Goal: Task Accomplishment & Management: Manage account settings

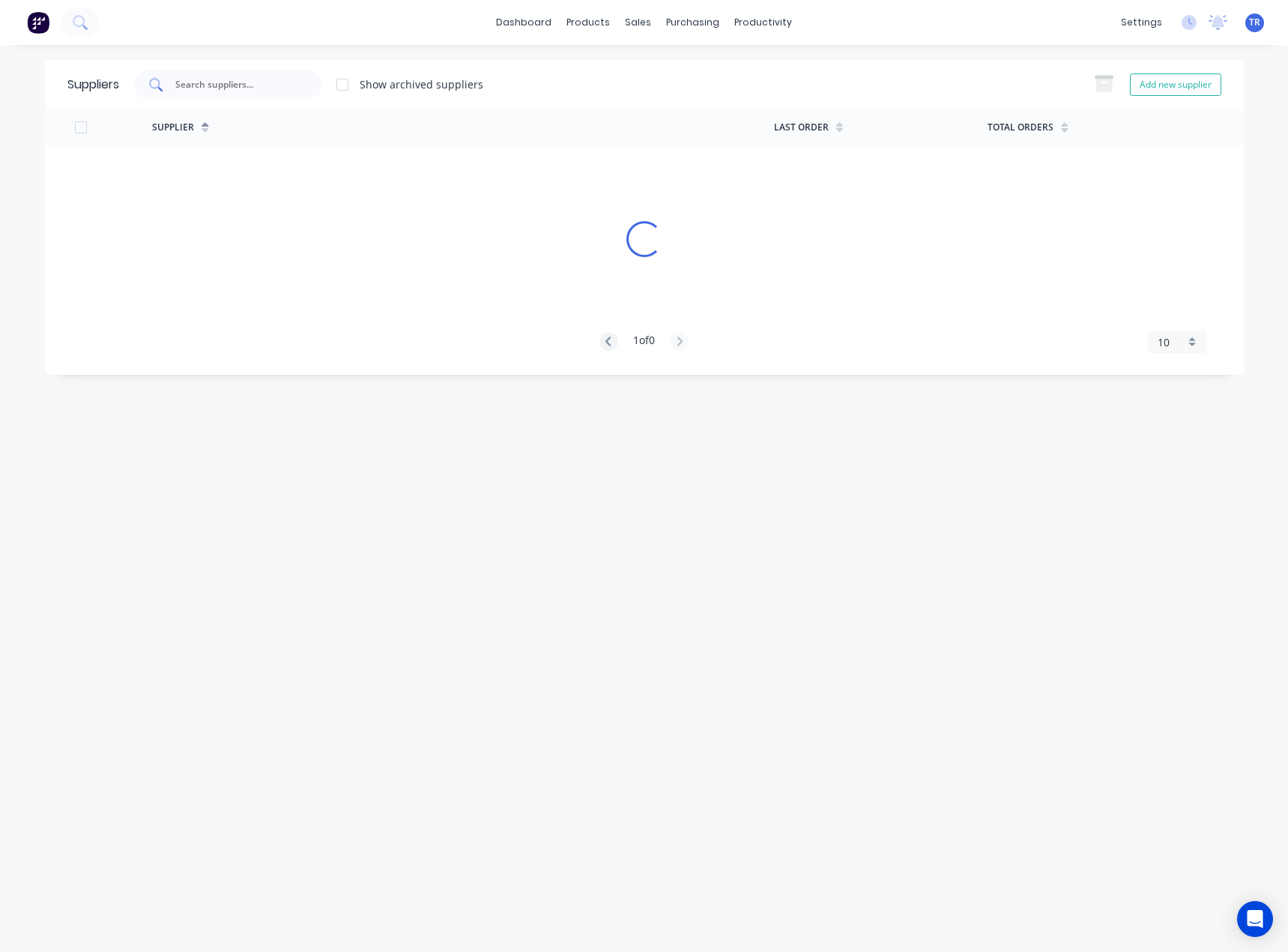
click at [270, 78] on input "text" at bounding box center [236, 85] width 124 height 15
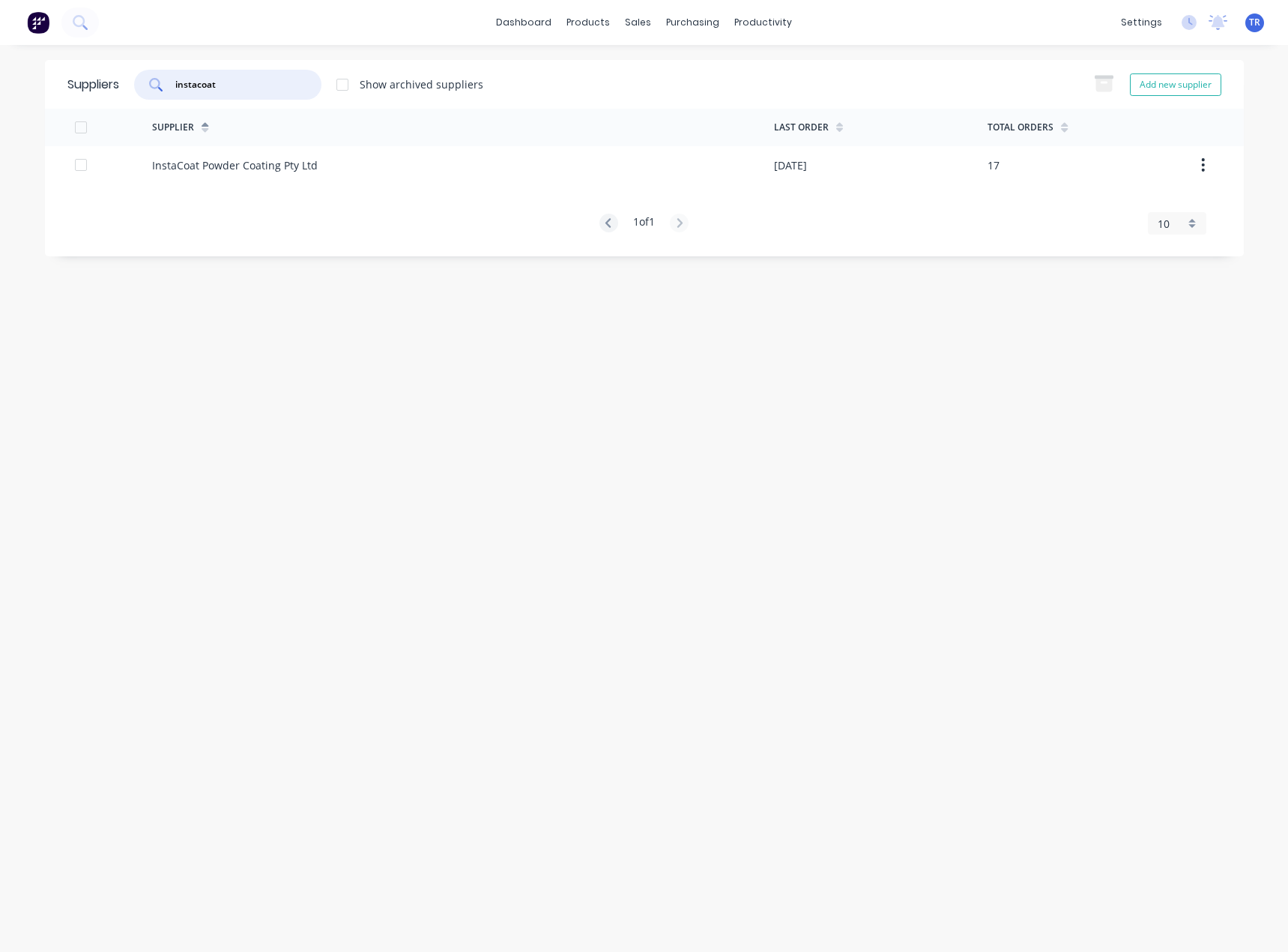
type input "instacoat"
click at [272, 161] on div "InstaCoat Powder Coating Pty Ltd" at bounding box center [235, 165] width 166 height 16
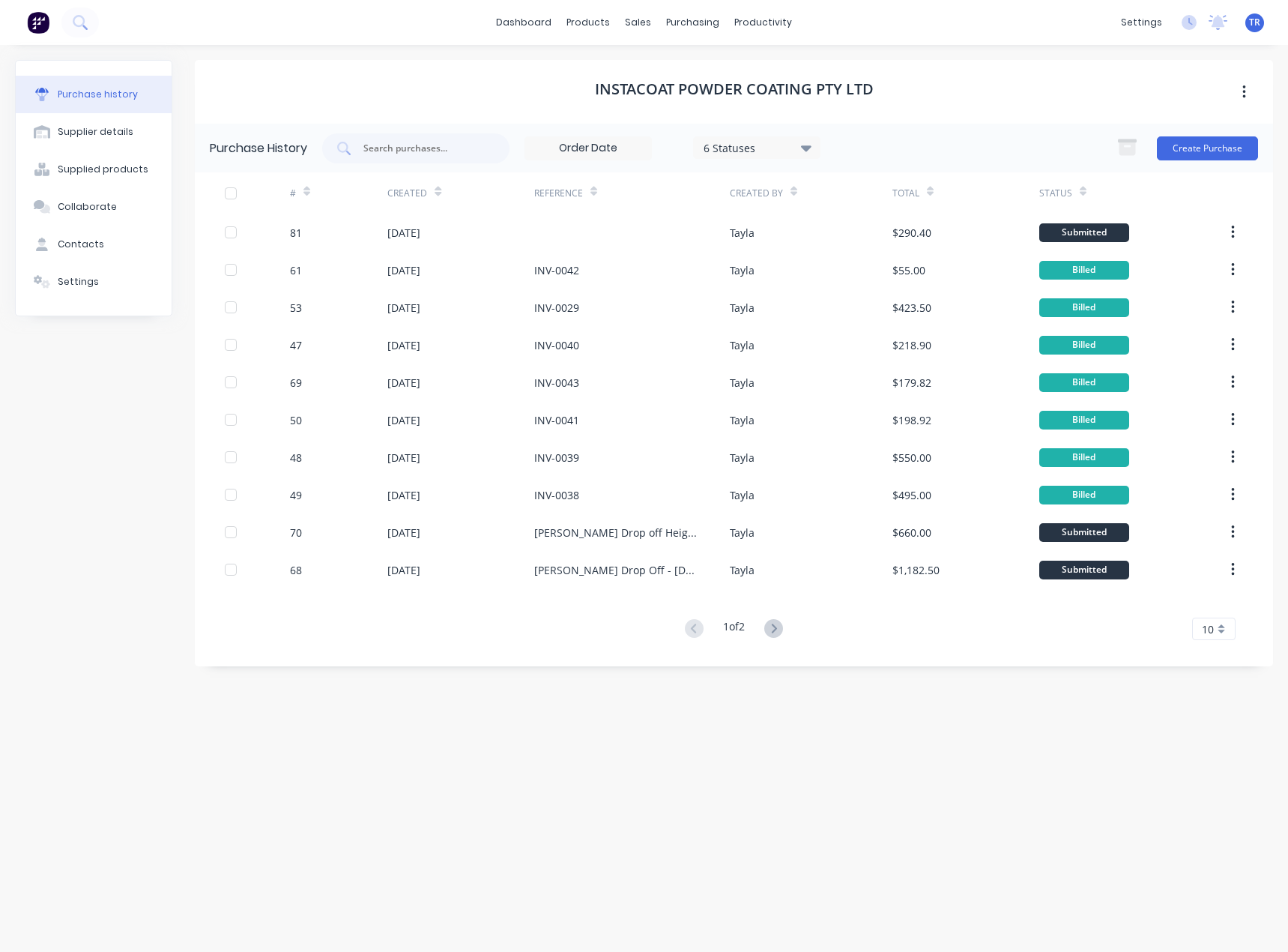
click at [1084, 194] on icon at bounding box center [1083, 191] width 7 height 11
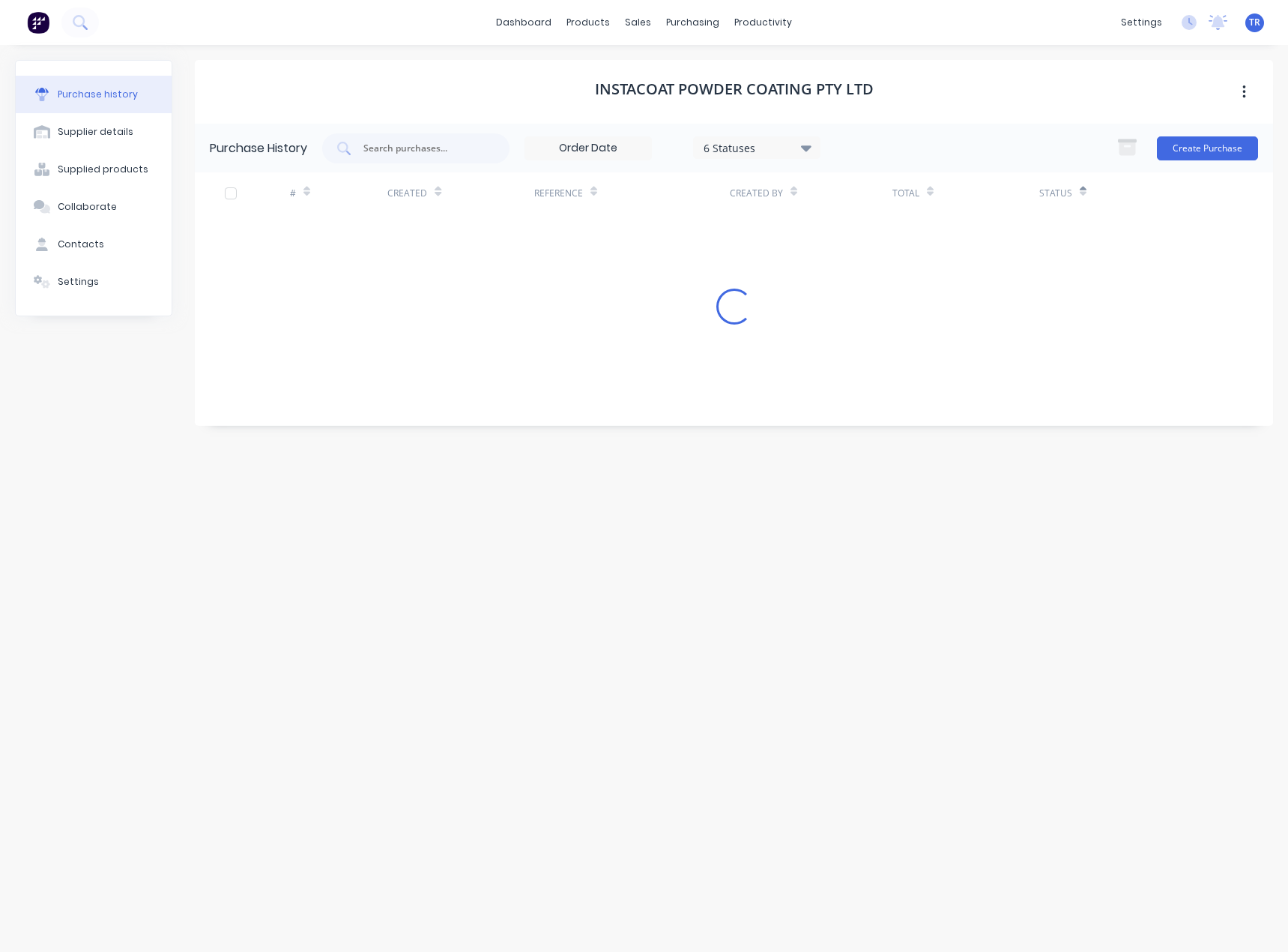
click at [1083, 195] on icon at bounding box center [1083, 191] width 7 height 11
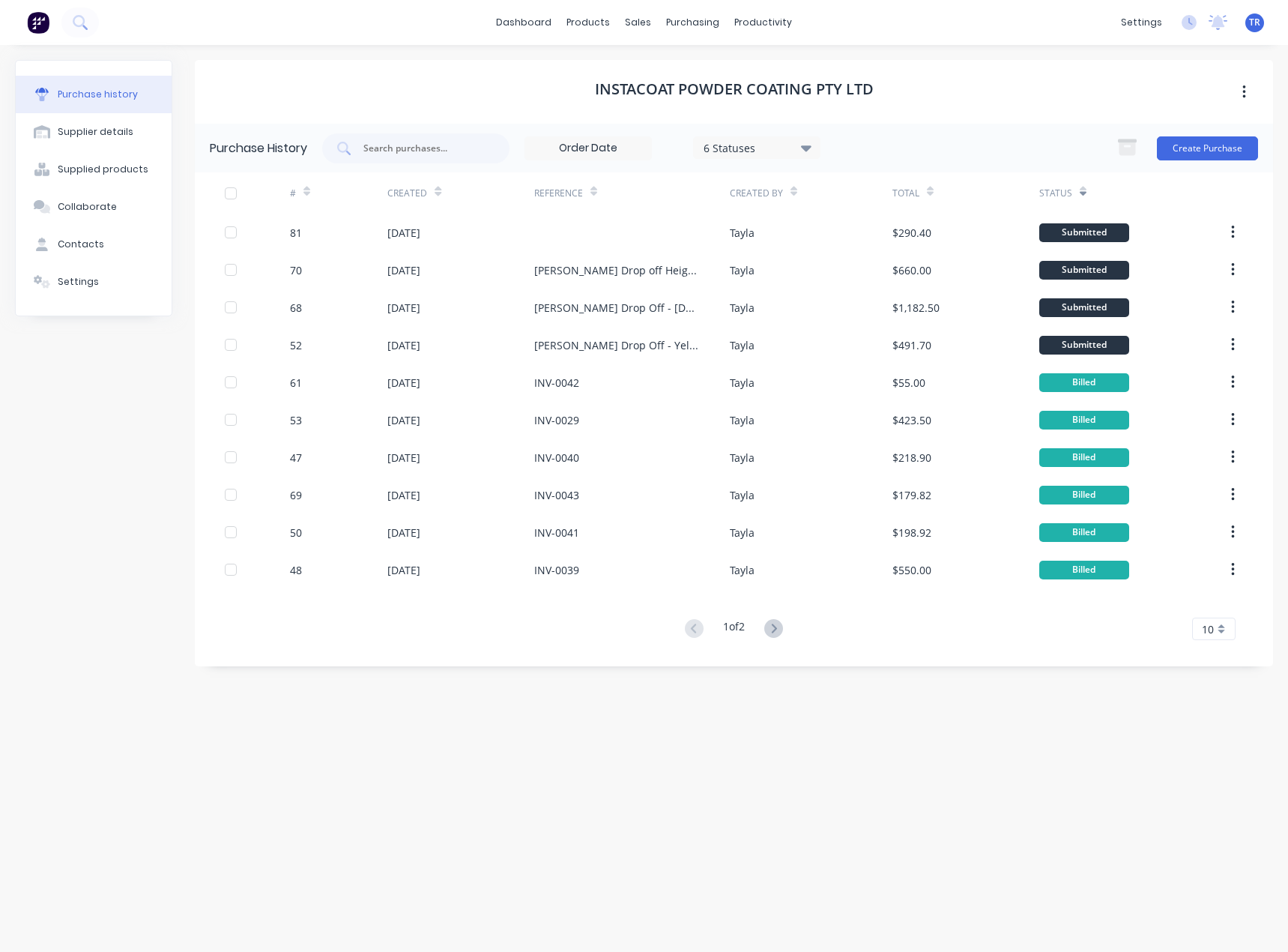
click at [1083, 196] on icon at bounding box center [1083, 191] width 7 height 11
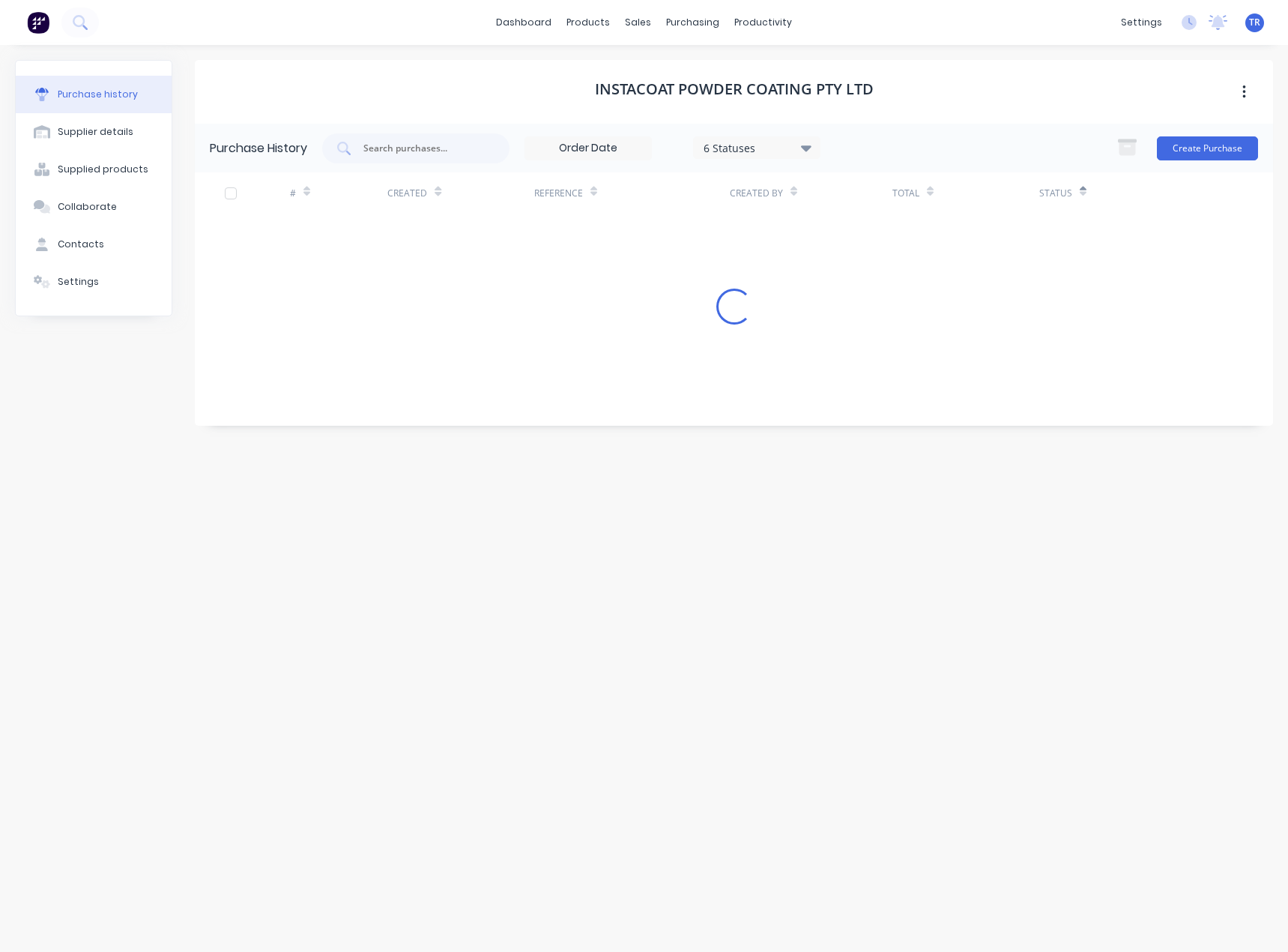
click at [1083, 196] on icon at bounding box center [1083, 191] width 7 height 11
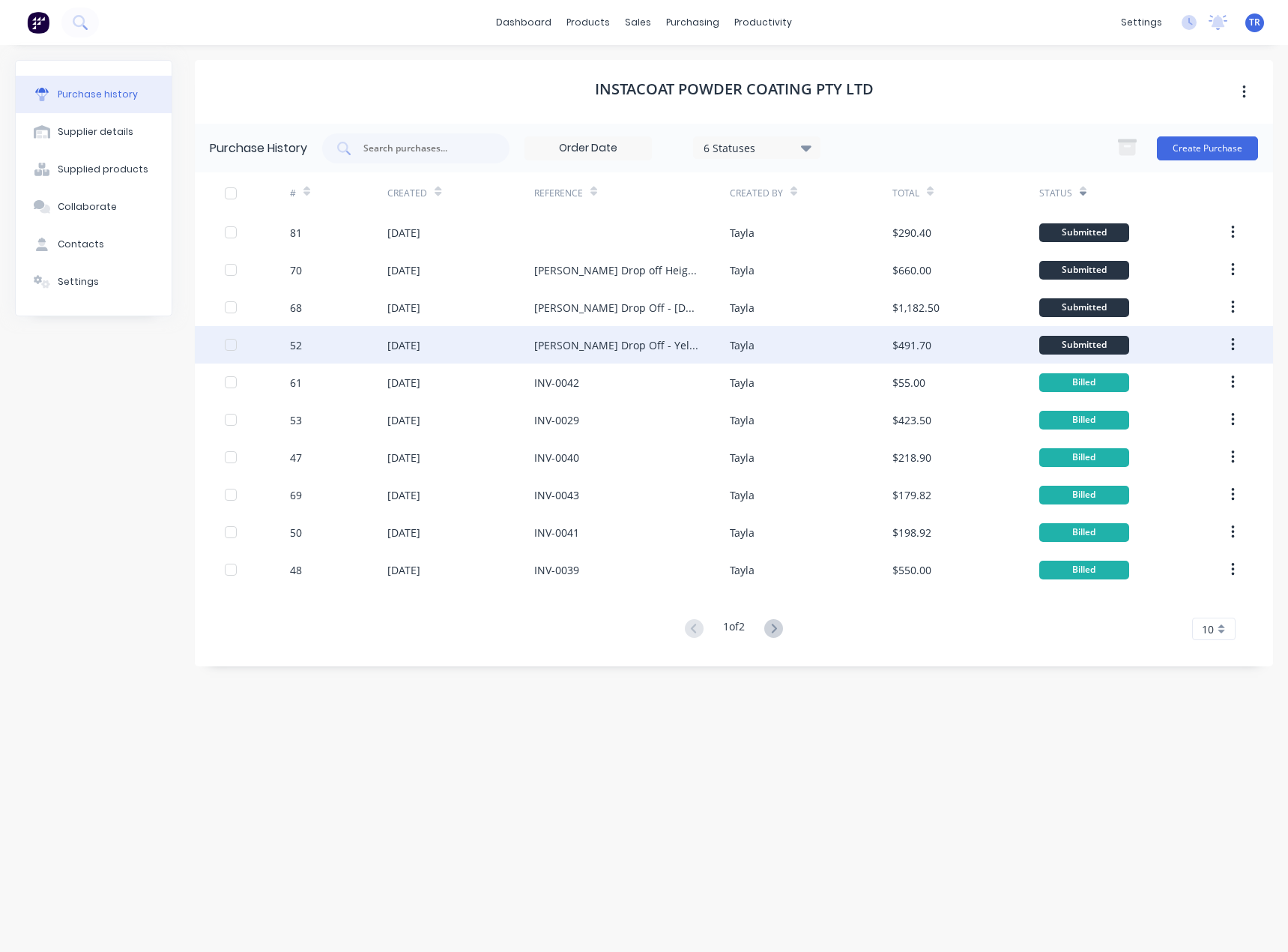
click at [806, 345] on div "Tayla" at bounding box center [811, 344] width 163 height 38
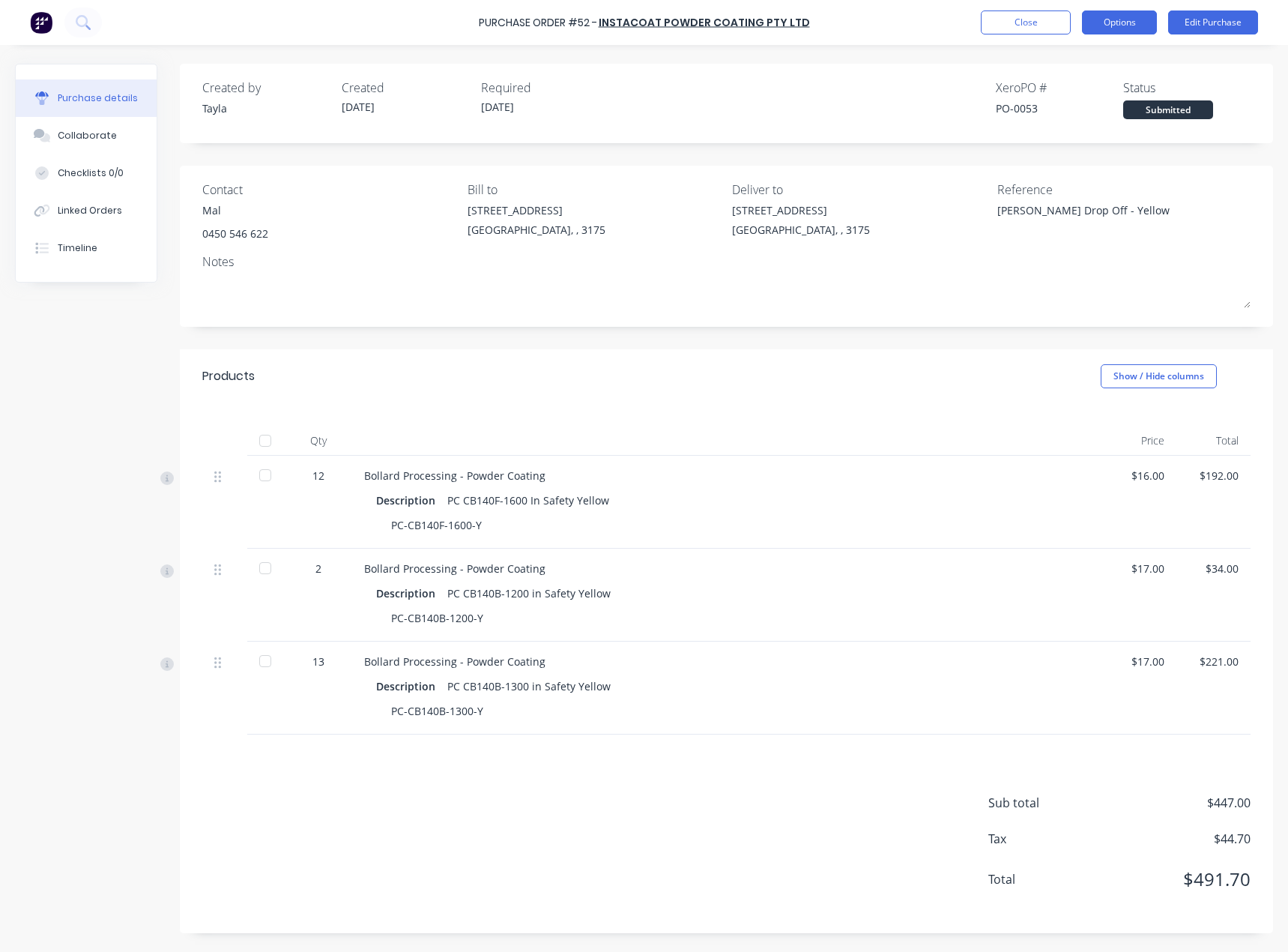
click at [1135, 15] on button "Options" at bounding box center [1120, 22] width 75 height 24
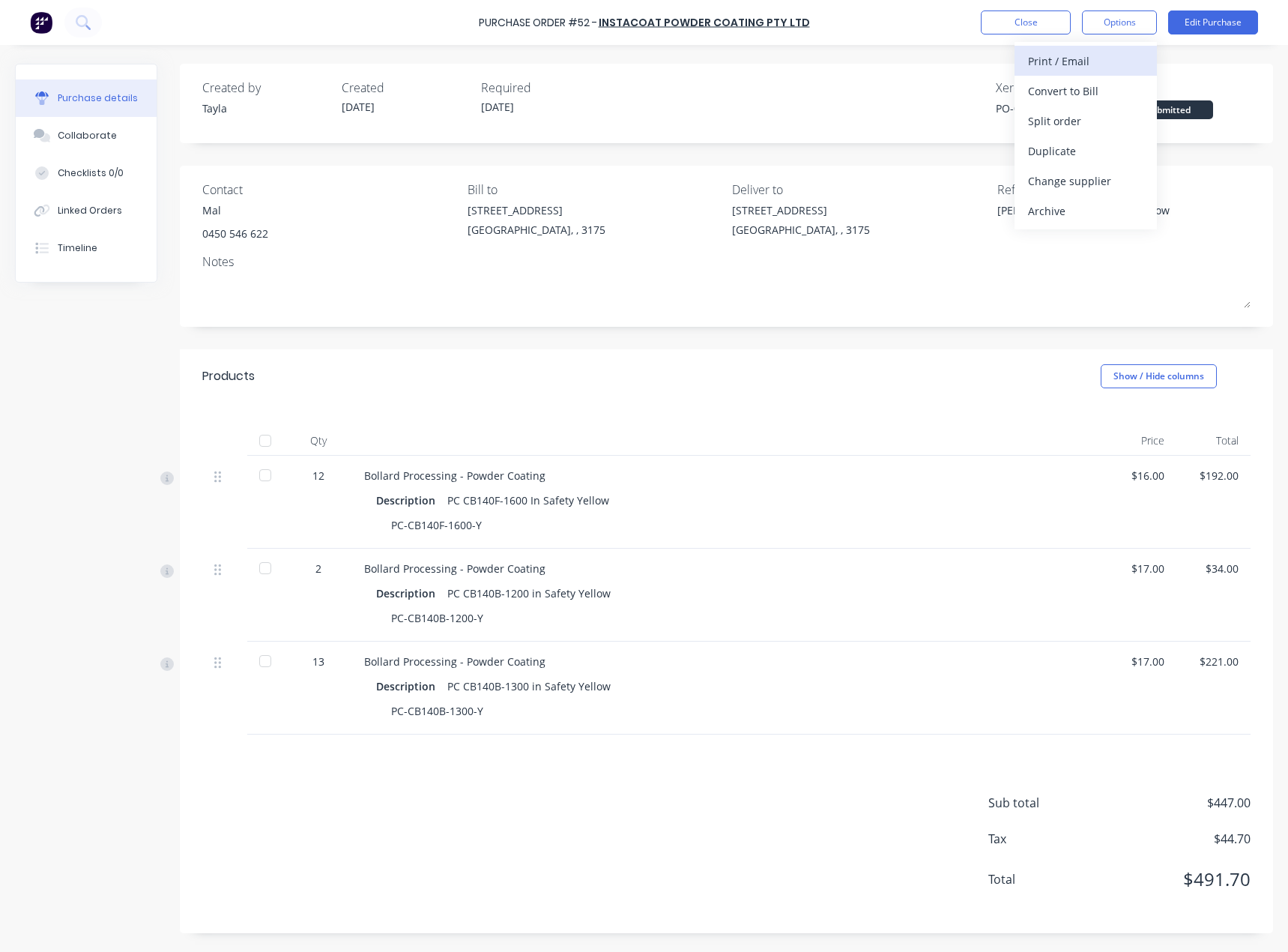
click at [1065, 61] on div "Print / Email" at bounding box center [1085, 61] width 115 height 22
click at [1088, 88] on div "With pricing" at bounding box center [1085, 91] width 115 height 22
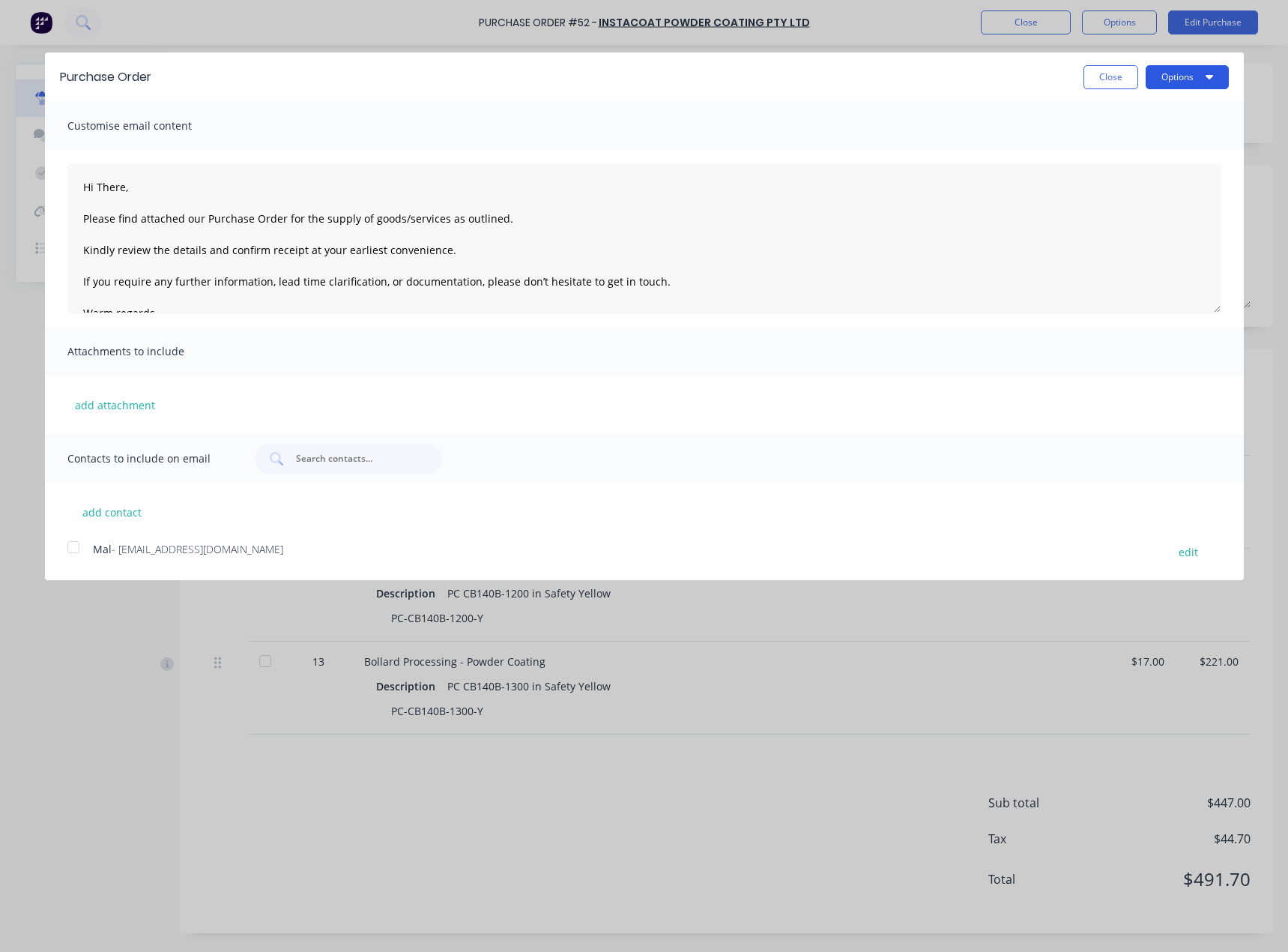
click at [1171, 75] on button "Options" at bounding box center [1187, 77] width 83 height 24
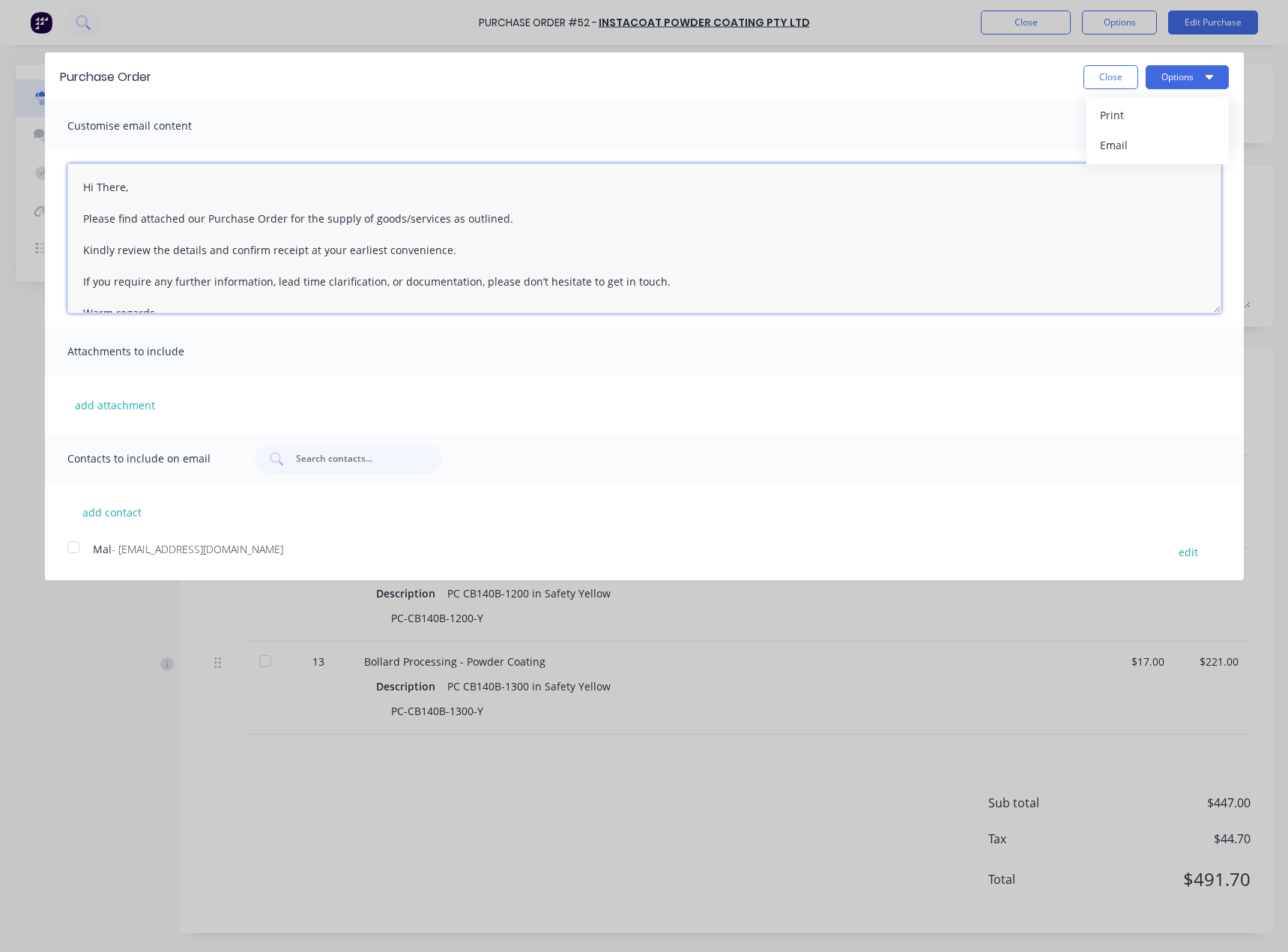
click at [99, 188] on textarea "Hi There, Please find attached our Purchase Order for the supply of goods/servi…" at bounding box center [644, 238] width 1154 height 150
type textarea "Hi Mal, Please find attached our Purchase Order for the supply of goods/service…"
click at [218, 553] on span "- [EMAIL_ADDRESS][DOMAIN_NAME]" at bounding box center [197, 549] width 171 height 14
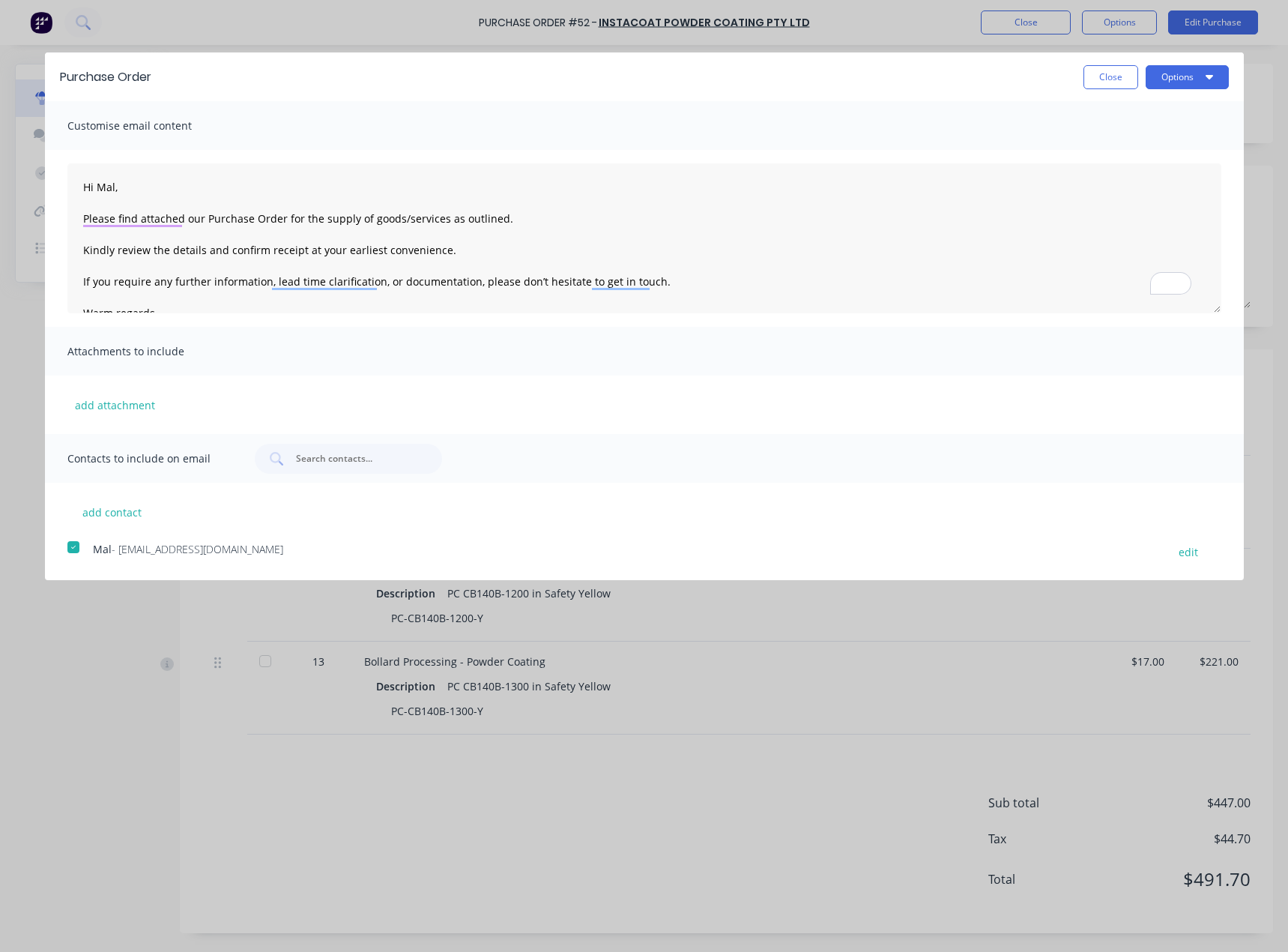
click at [1185, 91] on div "Purchase Order Close Options" at bounding box center [644, 77] width 1199 height 49
click at [1184, 84] on button "Options" at bounding box center [1187, 77] width 83 height 24
click at [1160, 145] on div "Email" at bounding box center [1157, 145] width 115 height 22
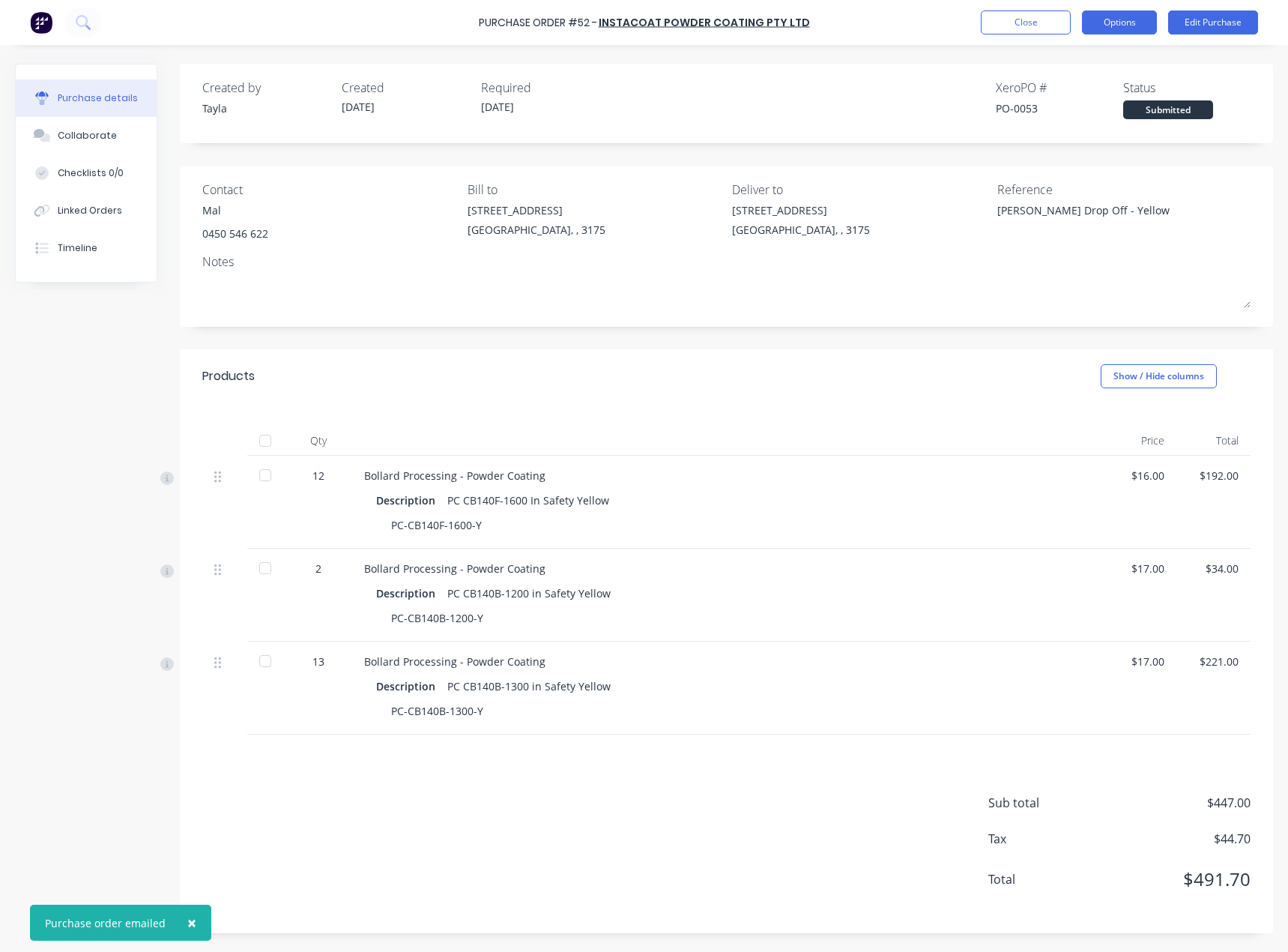
click at [1118, 22] on button "Options" at bounding box center [1120, 22] width 75 height 24
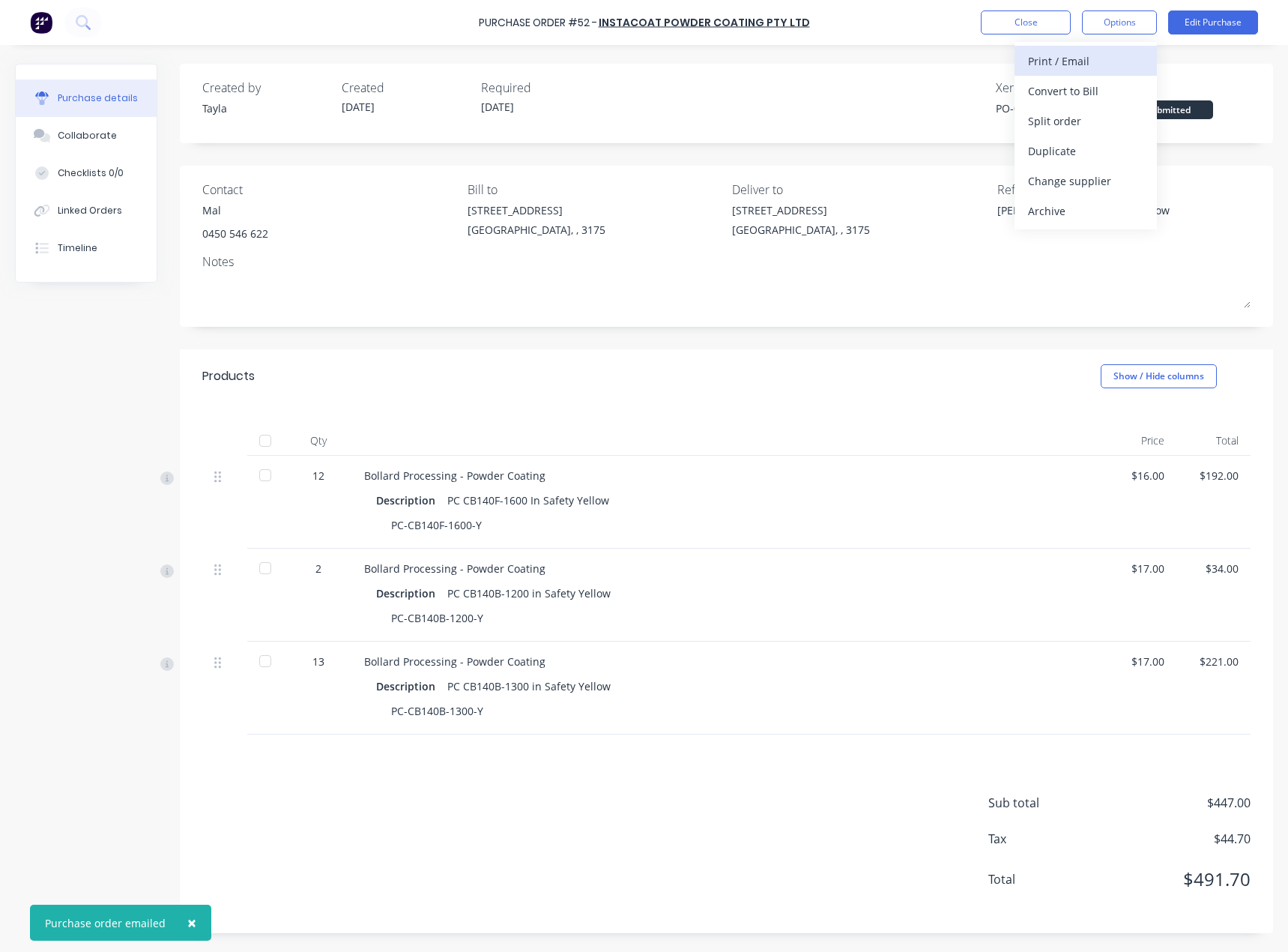
click at [1111, 56] on div "Print / Email" at bounding box center [1085, 61] width 115 height 22
click at [1103, 90] on div "With pricing" at bounding box center [1085, 91] width 115 height 22
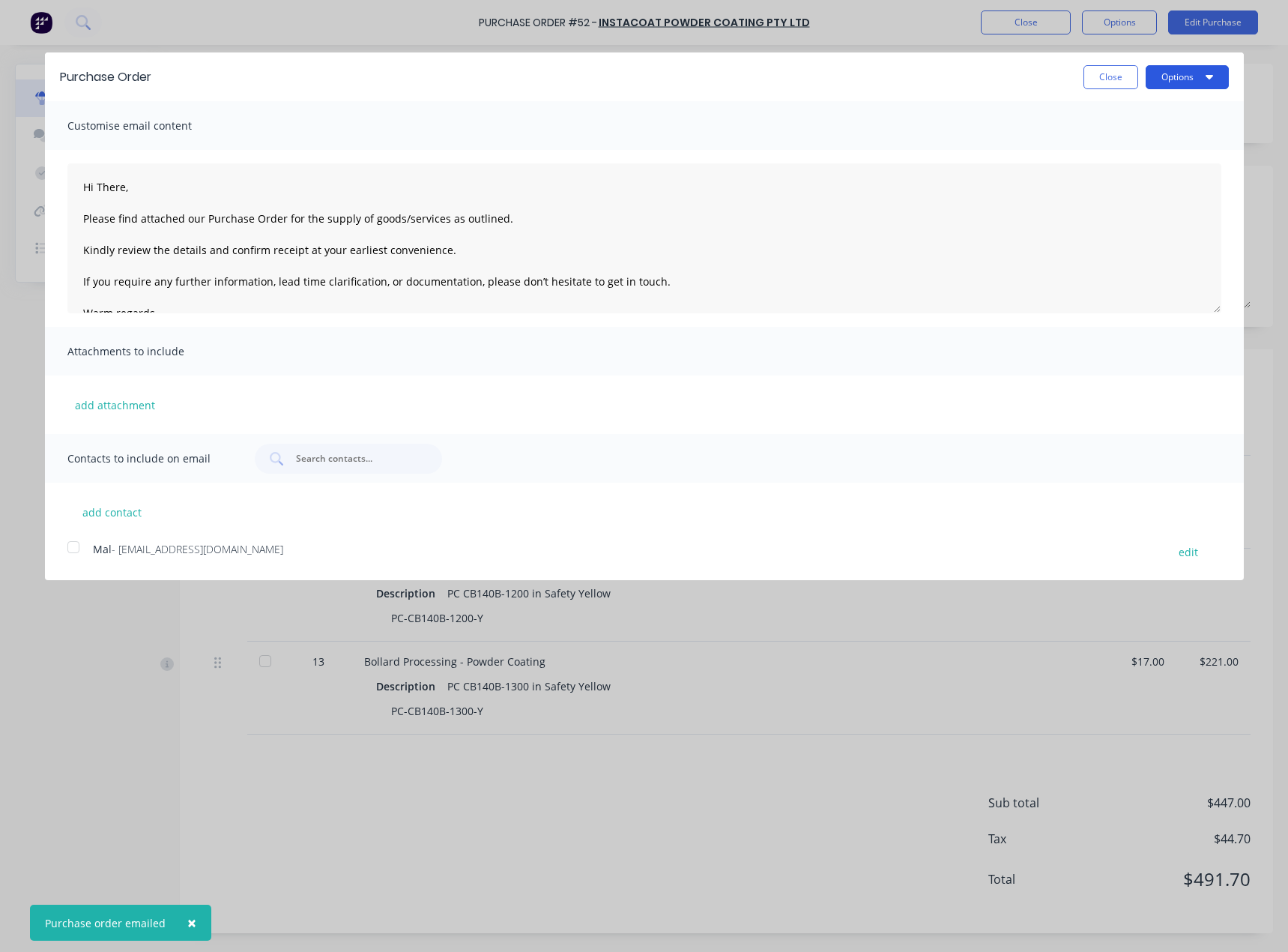
click at [1180, 69] on button "Options" at bounding box center [1187, 77] width 83 height 24
click at [1158, 116] on div "Print" at bounding box center [1157, 115] width 115 height 22
click at [1091, 78] on button "Close" at bounding box center [1111, 77] width 55 height 24
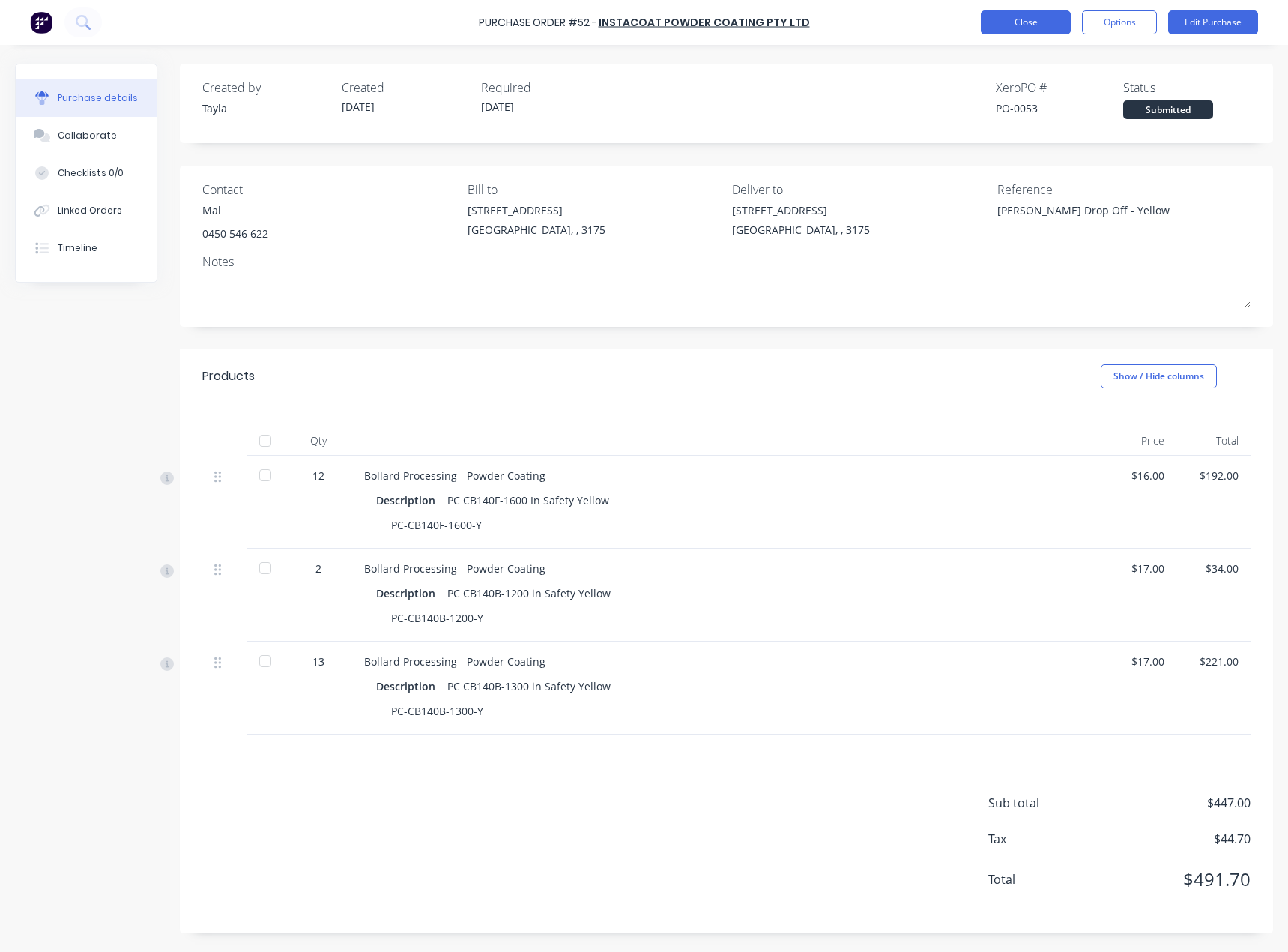
click at [1026, 27] on button "Close" at bounding box center [1026, 22] width 90 height 24
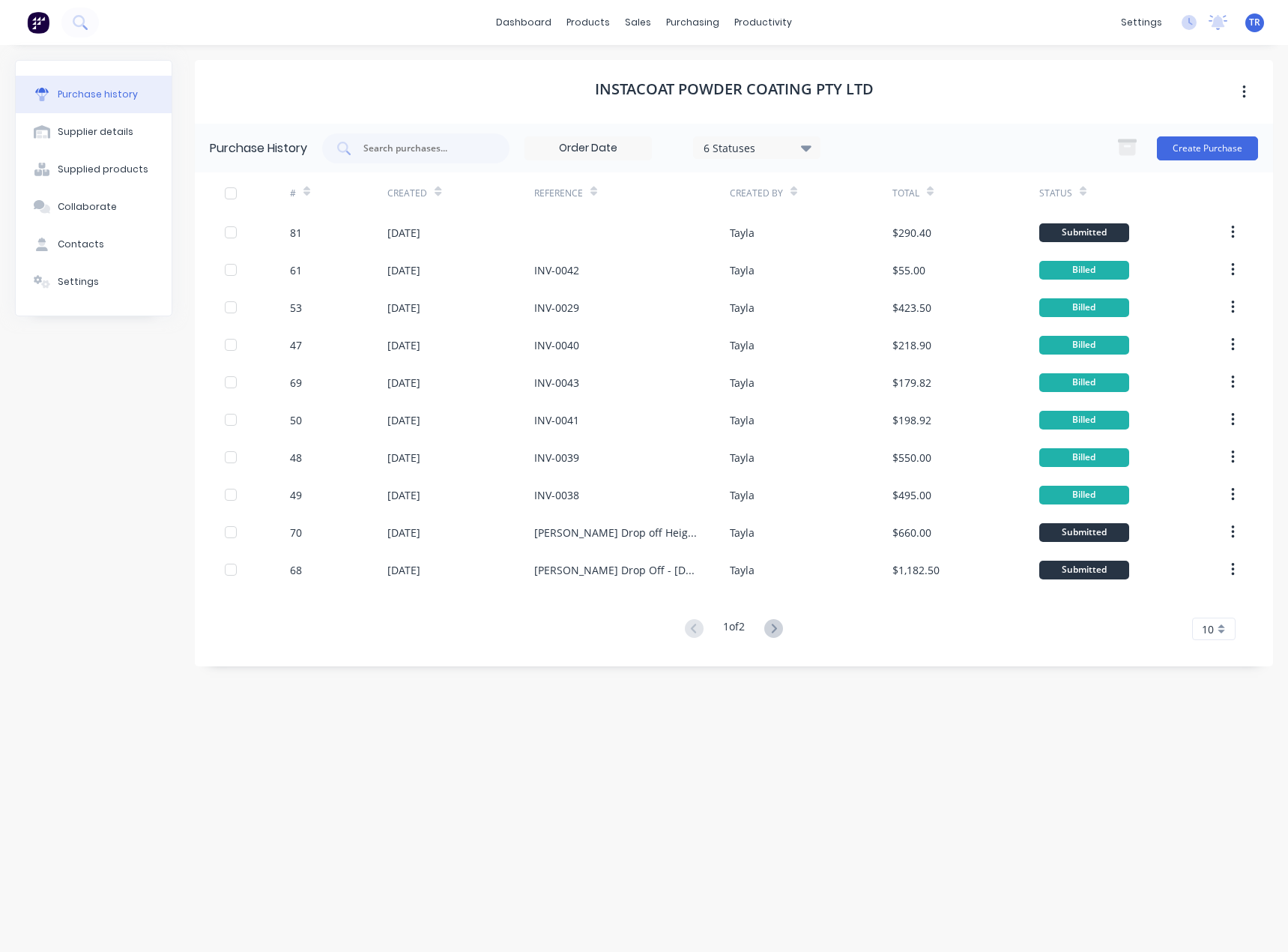
click at [1081, 187] on icon at bounding box center [1083, 191] width 7 height 11
click at [1080, 196] on div at bounding box center [1083, 191] width 7 height 23
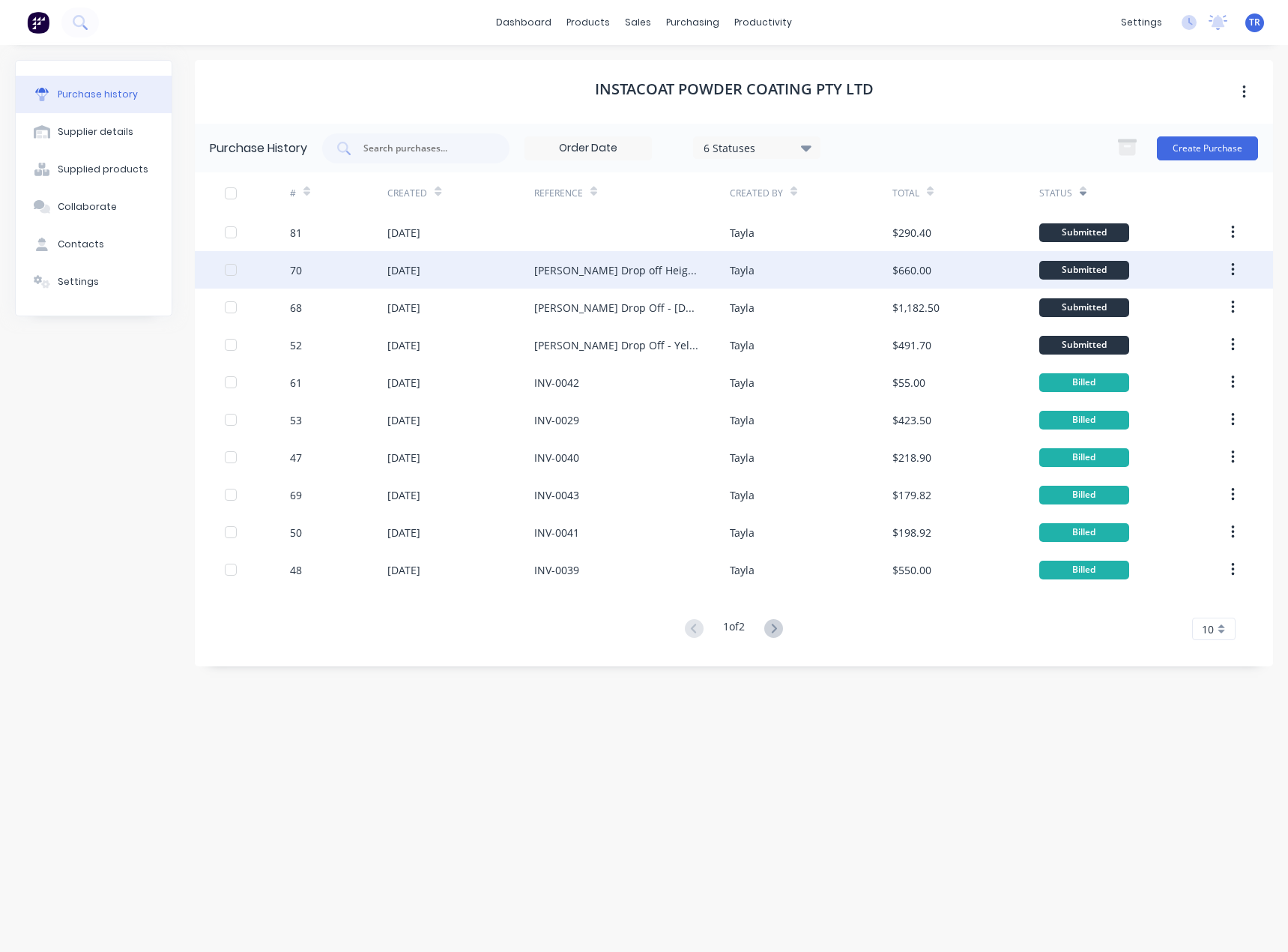
click at [337, 278] on div "70" at bounding box center [338, 270] width 97 height 38
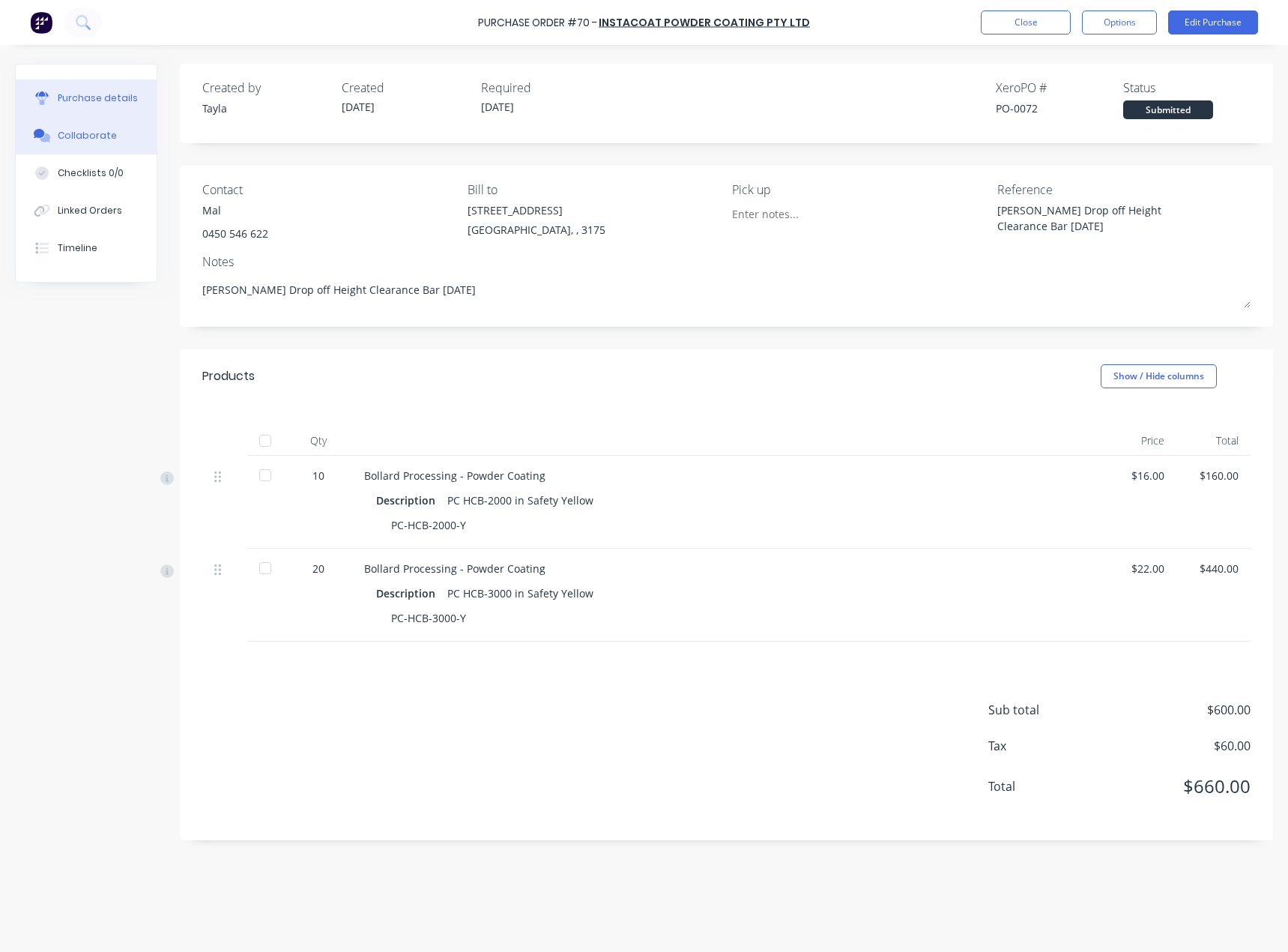
click at [106, 132] on div "Collaborate" at bounding box center [88, 135] width 60 height 13
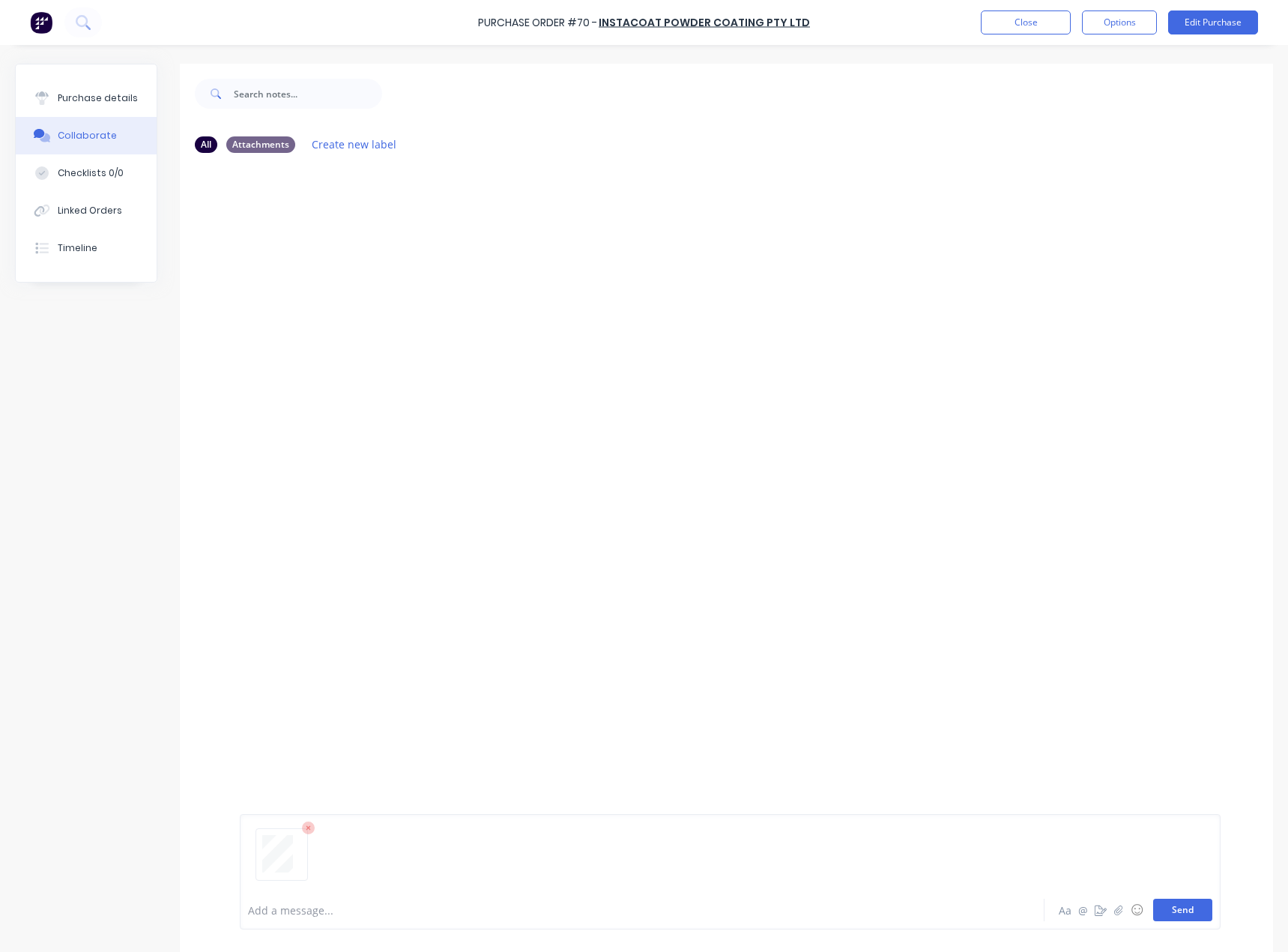
click at [1164, 909] on button "Send" at bounding box center [1183, 910] width 60 height 23
click at [19, 81] on button "Purchase details" at bounding box center [86, 98] width 141 height 38
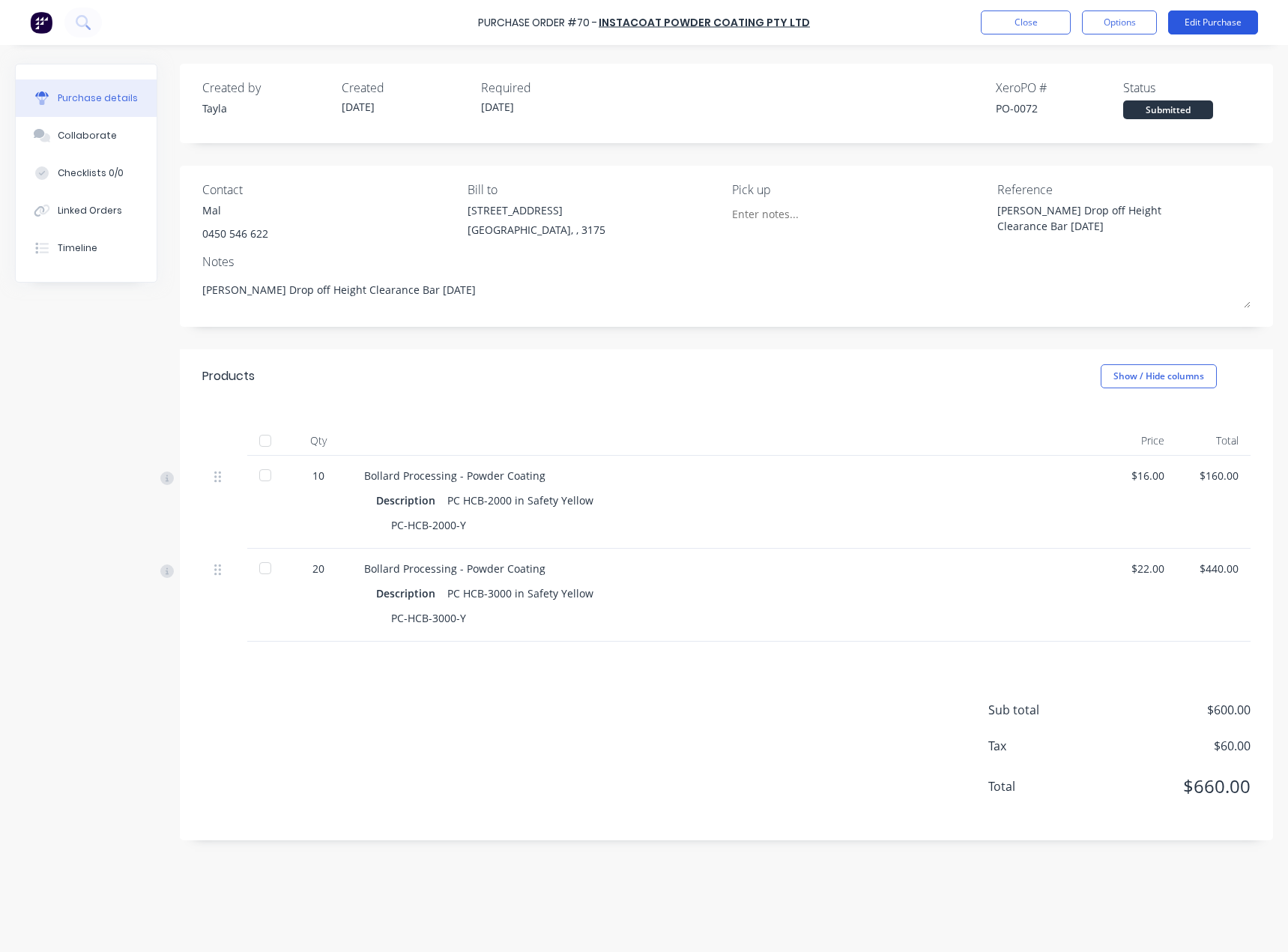
click at [1223, 26] on button "Edit Purchase" at bounding box center [1213, 22] width 90 height 24
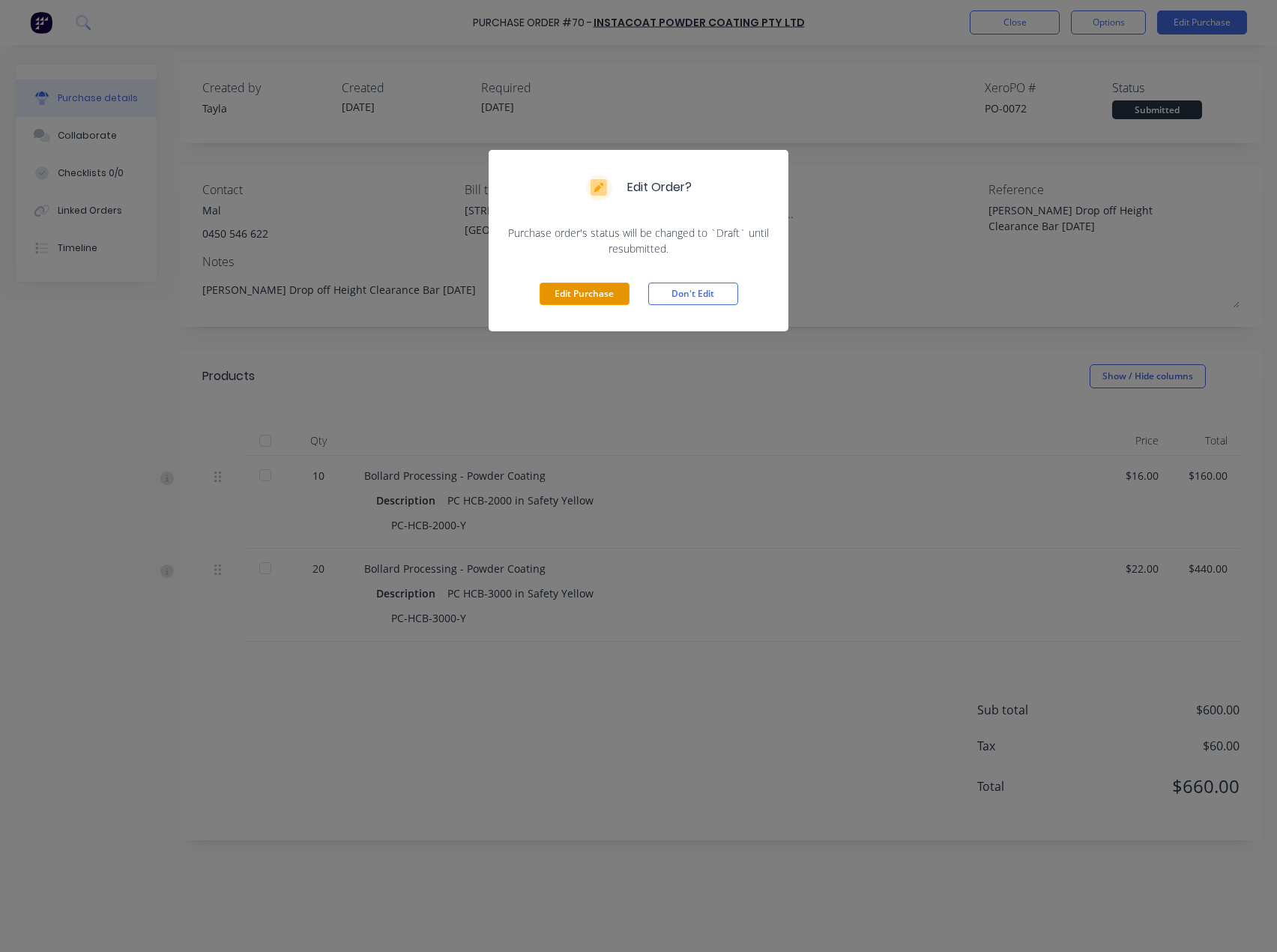
click at [599, 294] on button "Edit Purchase" at bounding box center [584, 294] width 90 height 23
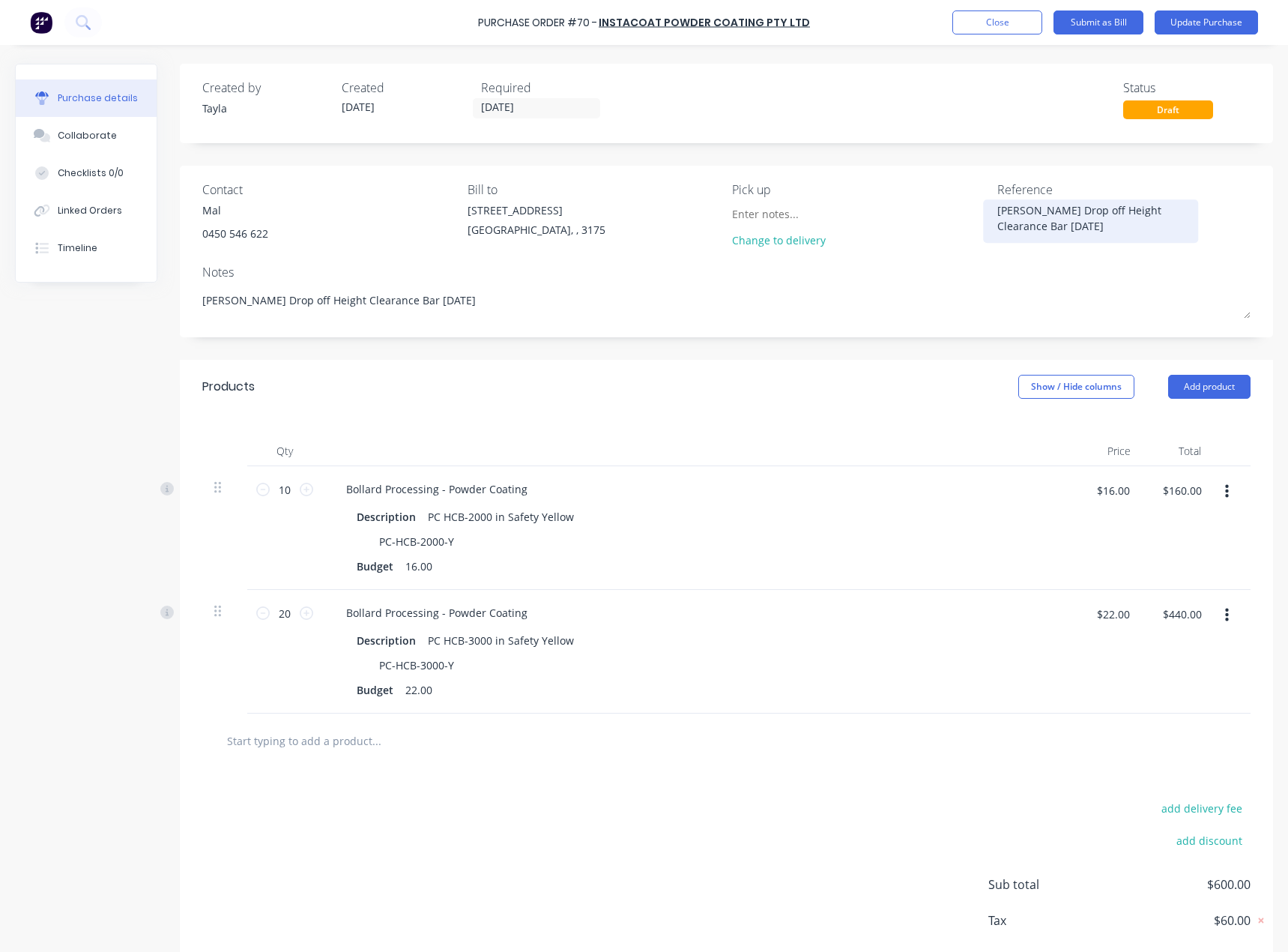
drag, startPoint x: 993, startPoint y: 215, endPoint x: 1063, endPoint y: 236, distance: 73.1
click at [1063, 236] on div "[PERSON_NAME] Drop off Height Clearance Bar [DATE]" at bounding box center [1091, 221] width 187 height 38
drag, startPoint x: 1062, startPoint y: 233, endPoint x: 914, endPoint y: 197, distance: 152.3
click at [915, 199] on div "Contact Mal [PHONE_NUMBER] Bill to [STREET_ADDRESS] Pick up Change to delivery …" at bounding box center [726, 218] width 1048 height 75
click at [1027, 207] on textarea "To enrich screen reader interactions, please activate Accessibility in Grammarl…" at bounding box center [1091, 218] width 187 height 34
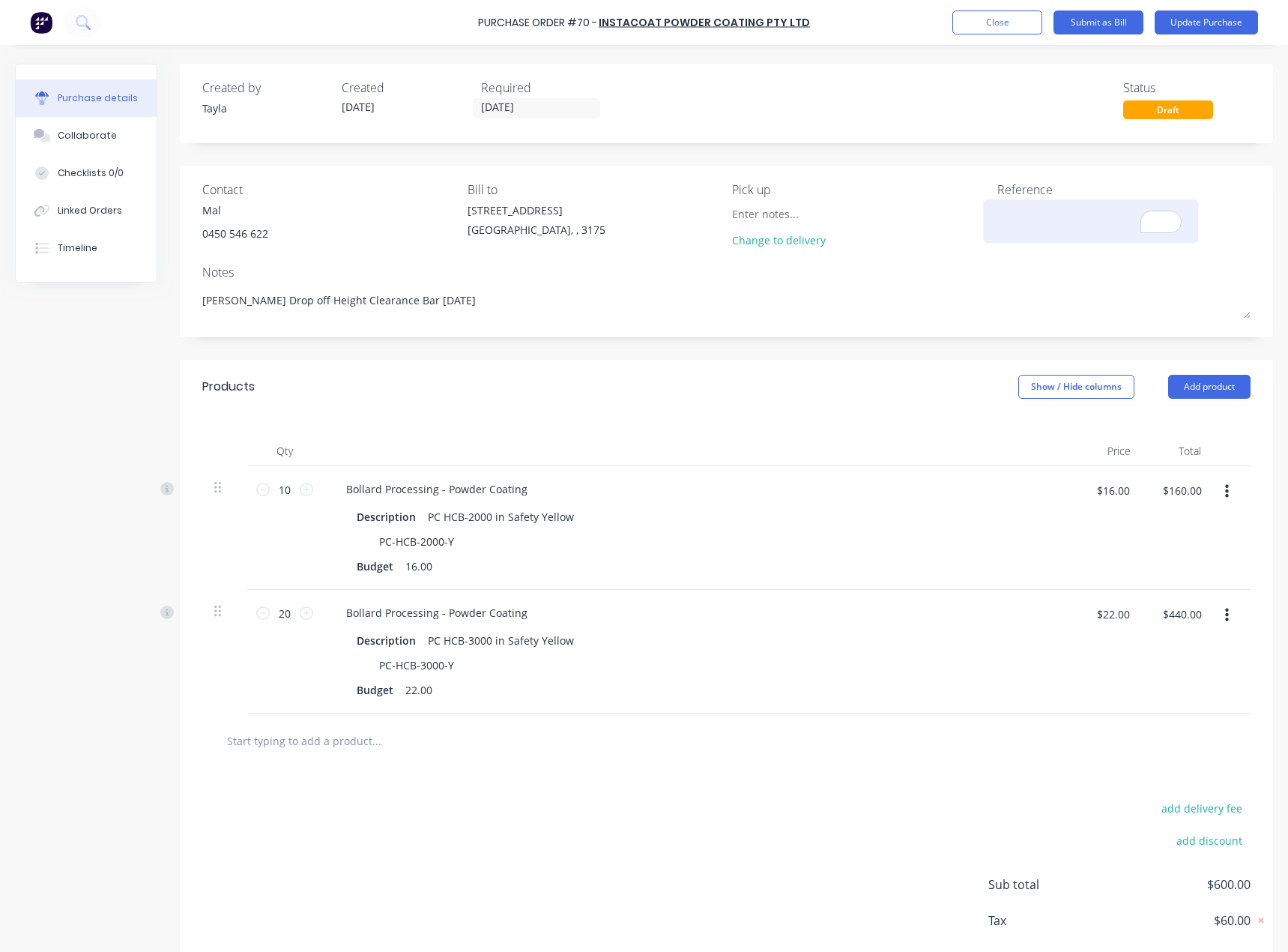
paste textarea "INV-0060"
type textarea "INV-0060"
click at [1114, 23] on button "Submit as Bill" at bounding box center [1099, 22] width 90 height 24
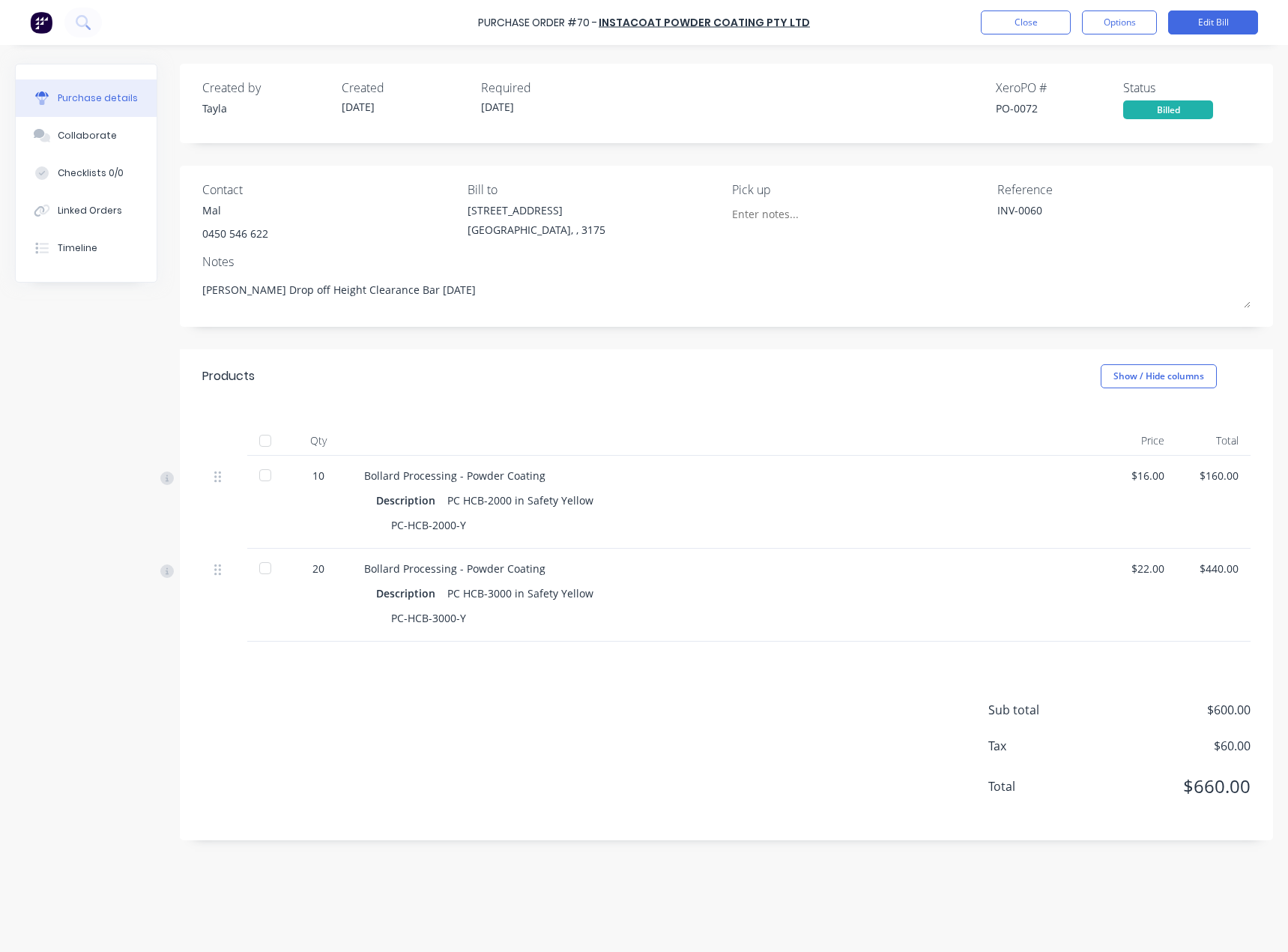
click at [726, 97] on div "Created by [PERSON_NAME] Created [DATE] Required [DATE] Xero PO # PO-0072 Statu…" at bounding box center [726, 99] width 1048 height 41
click at [1039, 25] on button "Close" at bounding box center [1026, 22] width 90 height 24
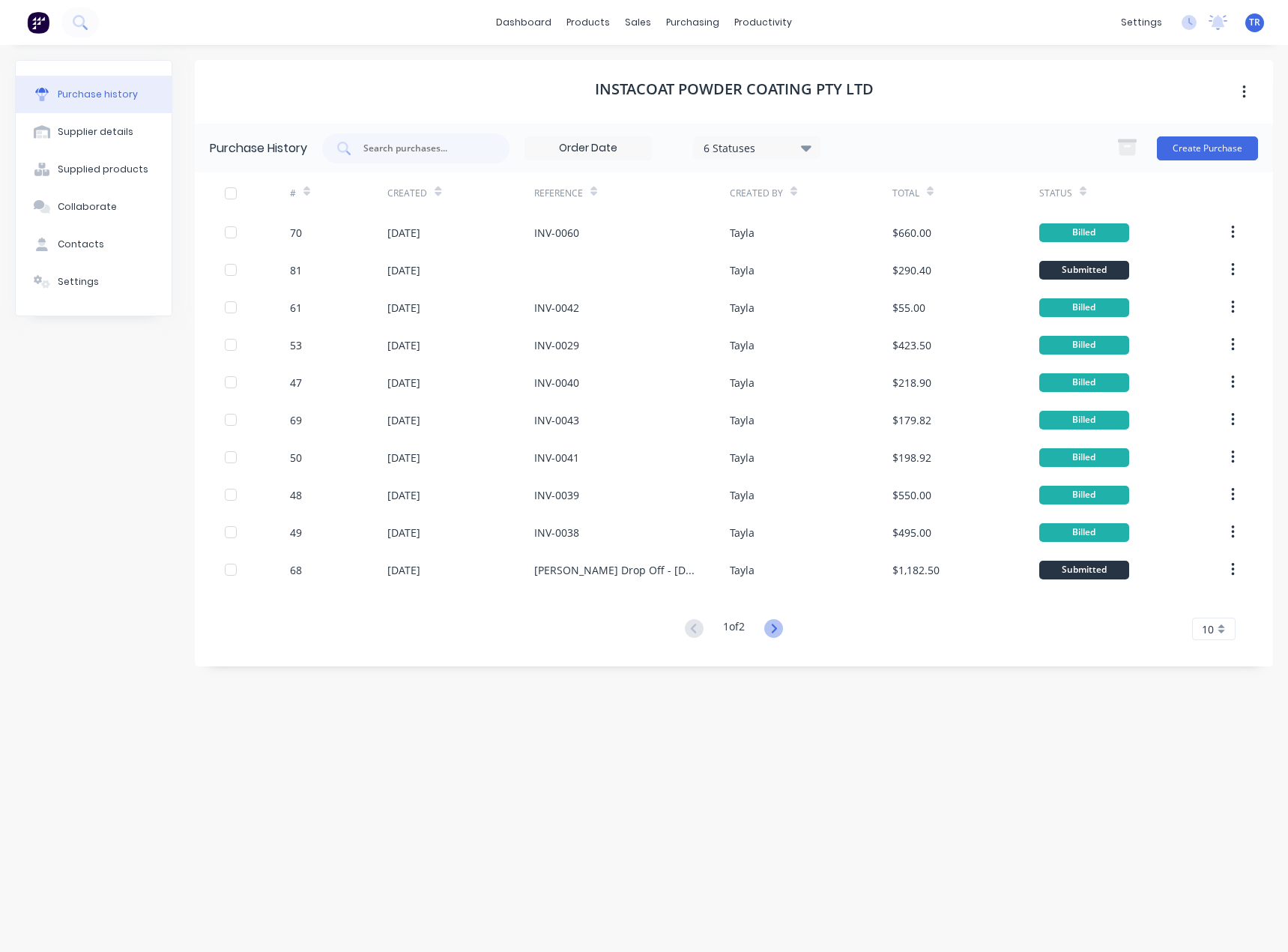
click at [773, 623] on icon at bounding box center [774, 629] width 19 height 19
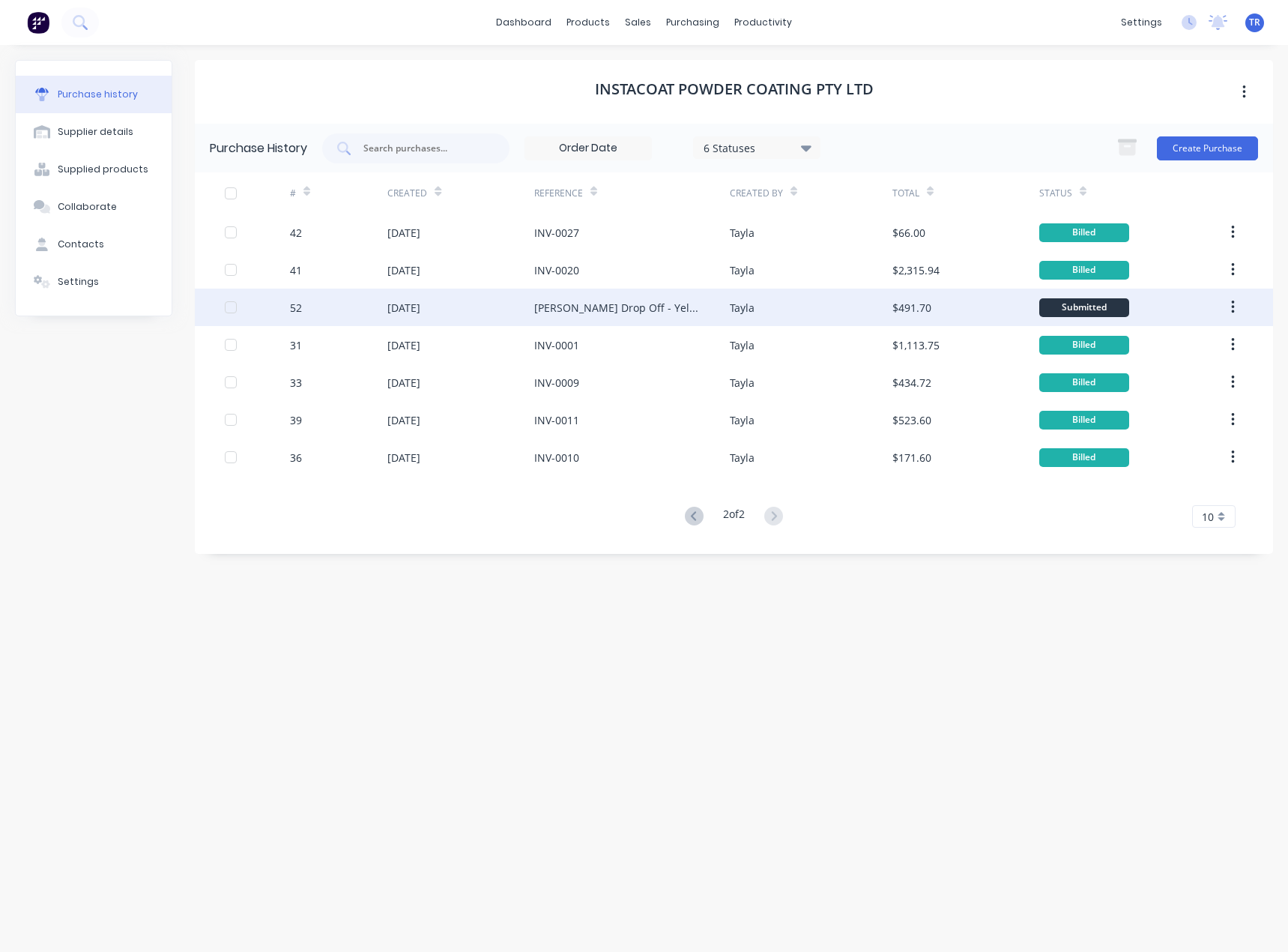
click at [341, 316] on div "52" at bounding box center [338, 308] width 97 height 38
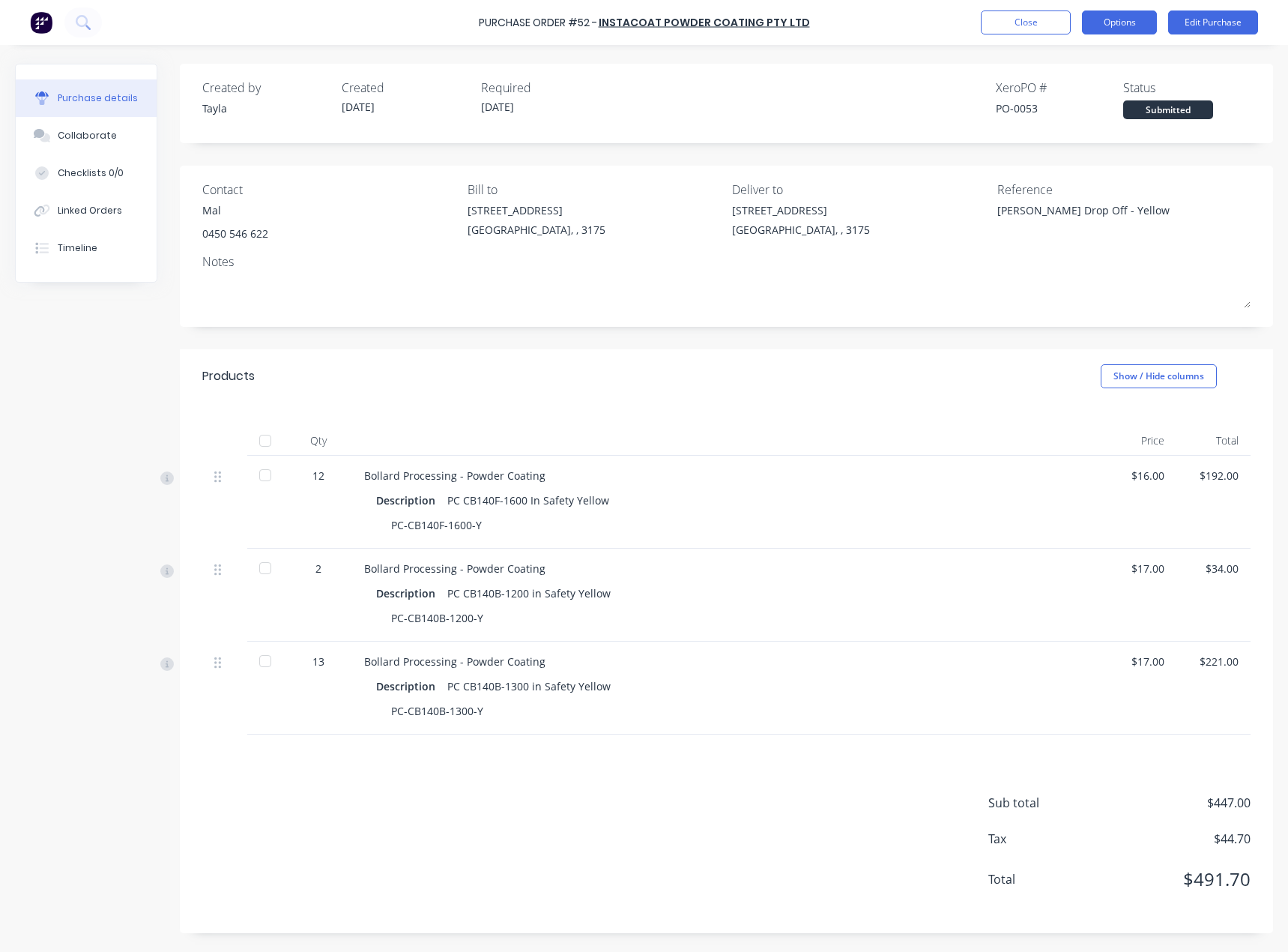
click at [1128, 20] on button "Options" at bounding box center [1120, 22] width 75 height 24
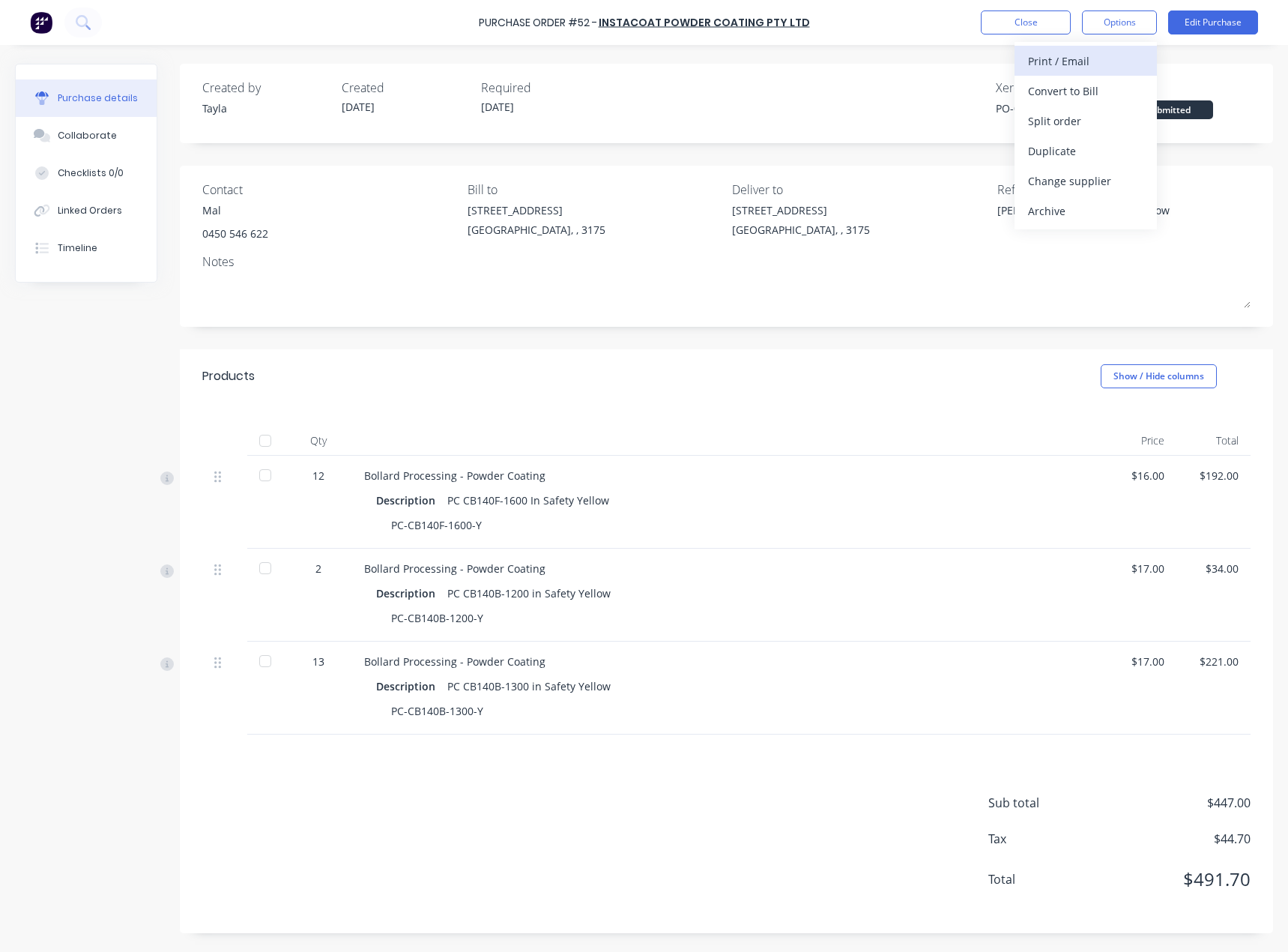
click at [1051, 62] on div "Print / Email" at bounding box center [1085, 61] width 115 height 22
click at [1060, 90] on div "With pricing" at bounding box center [1085, 91] width 115 height 22
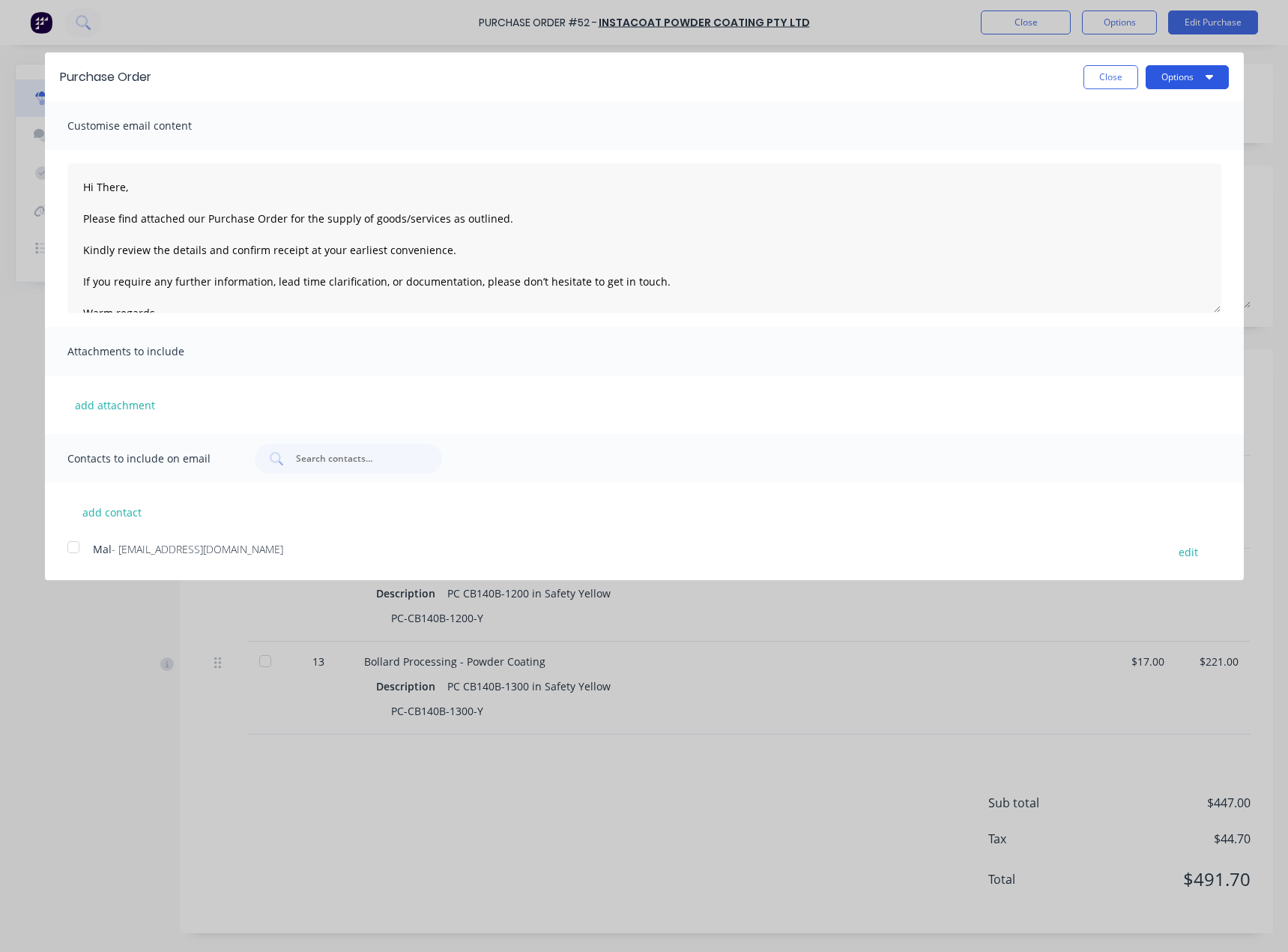
click at [1186, 81] on button "Options" at bounding box center [1187, 77] width 83 height 24
click at [1171, 105] on div "Print" at bounding box center [1157, 115] width 115 height 22
click at [1105, 74] on button "Close" at bounding box center [1111, 77] width 55 height 24
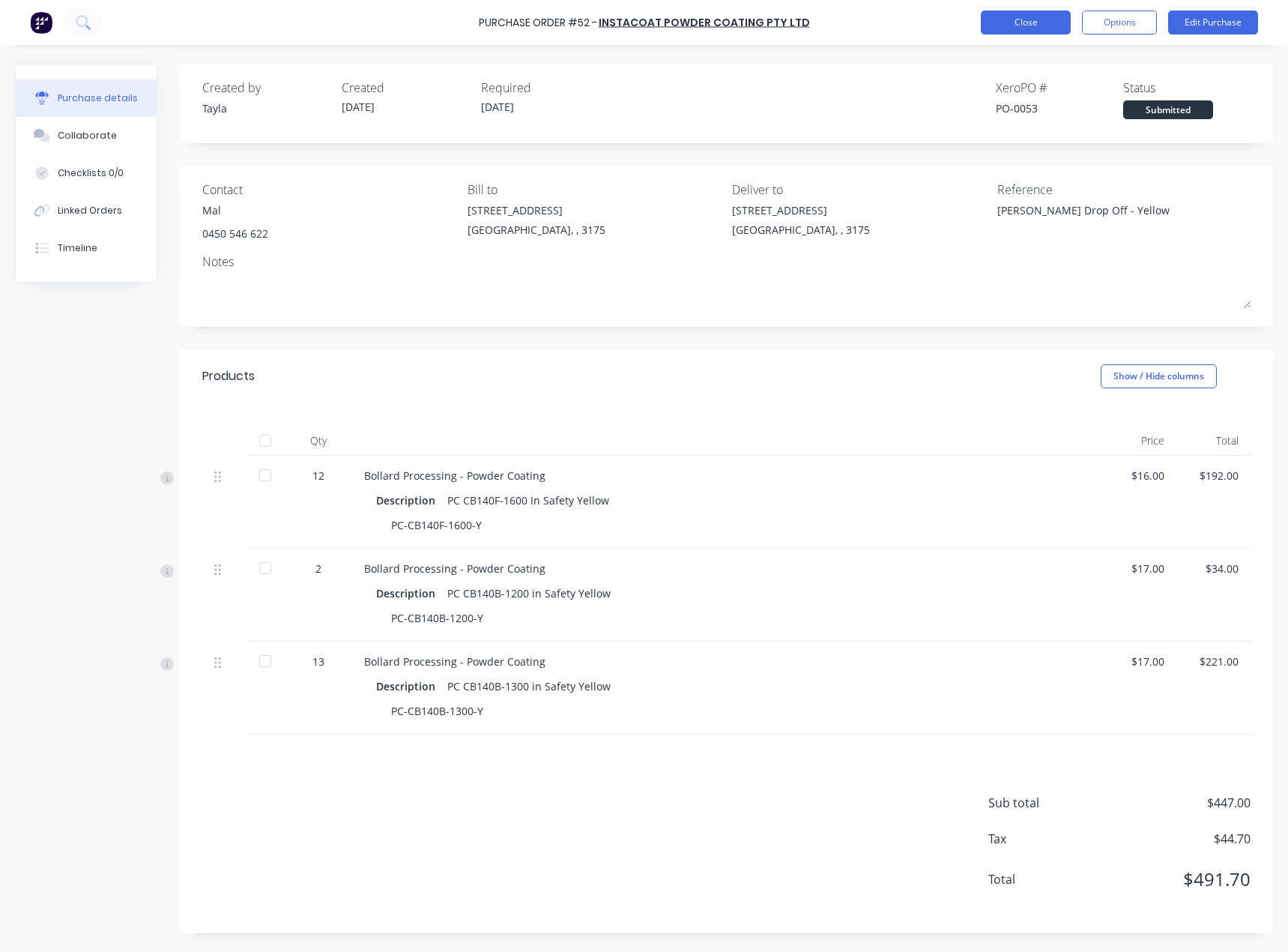
click at [990, 23] on button "Close" at bounding box center [1026, 22] width 90 height 24
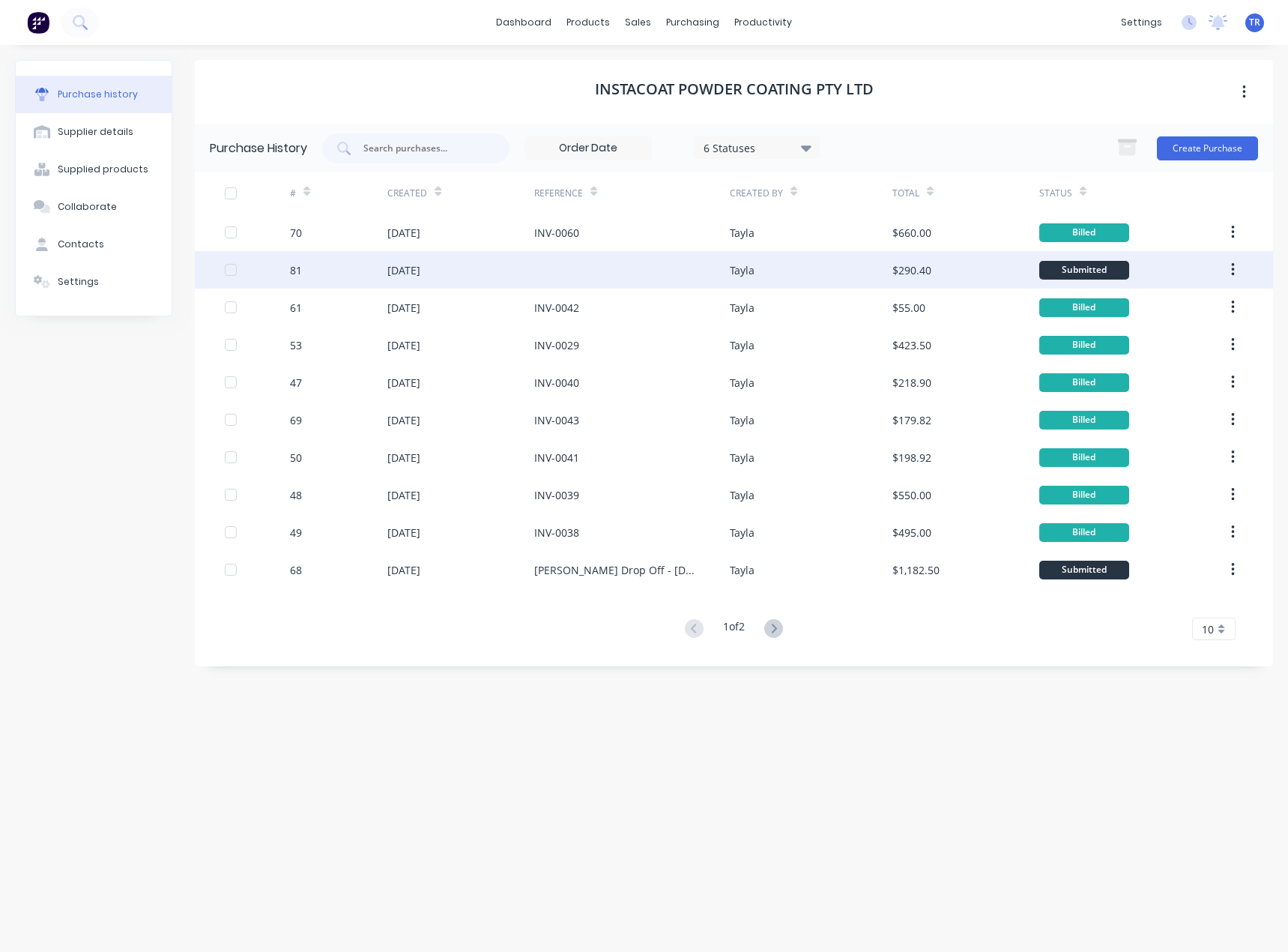
click at [463, 278] on div "[DATE]" at bounding box center [461, 270] width 147 height 38
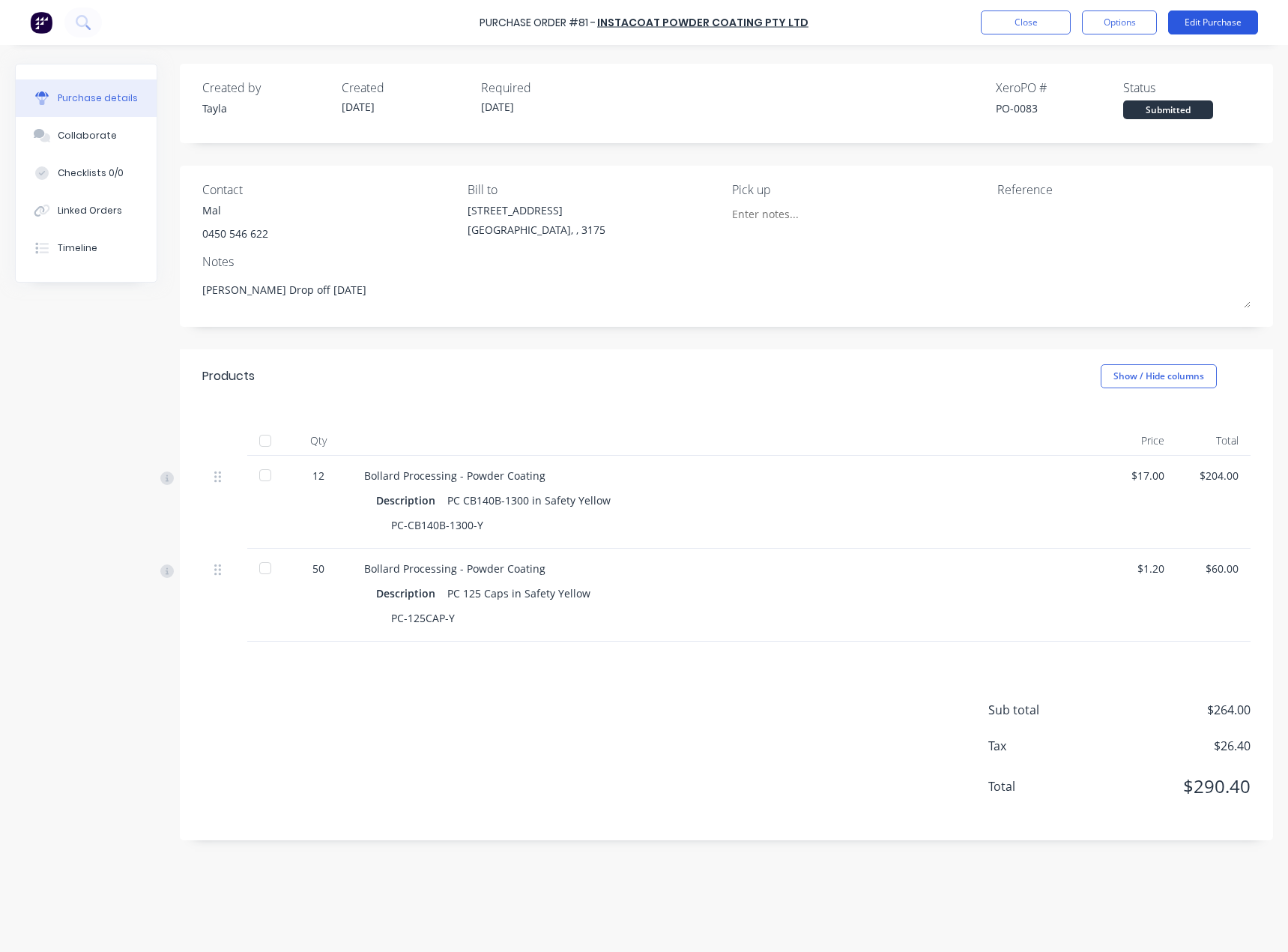
click at [1210, 22] on button "Edit Purchase" at bounding box center [1213, 22] width 90 height 24
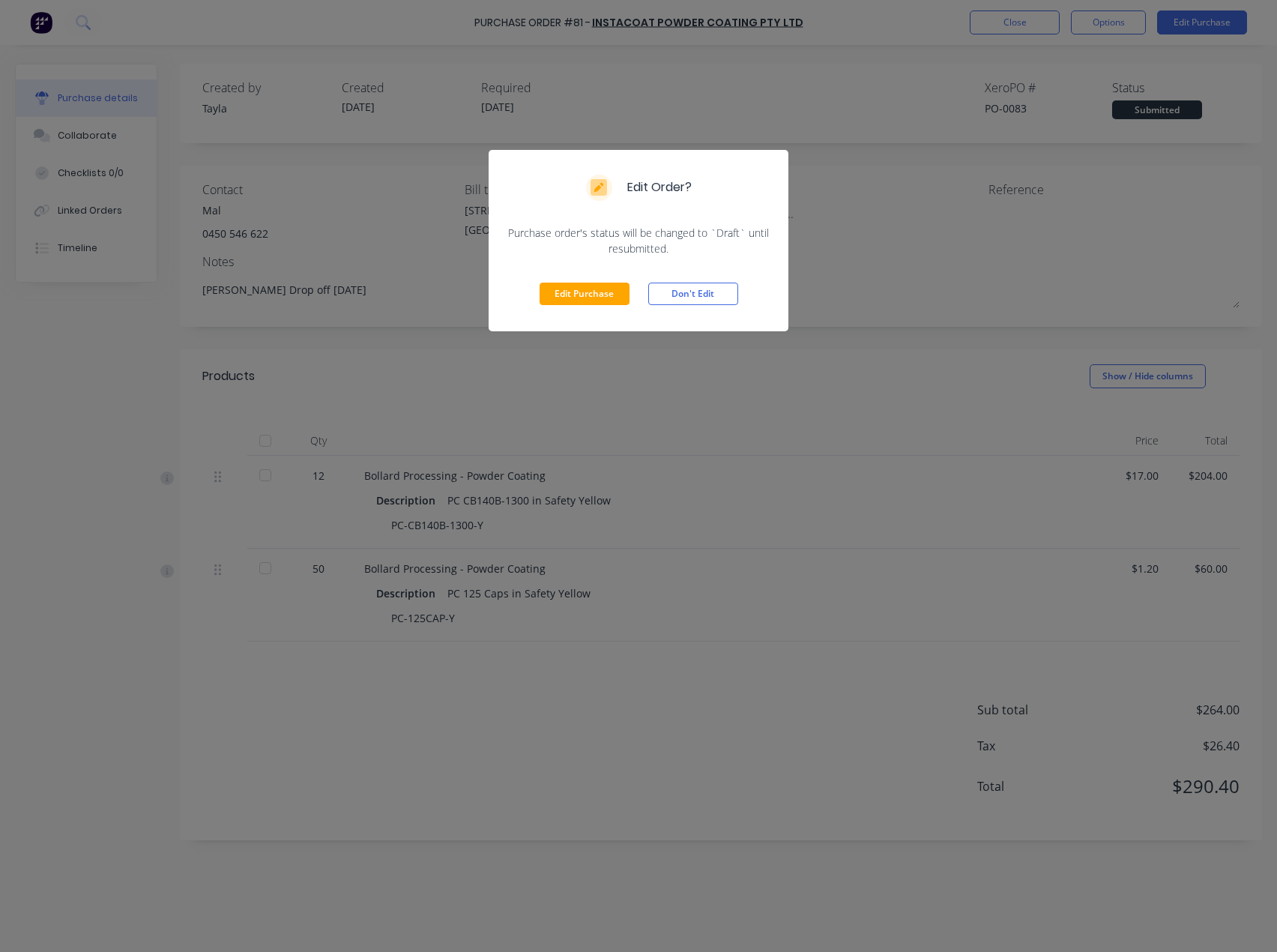
click at [569, 306] on div "Edit Purchase Don't Edit" at bounding box center [638, 294] width 300 height 75
click at [568, 295] on button "Edit Purchase" at bounding box center [584, 294] width 90 height 23
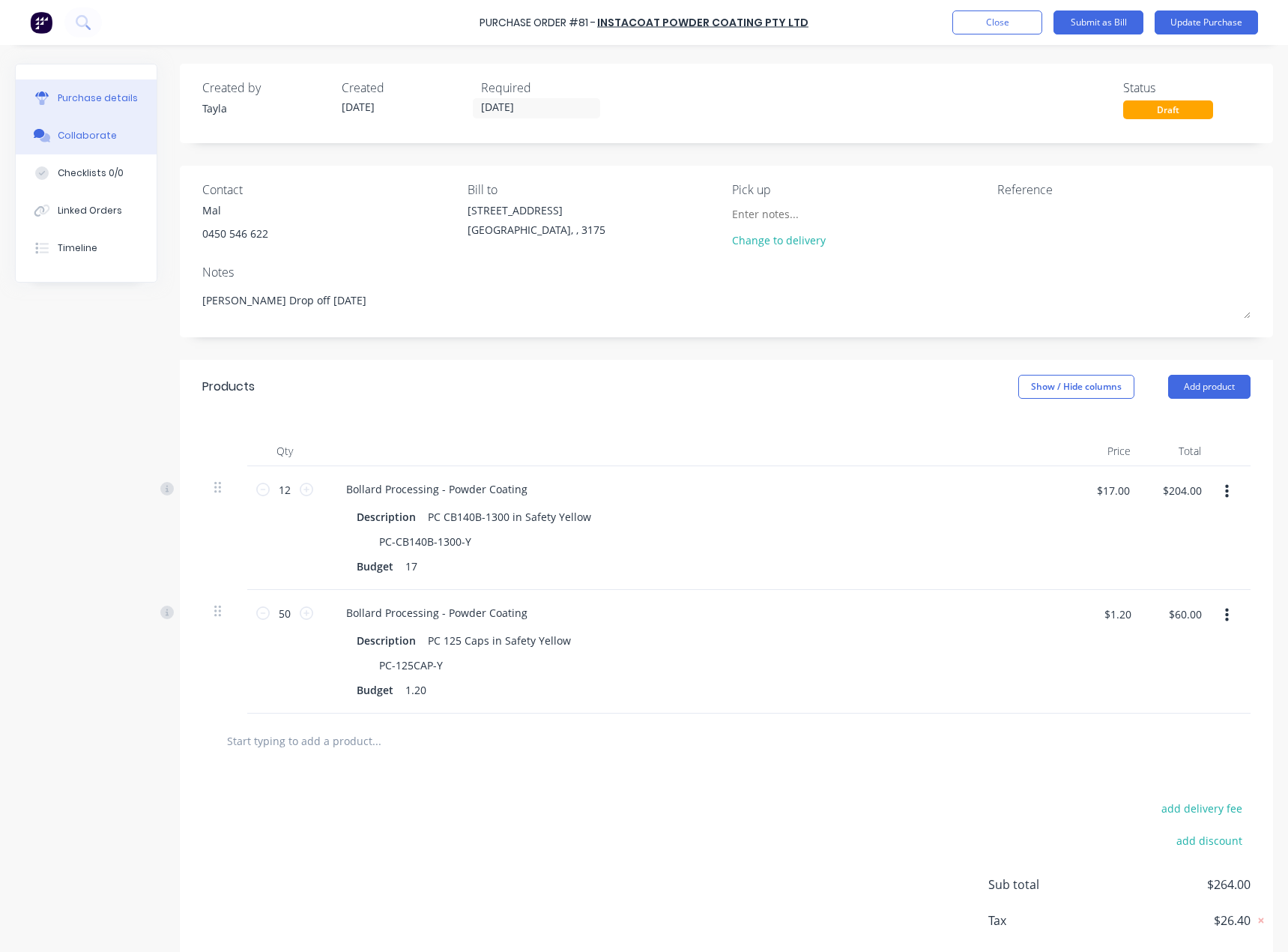
click at [94, 144] on button "Collaborate" at bounding box center [86, 135] width 141 height 38
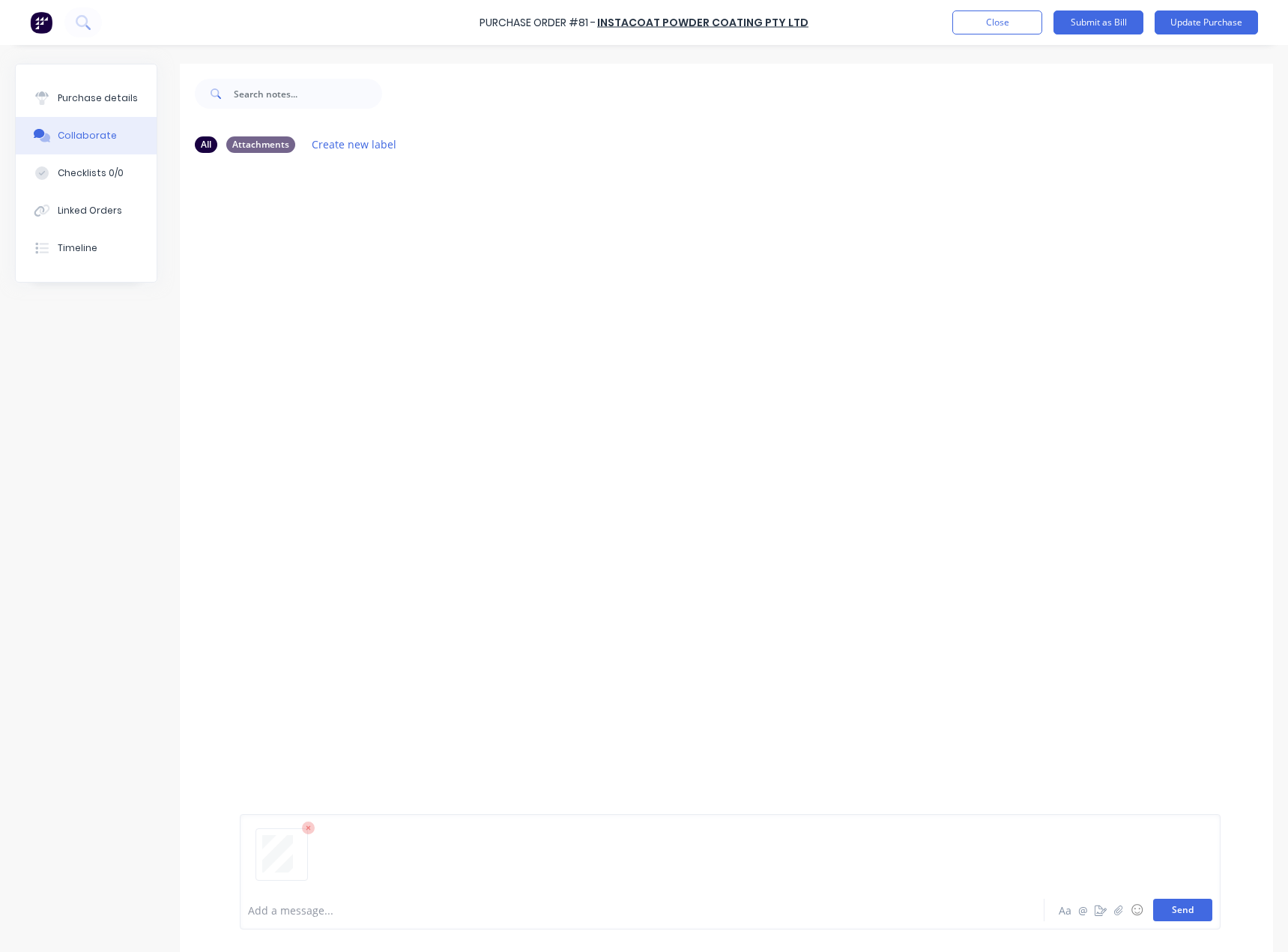
click at [1153, 902] on button "Send" at bounding box center [1183, 910] width 60 height 23
click at [88, 91] on button "Purchase details" at bounding box center [86, 98] width 141 height 38
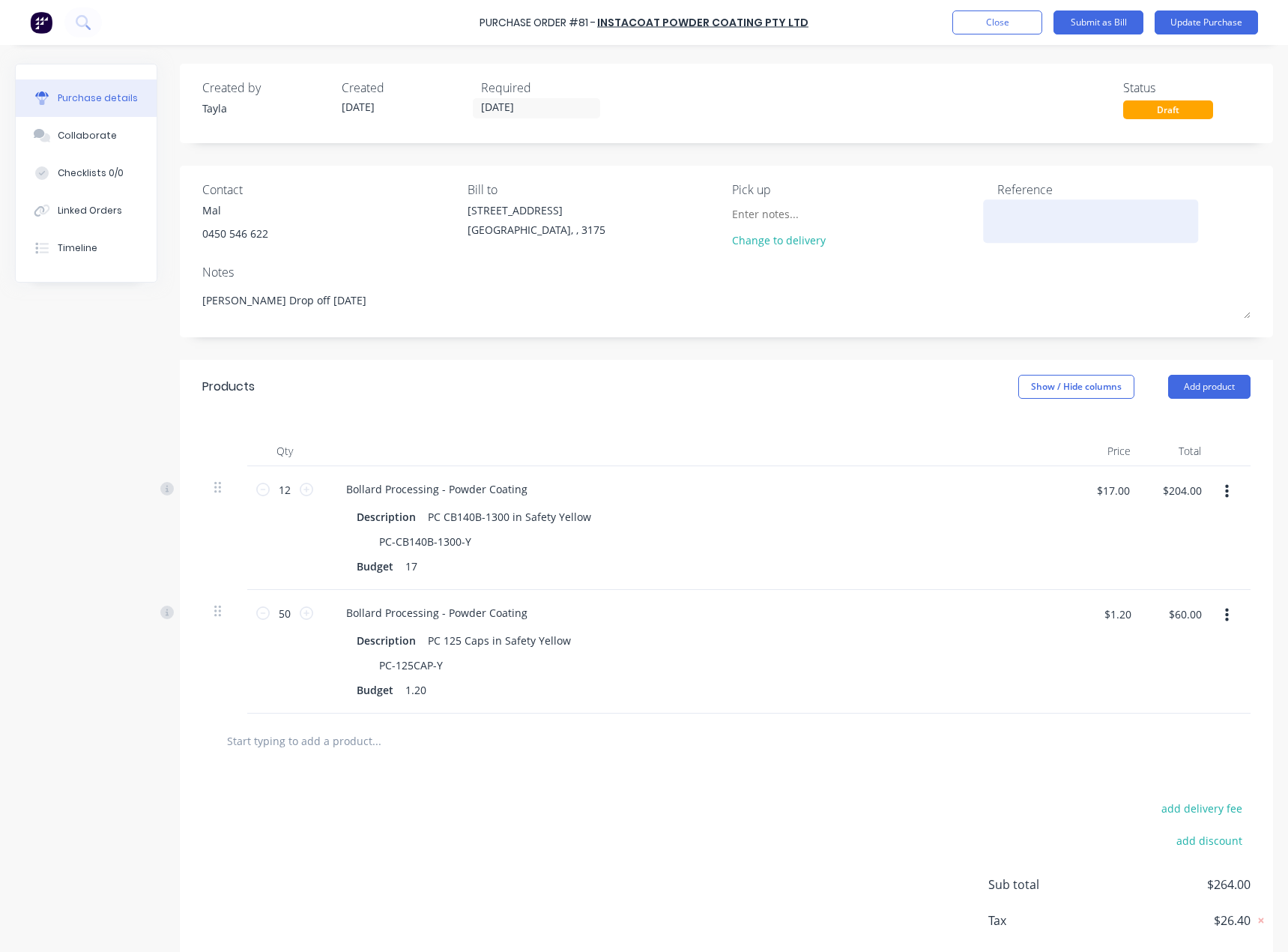
click at [1057, 218] on textarea at bounding box center [1091, 218] width 187 height 34
paste textarea "INV-0061"
type textarea "INV-0061"
click at [1084, 27] on button "Submit as Bill" at bounding box center [1099, 22] width 90 height 24
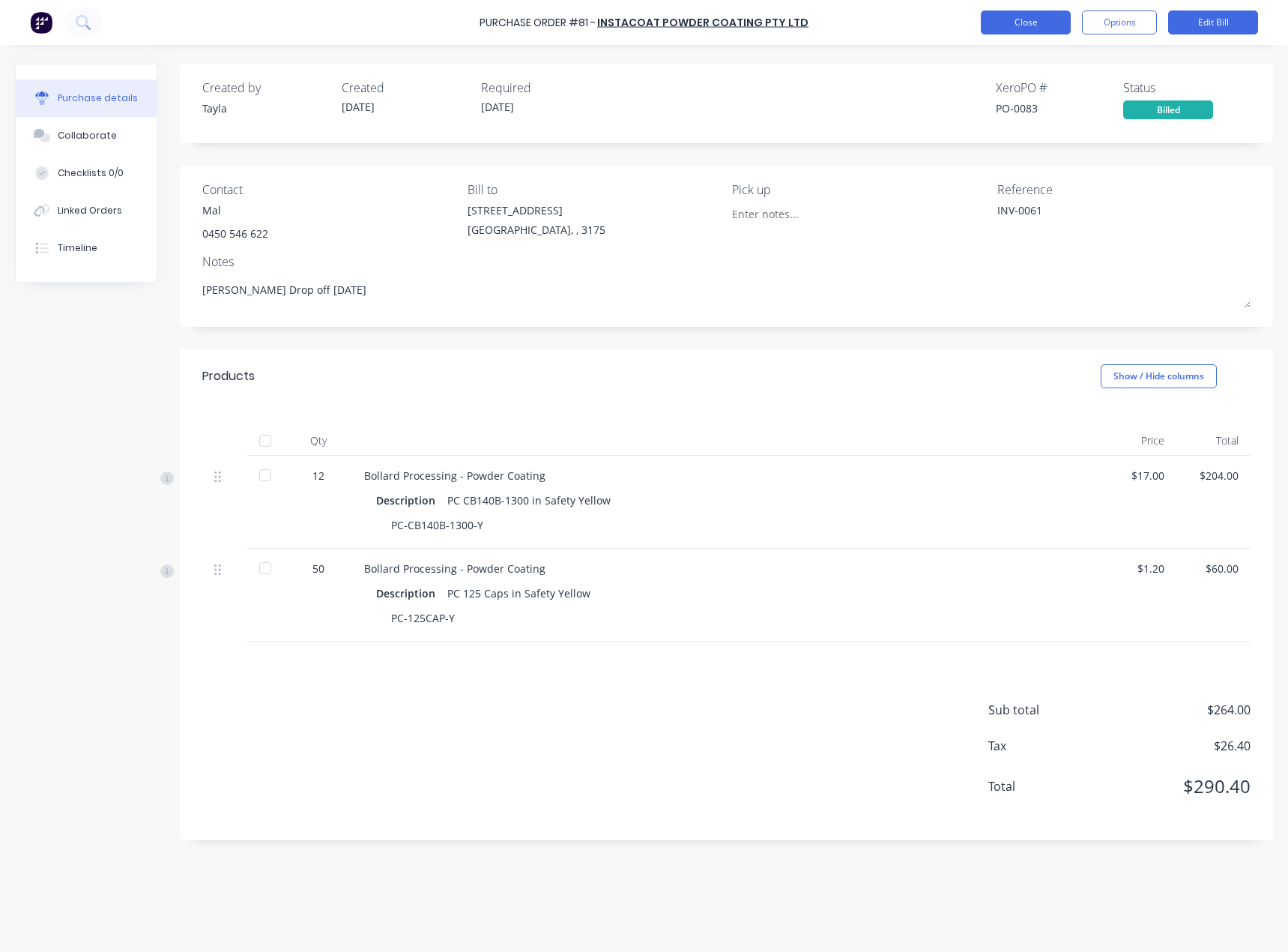
click at [994, 27] on button "Close" at bounding box center [1026, 22] width 90 height 24
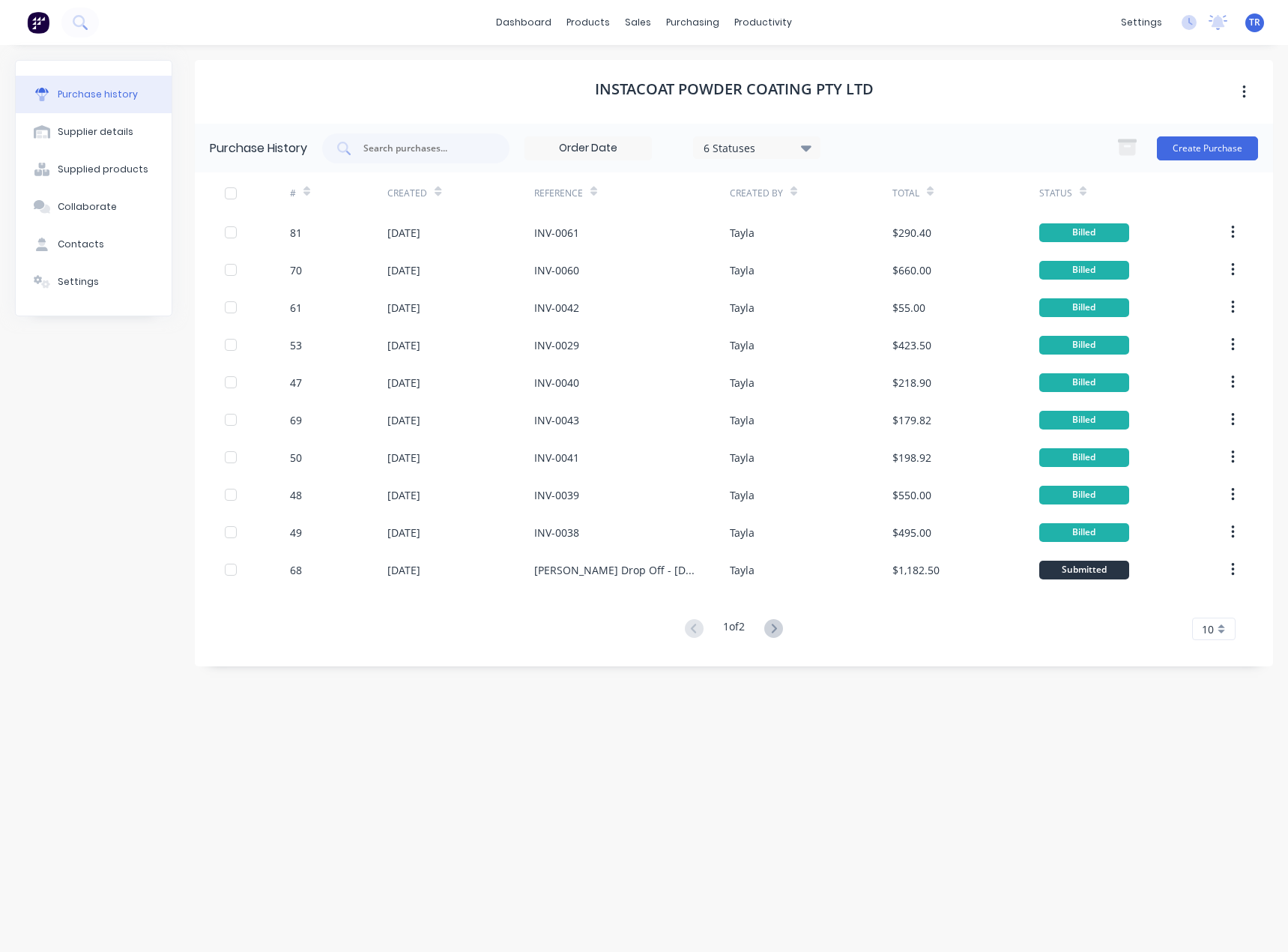
click at [1080, 192] on icon at bounding box center [1083, 194] width 7 height 5
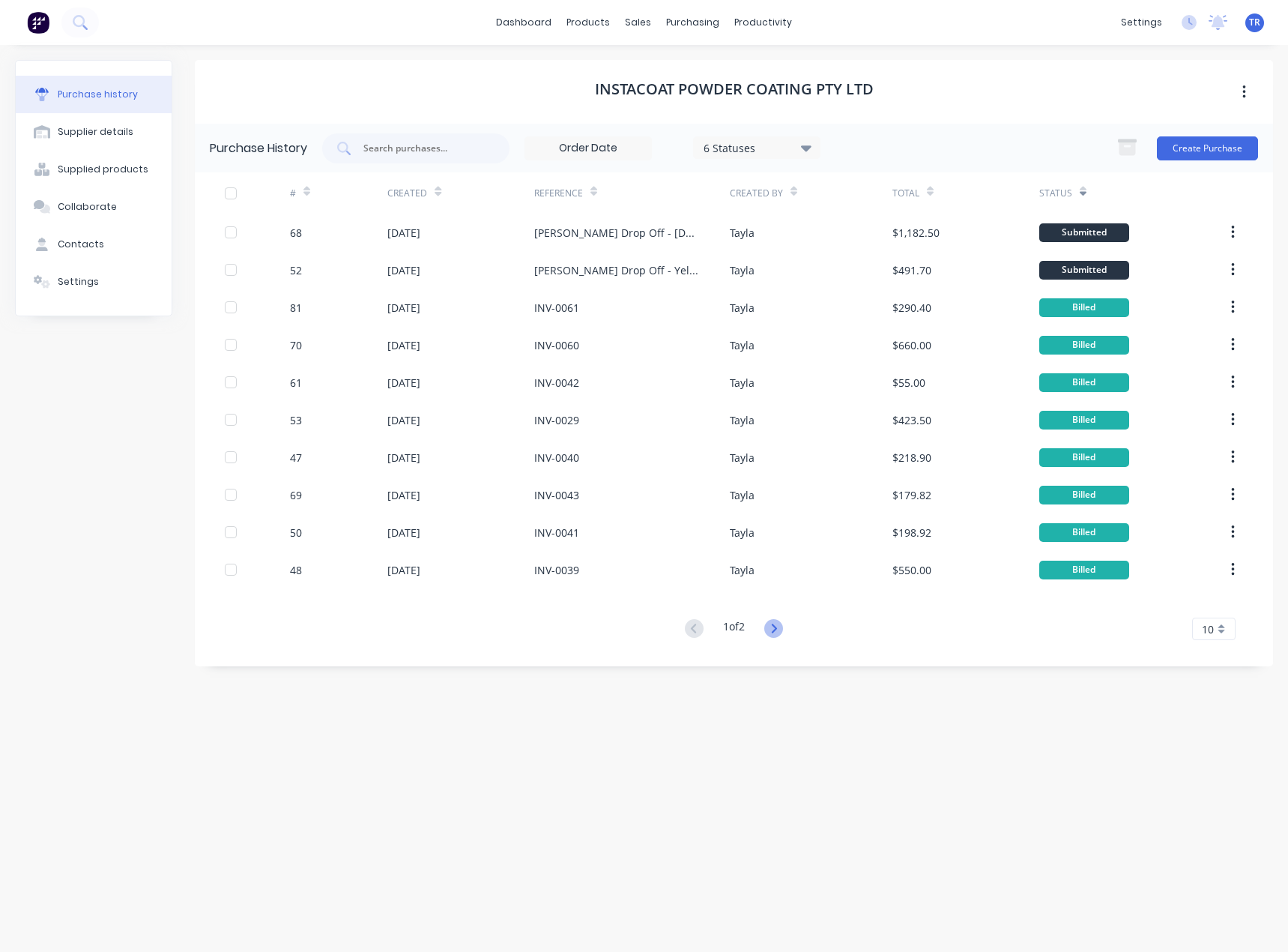
click at [774, 636] on icon at bounding box center [774, 629] width 19 height 19
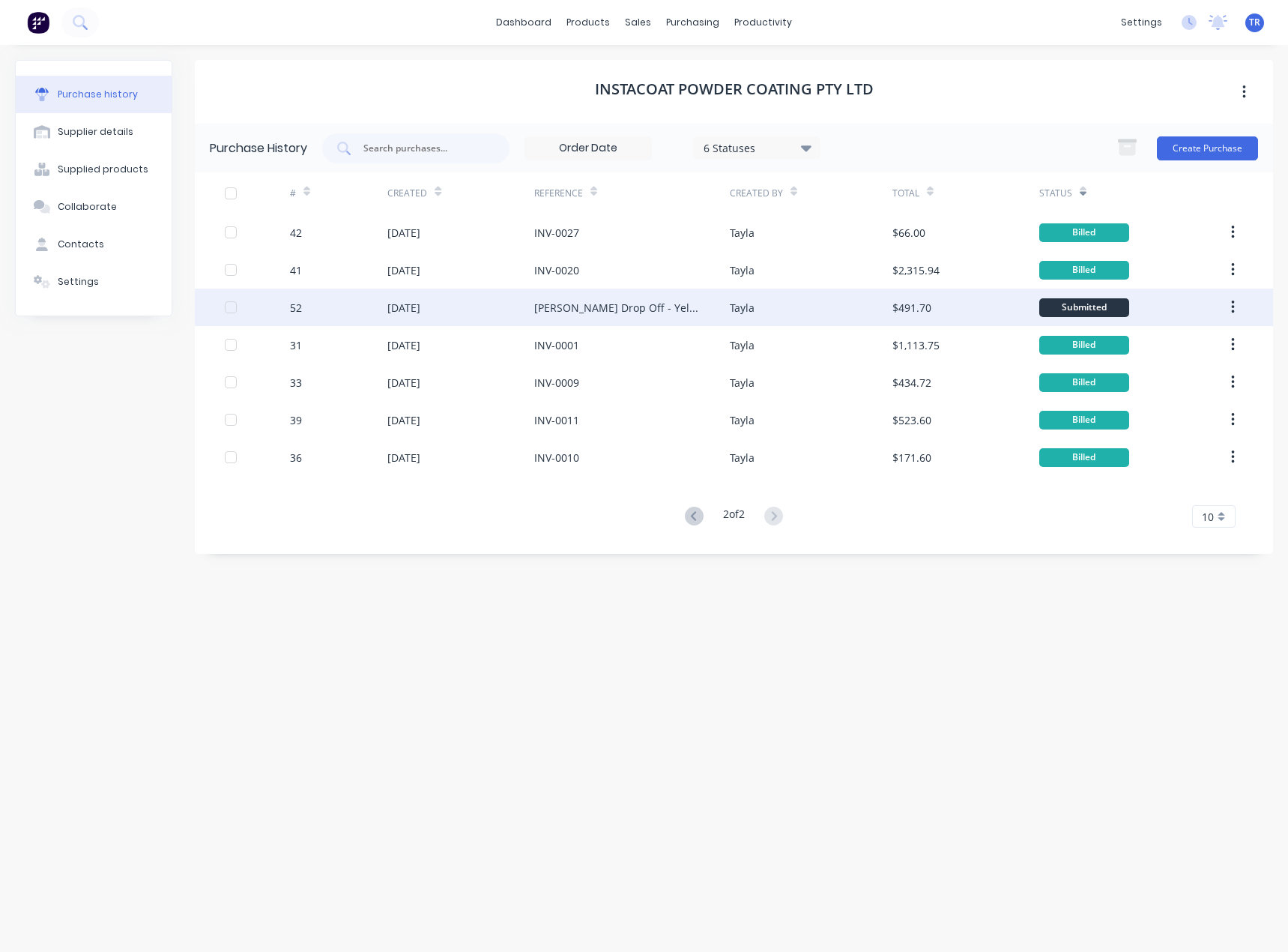
click at [326, 306] on div "52" at bounding box center [338, 308] width 97 height 38
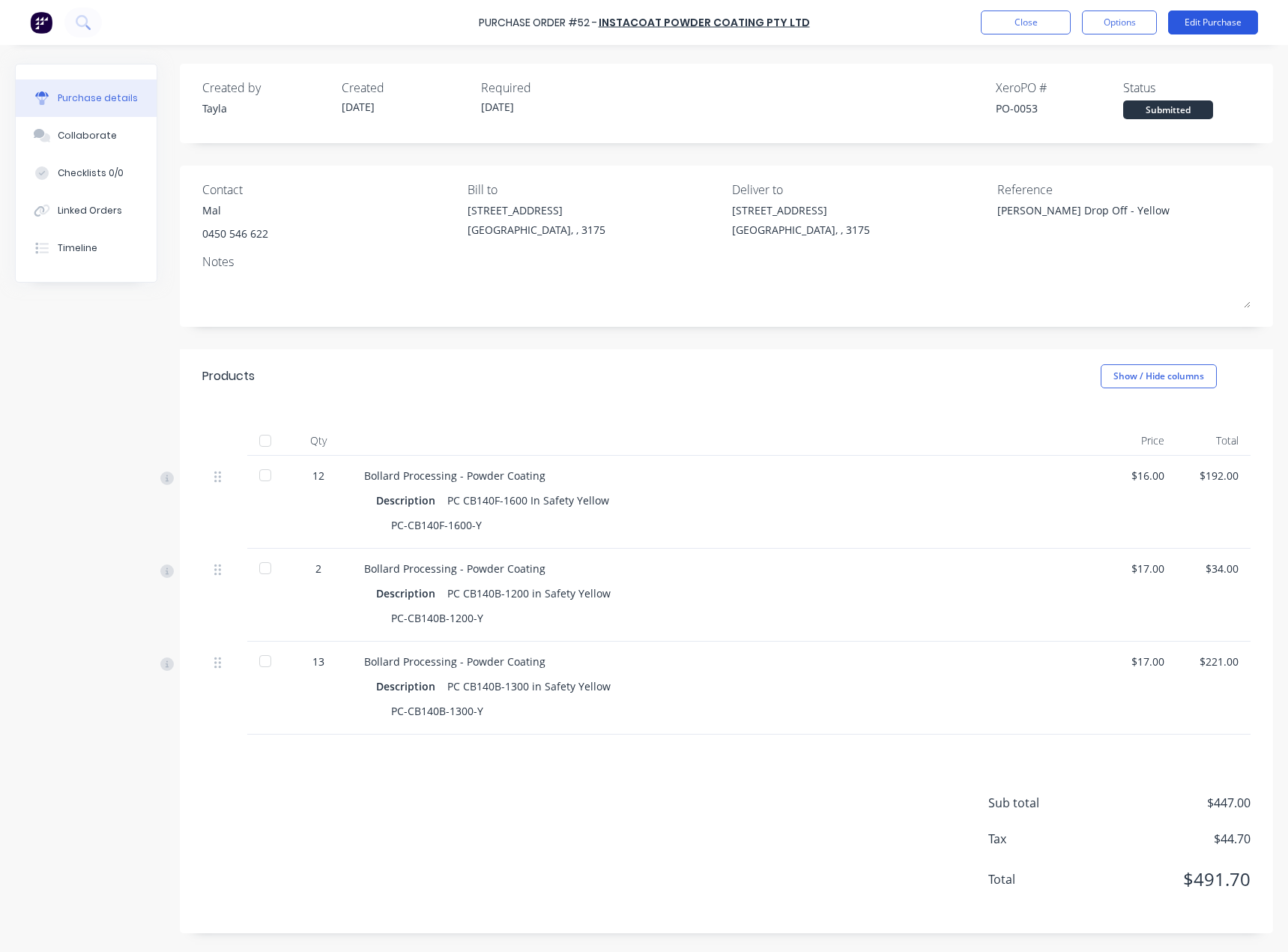
click at [1189, 27] on button "Edit Purchase" at bounding box center [1213, 22] width 90 height 24
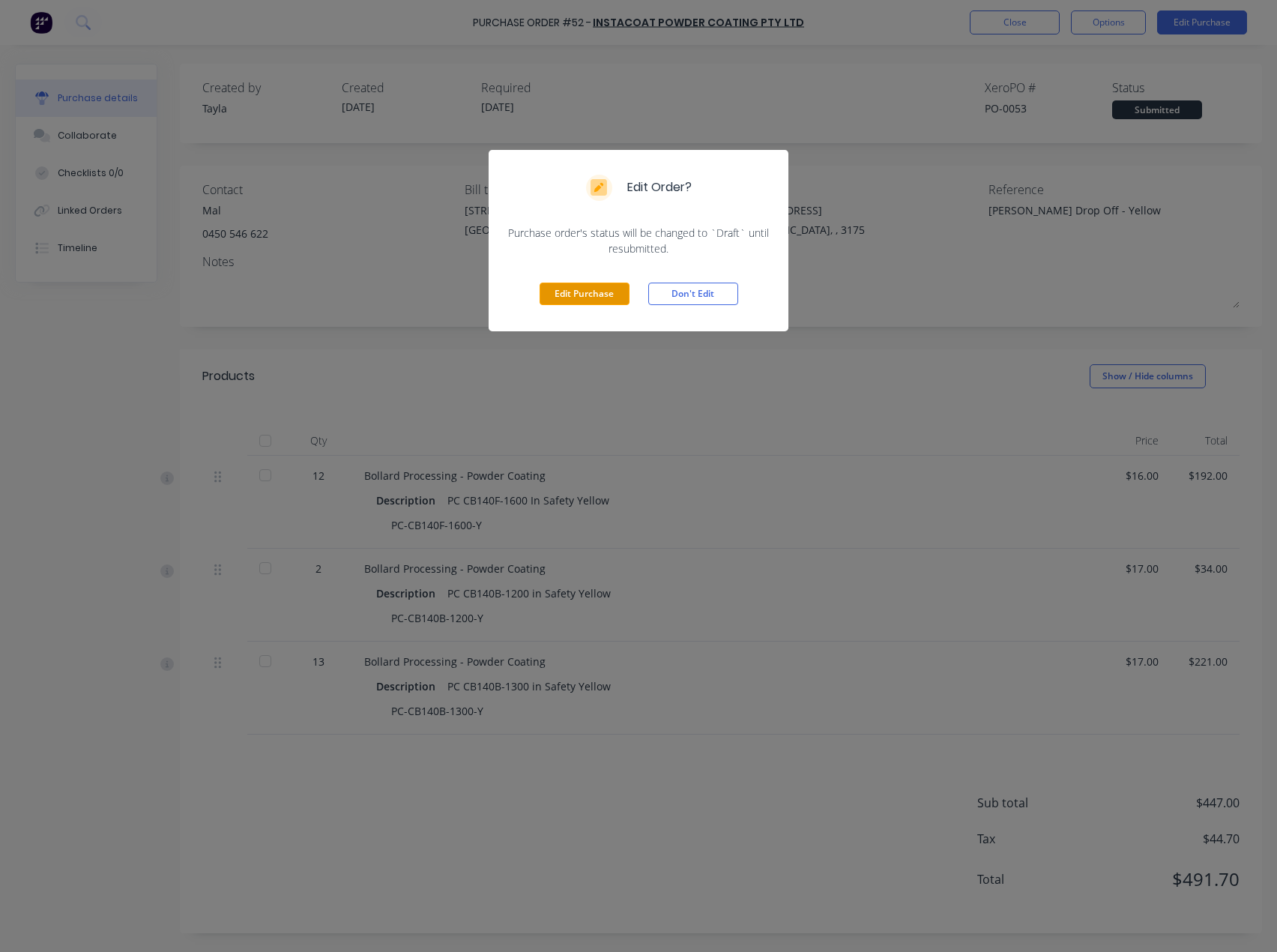
click at [578, 291] on button "Edit Purchase" at bounding box center [584, 294] width 90 height 23
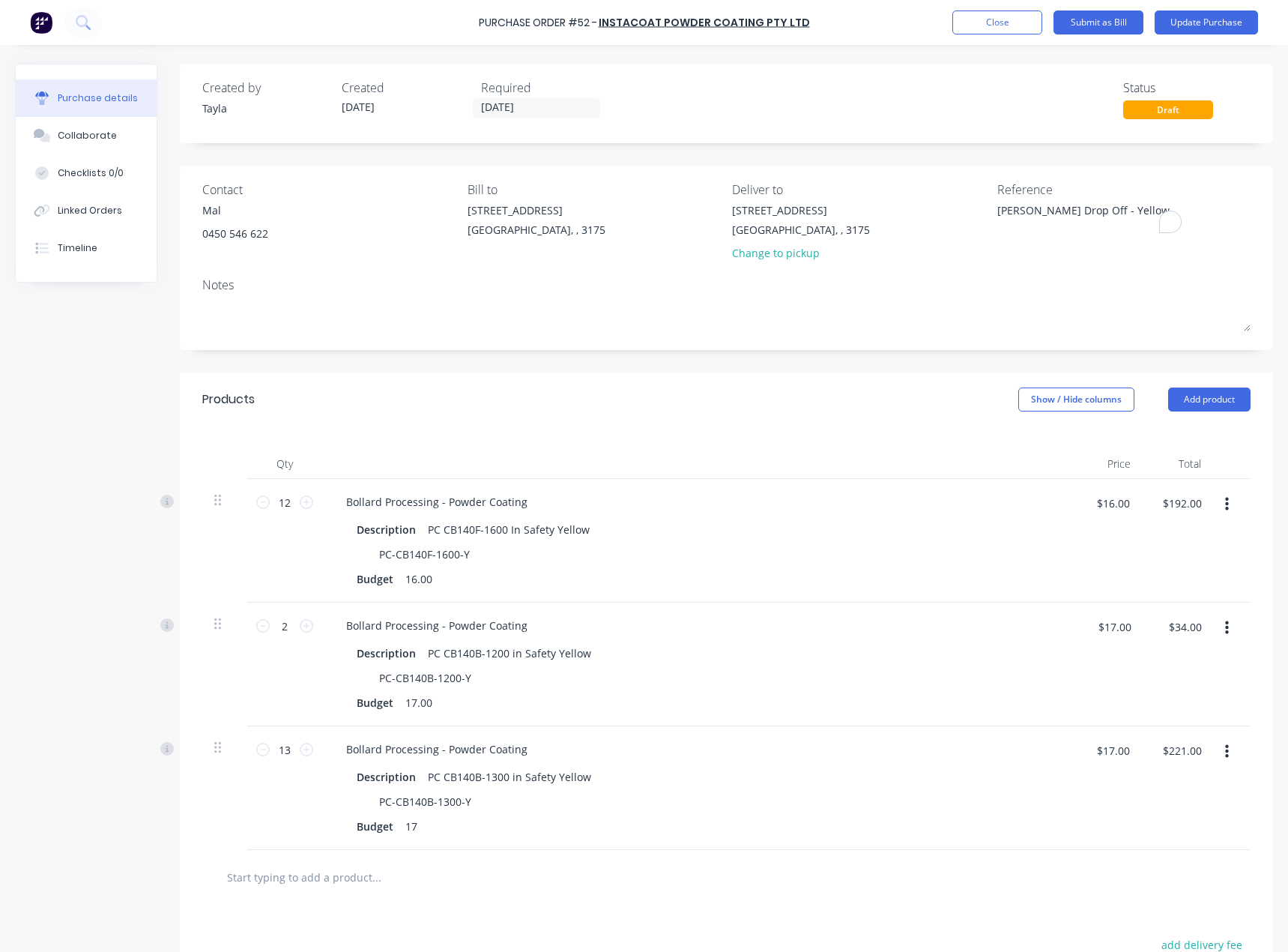
drag, startPoint x: 1152, startPoint y: 221, endPoint x: 946, endPoint y: 224, distance: 206.0
click at [946, 224] on div "Contact Mal [PHONE_NUMBER] Bill to [STREET_ADDRESS] Deliver to [STREET_ADDRESS]…" at bounding box center [726, 225] width 1048 height 88
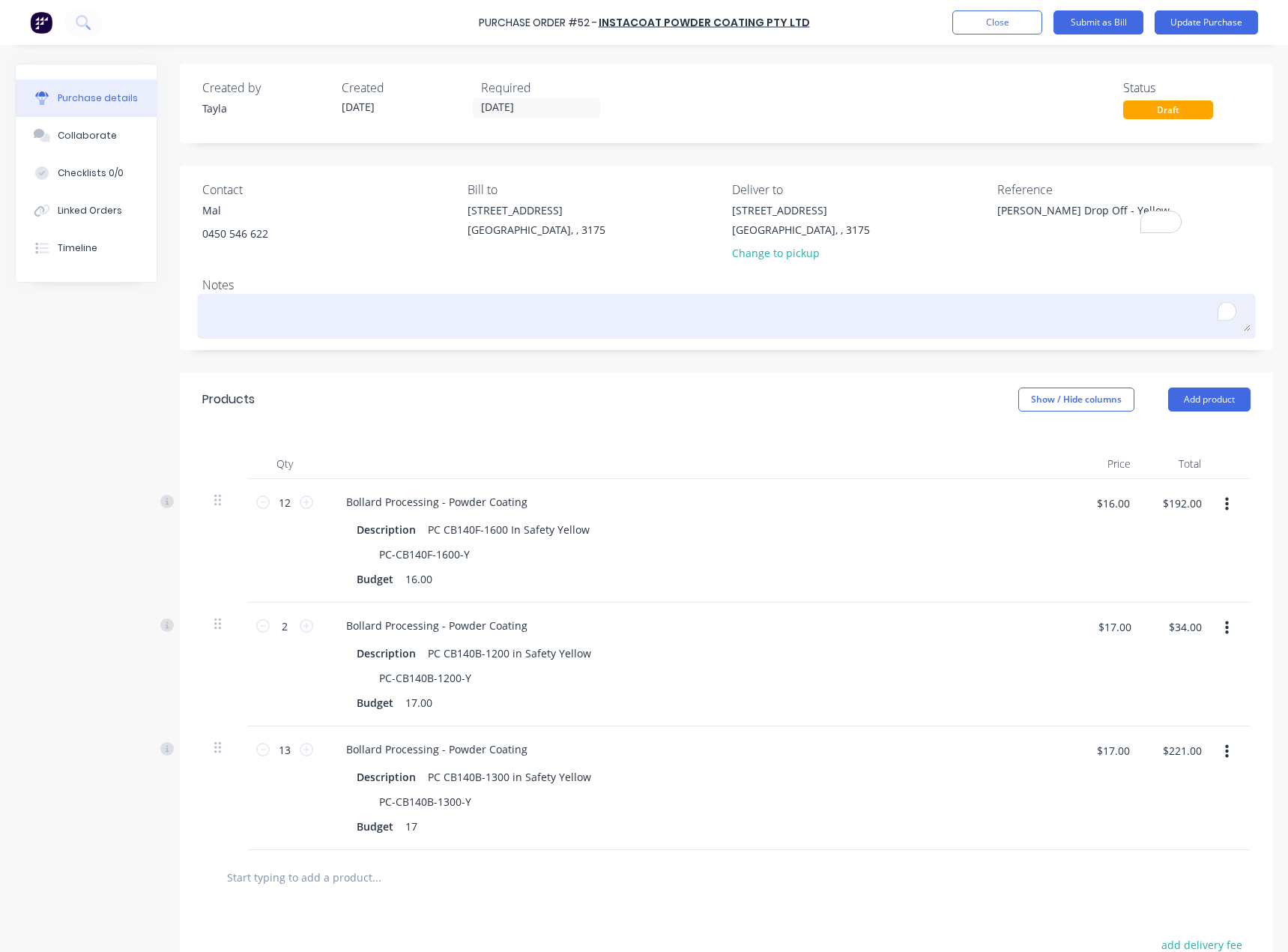
click at [693, 304] on textarea "To enrich screen reader interactions, please activate Accessibility in Grammarl…" at bounding box center [726, 314] width 1048 height 34
paste textarea "[PERSON_NAME] Drop Off - Yellow"
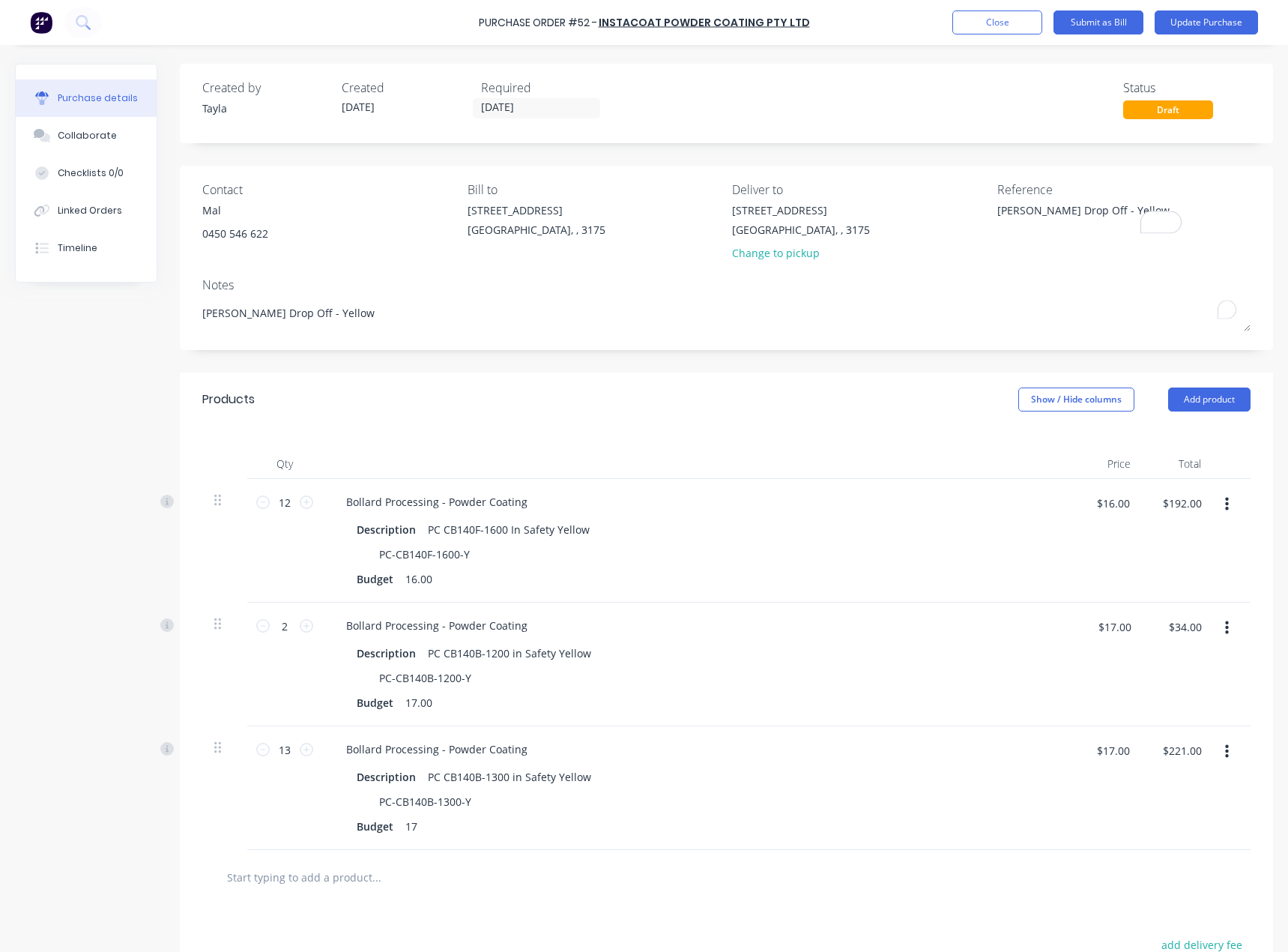
type textarea "[PERSON_NAME] Drop Off - Yellow"
drag, startPoint x: 1076, startPoint y: 215, endPoint x: 914, endPoint y: 235, distance: 163.2
click at [914, 235] on div "Contact Mal [PHONE_NUMBER] Bill to [STREET_ADDRESS] Deliver to [STREET_ADDRESS]…" at bounding box center [726, 225] width 1048 height 88
paste textarea "NV-0062"
type textarea "INV-0062"
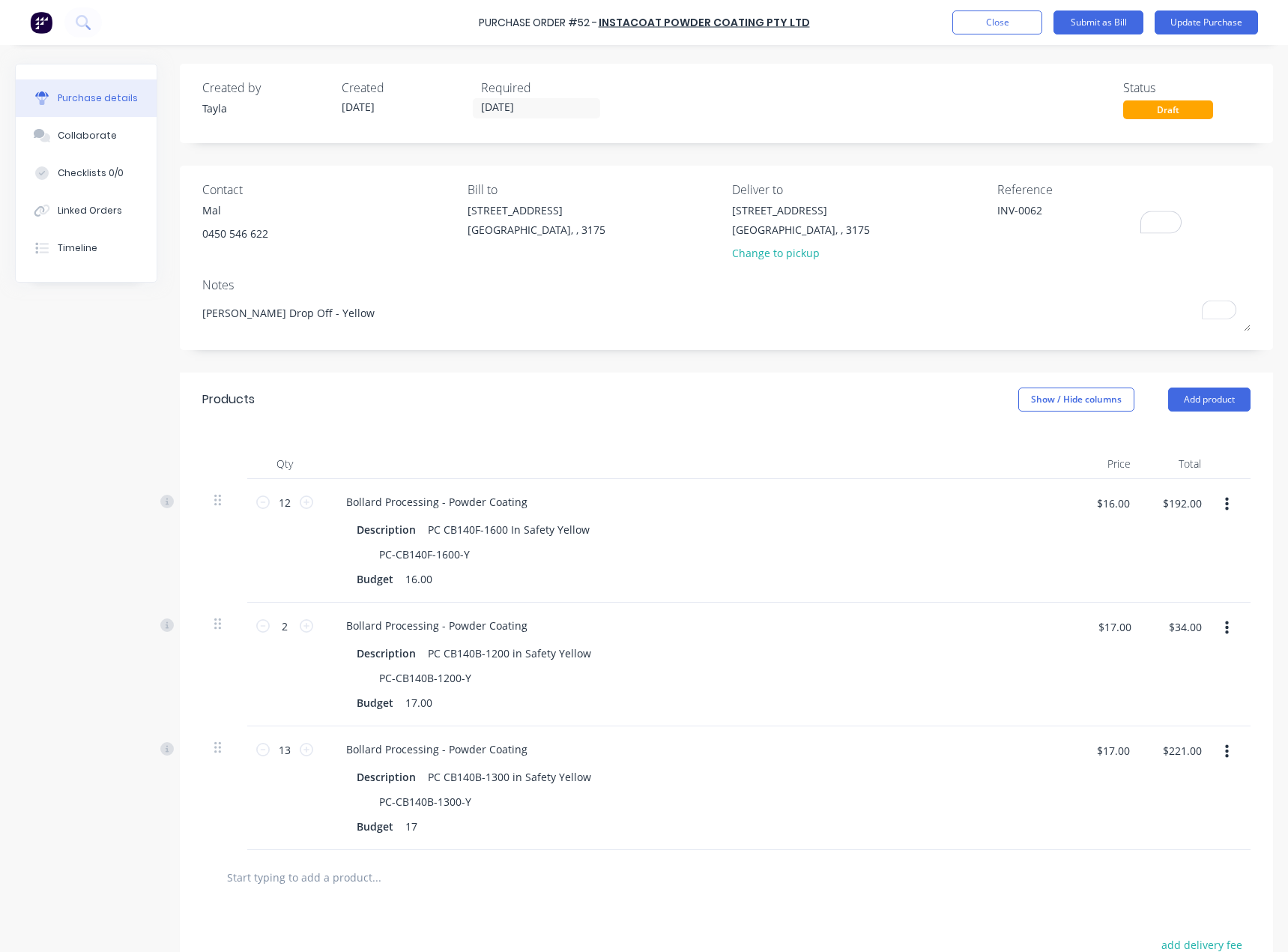
click at [793, 265] on div "[STREET_ADDRESS] Change to pickup" at bounding box center [801, 235] width 138 height 66
click at [798, 237] on div "[STREET_ADDRESS] Change to pickup" at bounding box center [801, 235] width 138 height 66
click at [791, 251] on div "Change to pickup" at bounding box center [801, 253] width 138 height 16
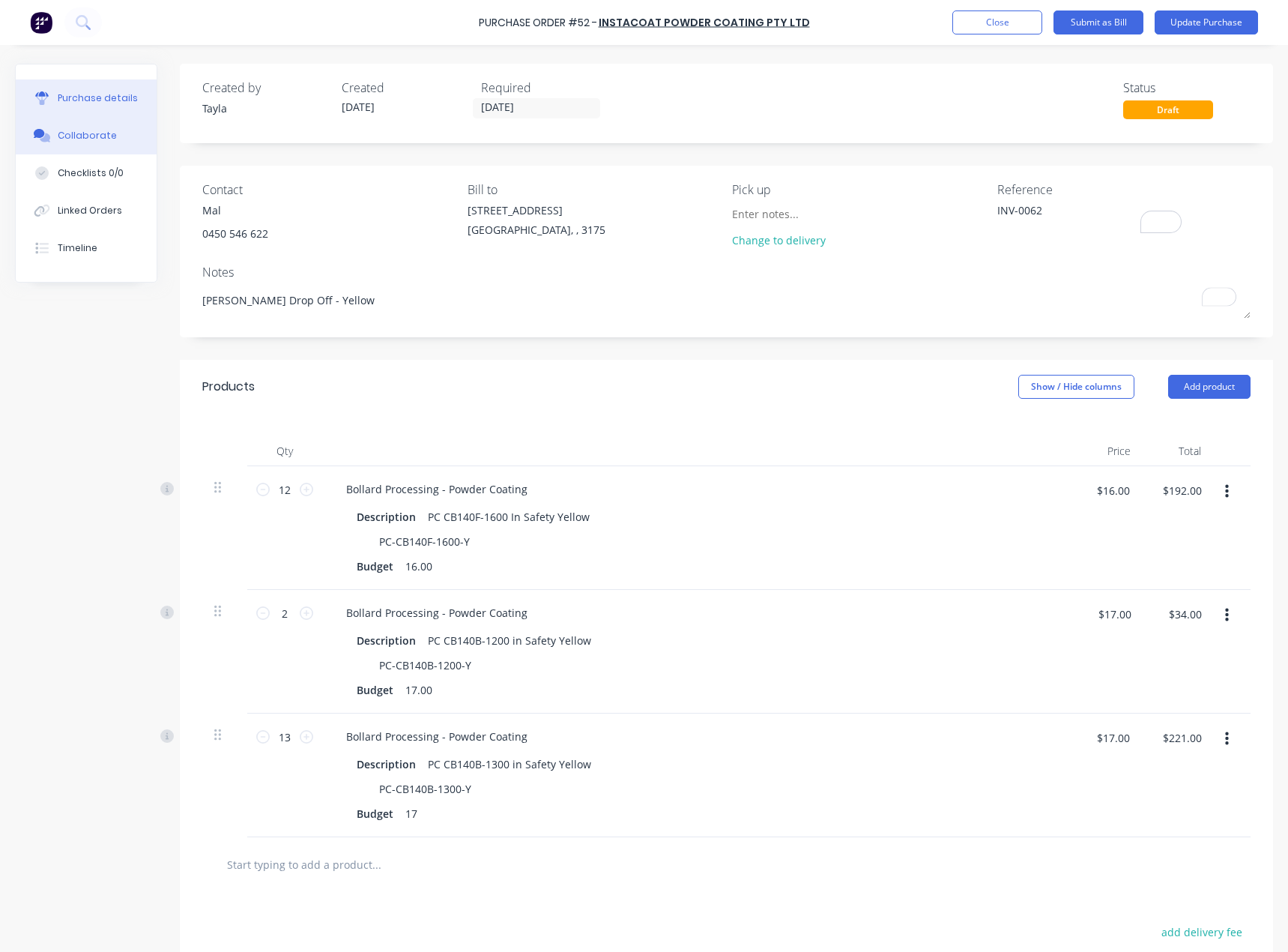
click at [73, 124] on button "Collaborate" at bounding box center [86, 135] width 141 height 38
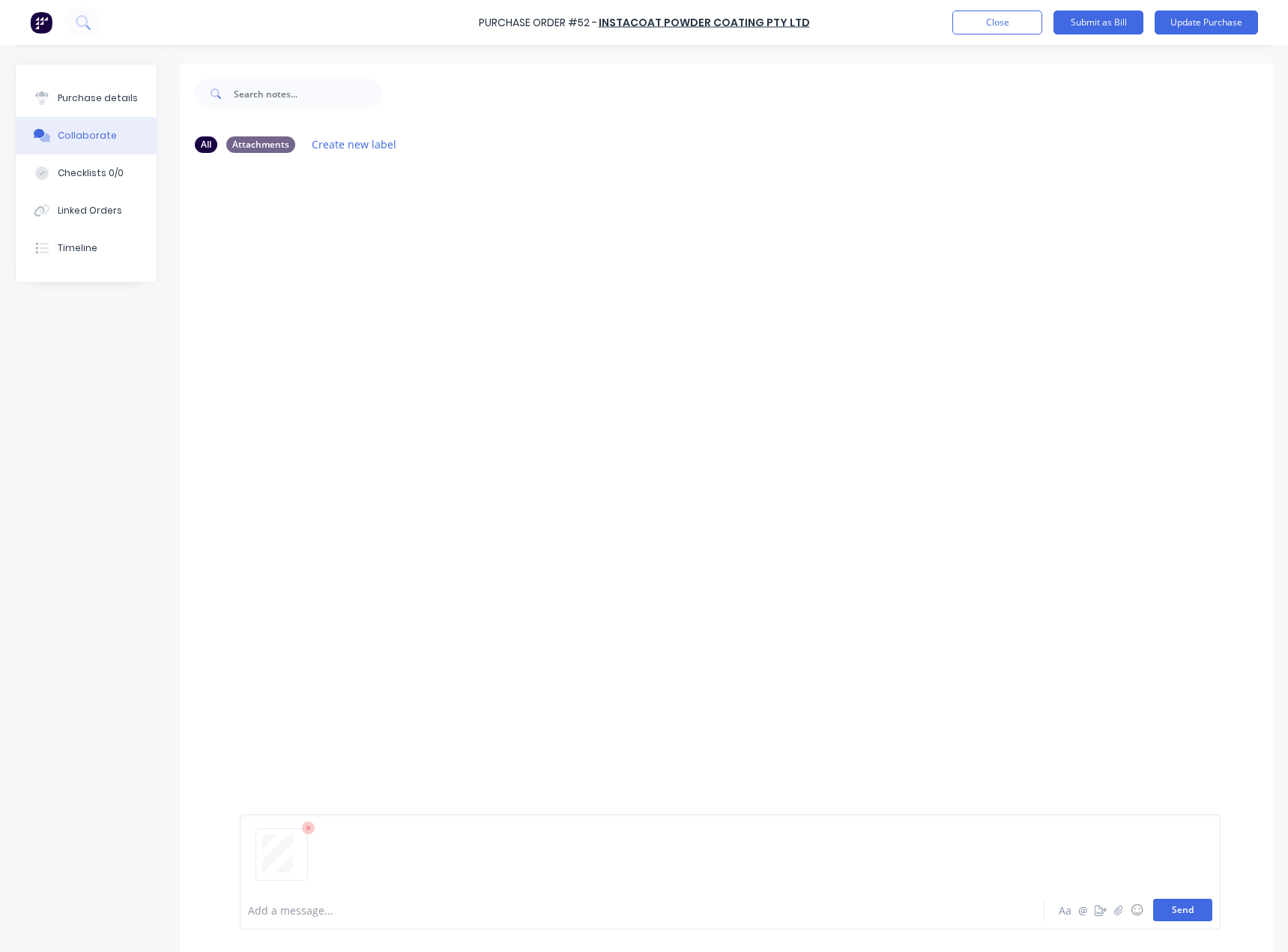
click at [1190, 914] on button "Send" at bounding box center [1183, 910] width 60 height 23
click at [113, 111] on button "Purchase details" at bounding box center [86, 98] width 141 height 38
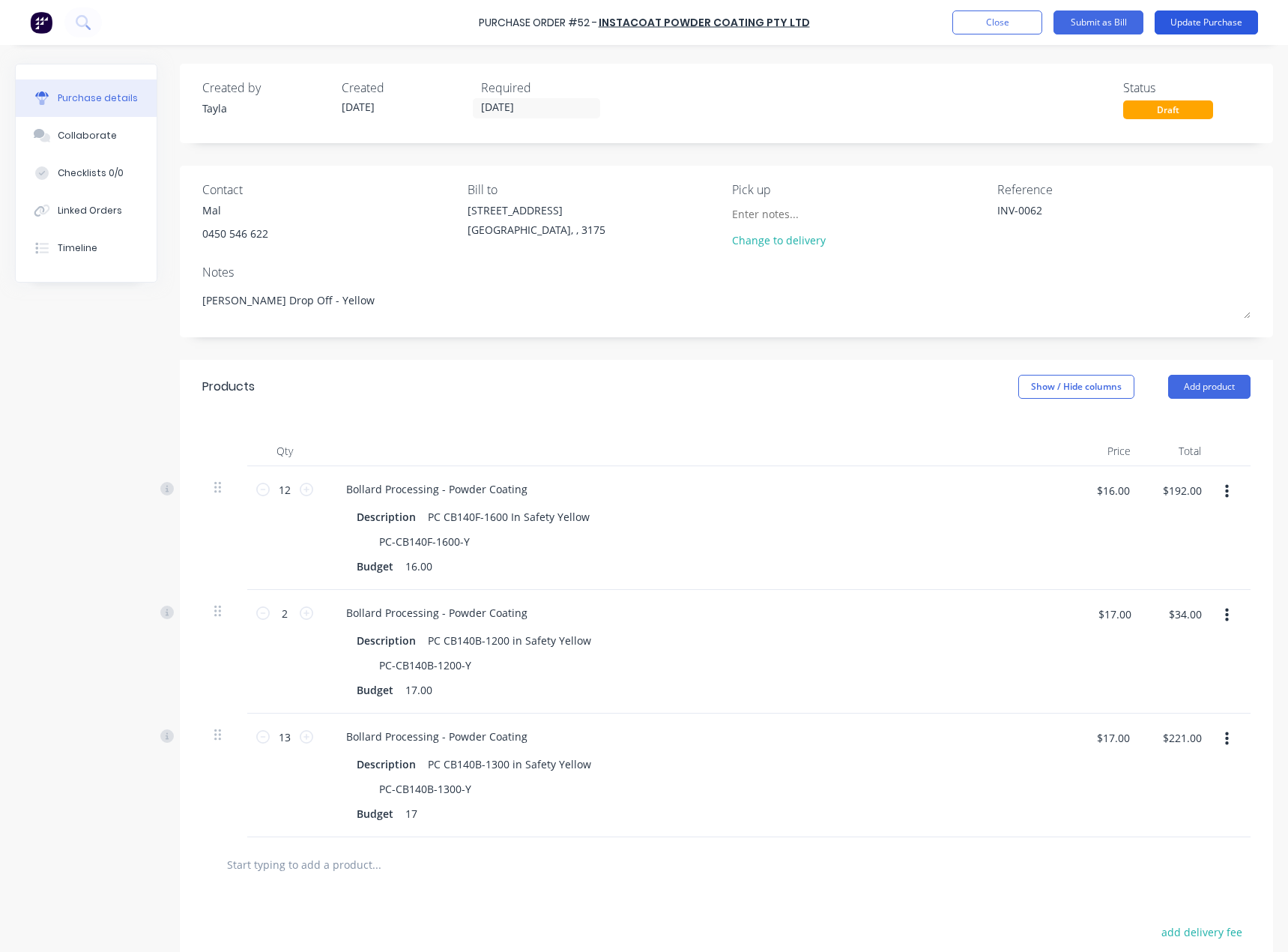
click at [1235, 23] on button "Update Purchase" at bounding box center [1207, 22] width 103 height 24
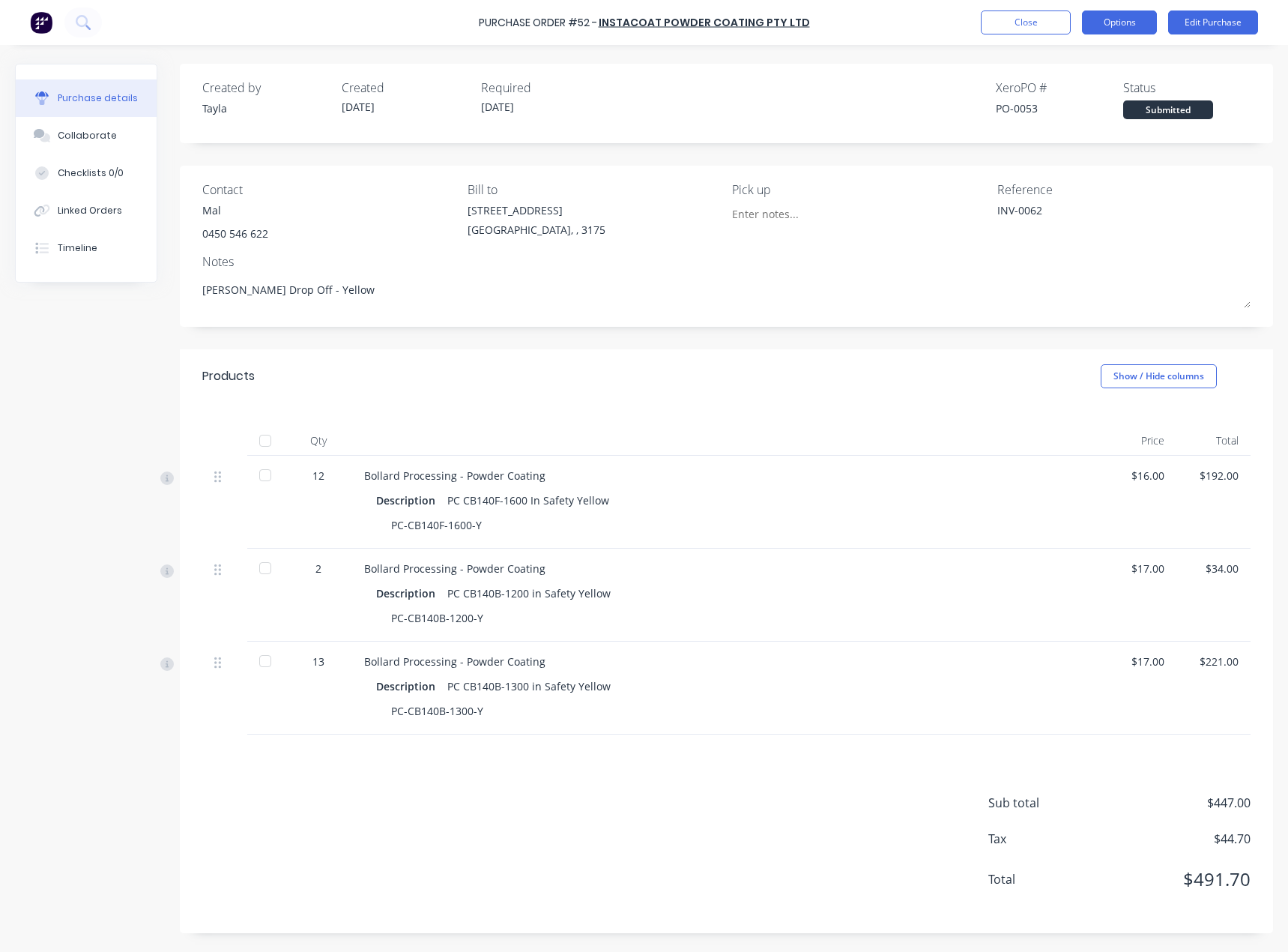
click at [1106, 27] on button "Options" at bounding box center [1120, 22] width 75 height 24
click at [1099, 85] on div "Convert to Bill" at bounding box center [1085, 91] width 115 height 22
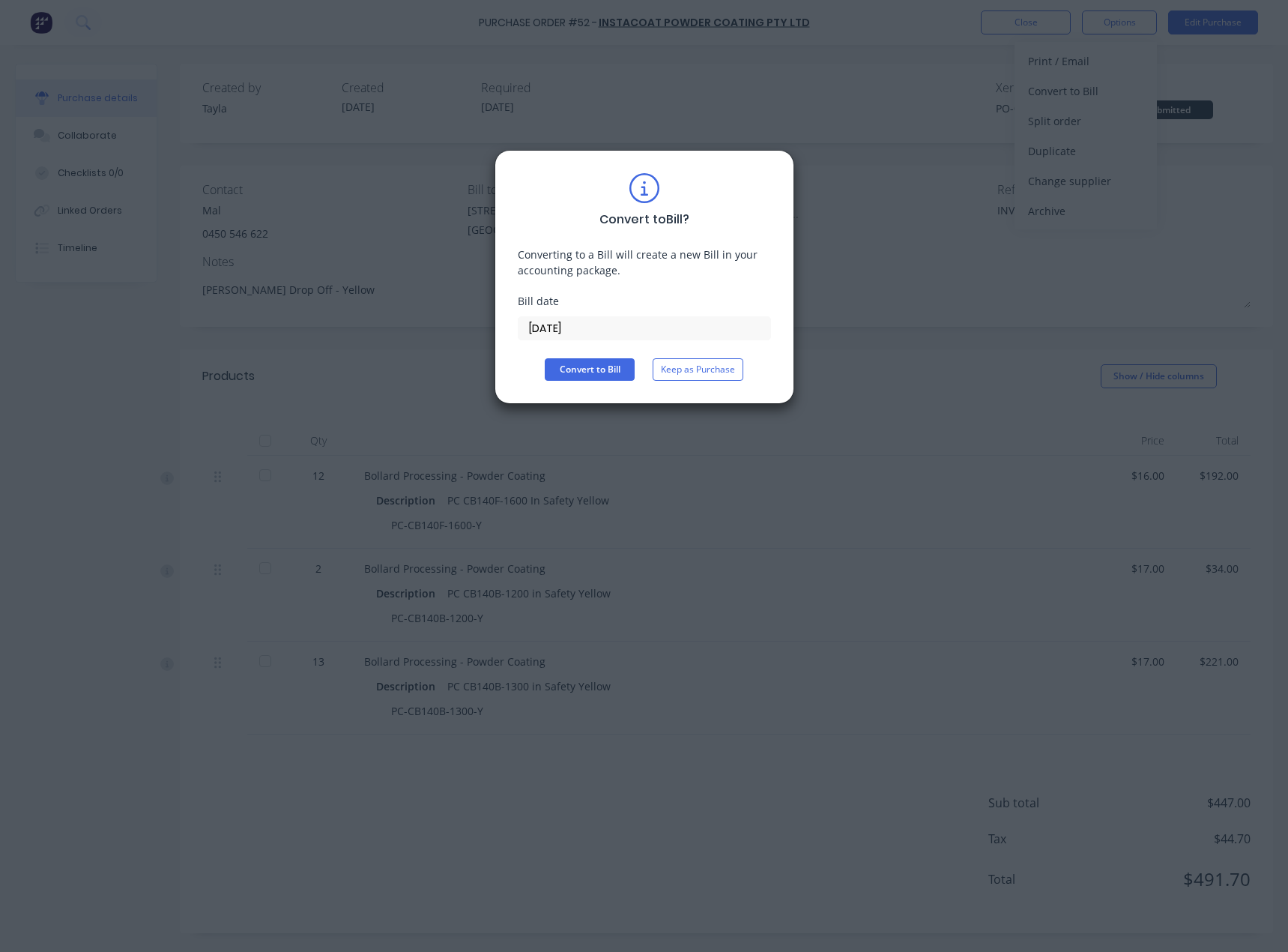
click at [587, 327] on input "[DATE]" at bounding box center [644, 328] width 252 height 23
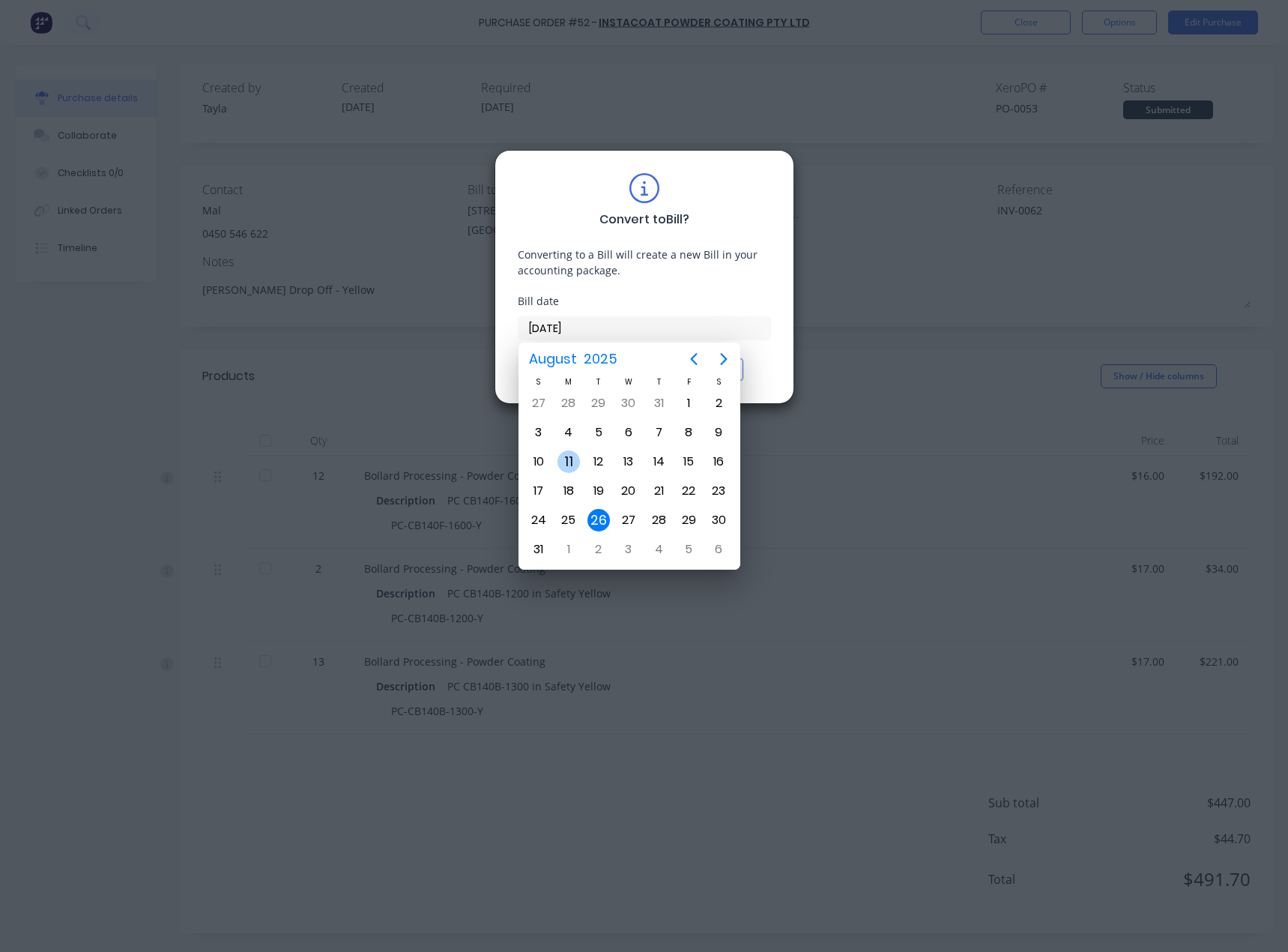
click at [578, 464] on div "11" at bounding box center [568, 461] width 23 height 23
type input "[DATE]"
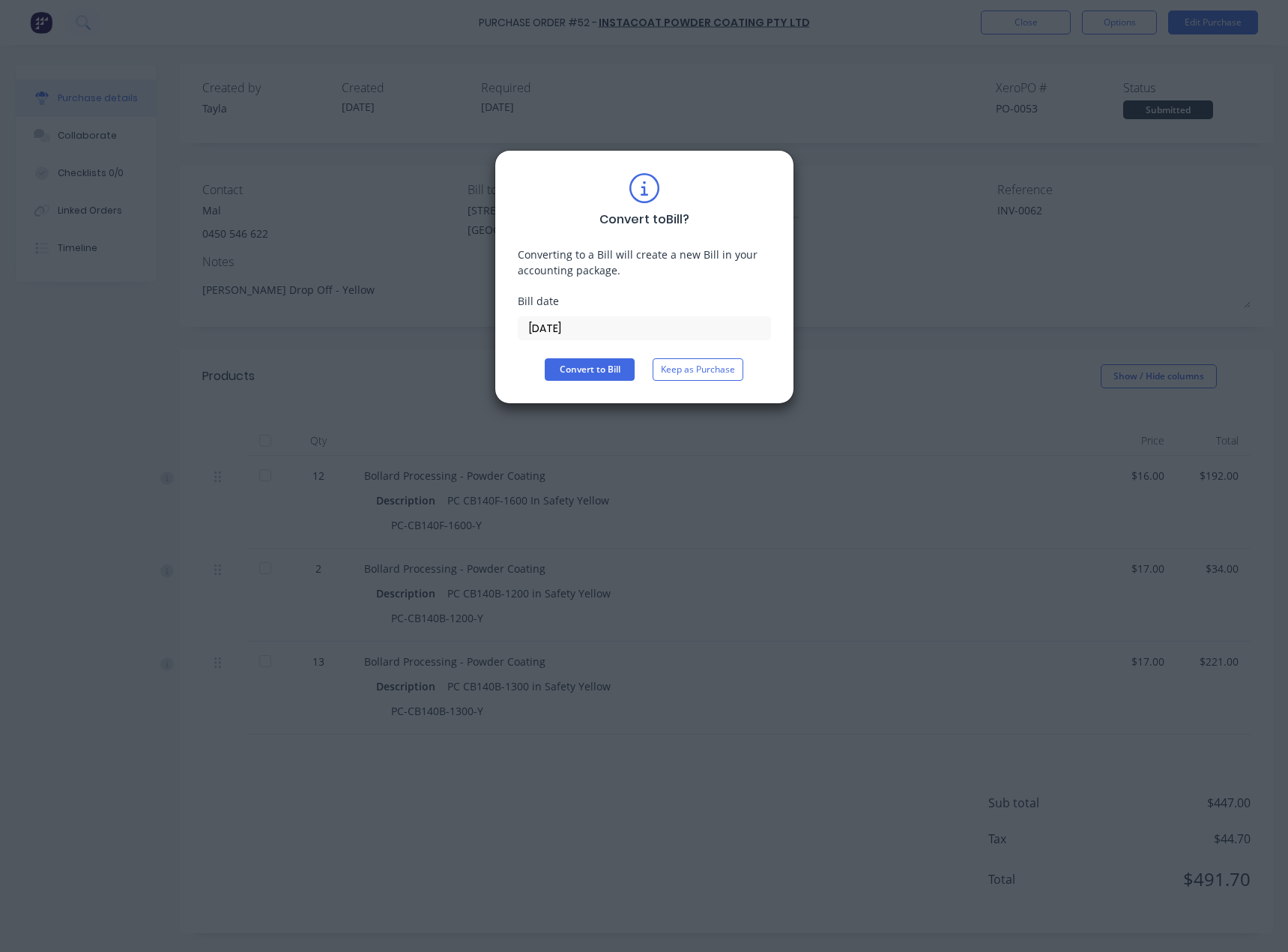
drag, startPoint x: 601, startPoint y: 365, endPoint x: 622, endPoint y: 262, distance: 105.1
click at [622, 262] on div "Convert to Bill ? Converting to a Bill will create a new Bill in your accountin…" at bounding box center [644, 276] width 254 height 207
click at [600, 376] on button "Convert to Bill" at bounding box center [590, 370] width 90 height 23
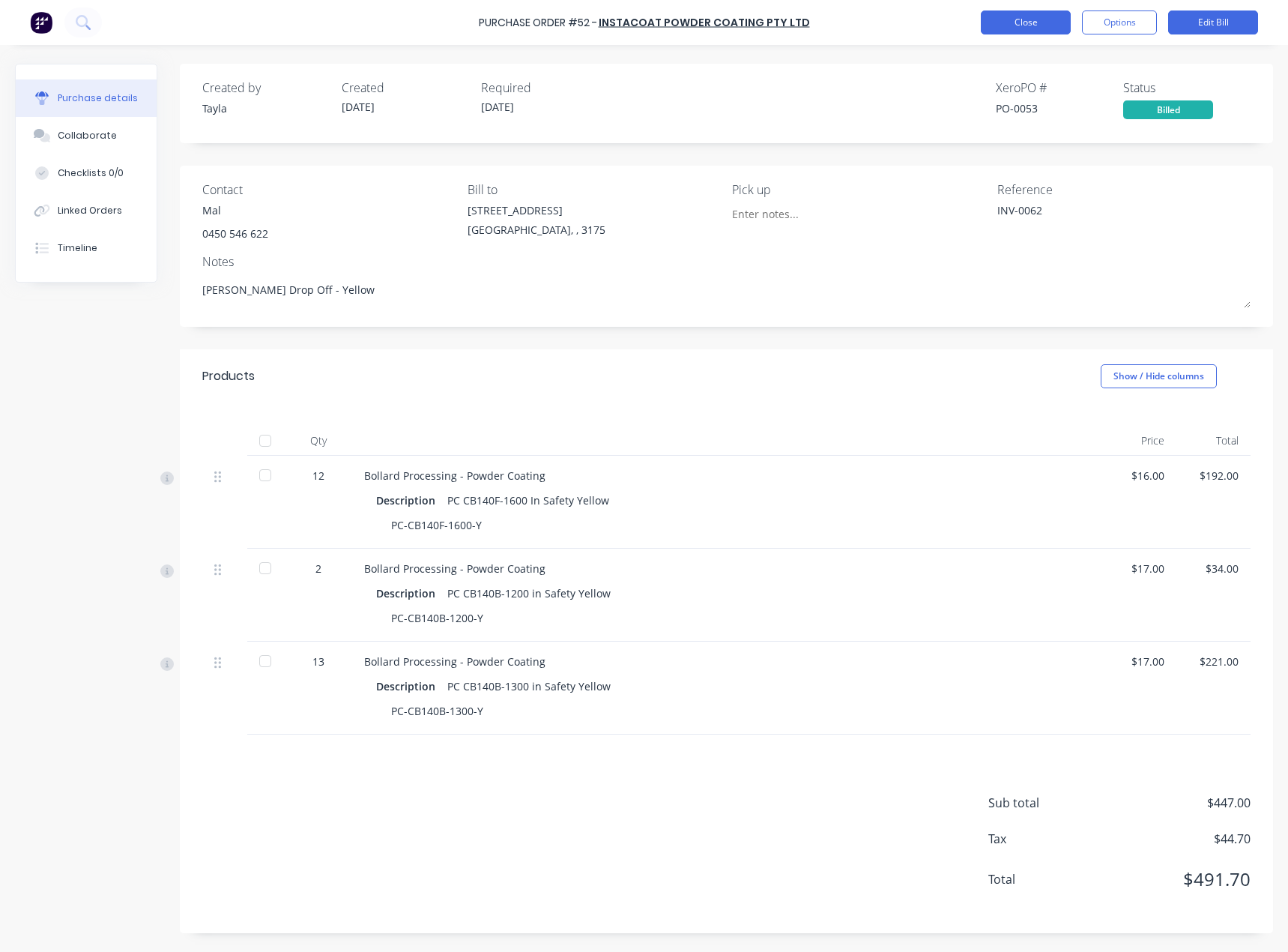
click at [1008, 25] on button "Close" at bounding box center [1026, 22] width 90 height 24
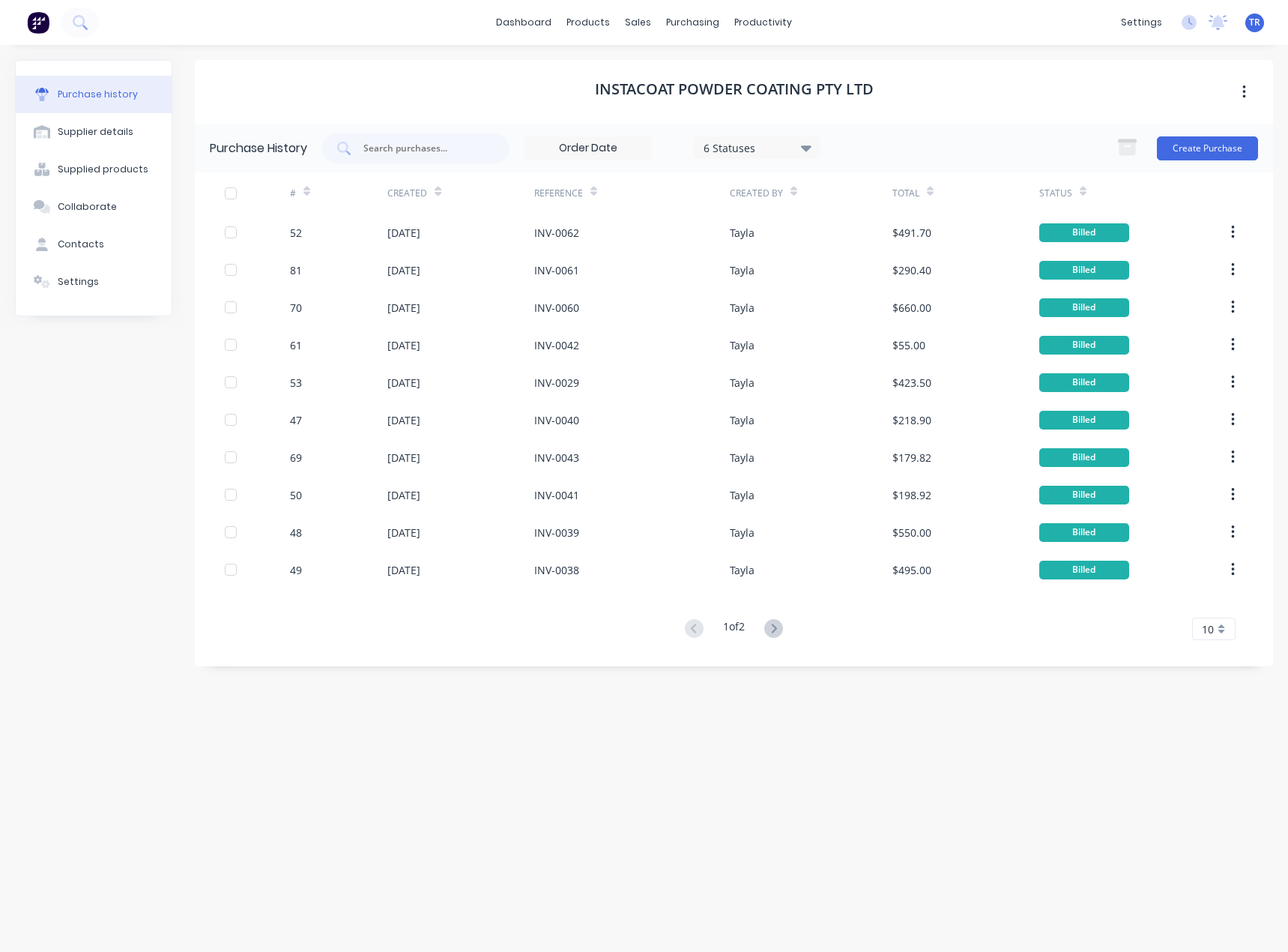
click at [1082, 193] on icon at bounding box center [1083, 194] width 7 height 5
click at [725, 142] on div "6 Statuses" at bounding box center [757, 147] width 107 height 16
click at [791, 363] on div "Billed" at bounding box center [774, 366] width 120 height 16
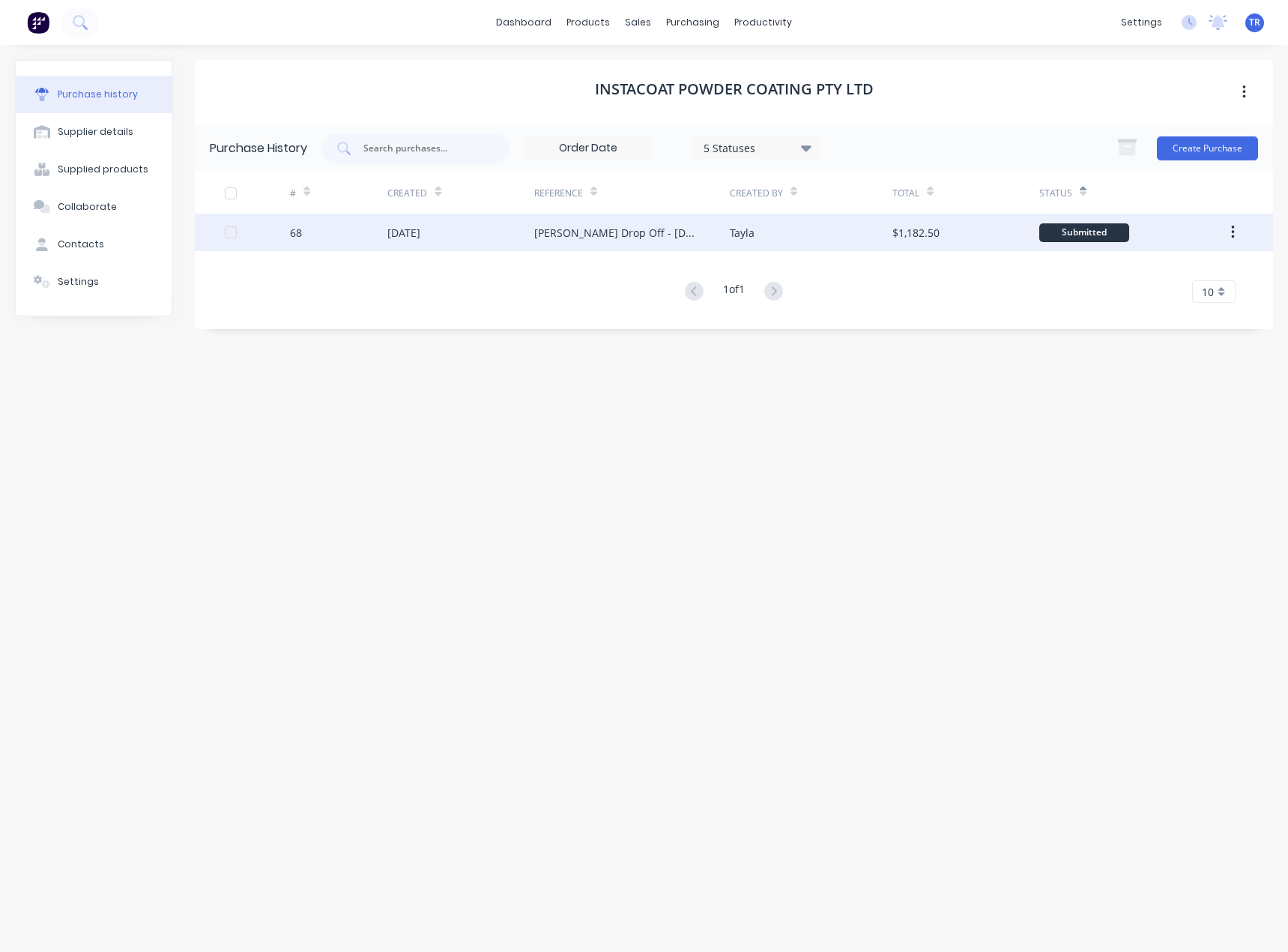
click at [456, 244] on div "[DATE]" at bounding box center [461, 233] width 147 height 38
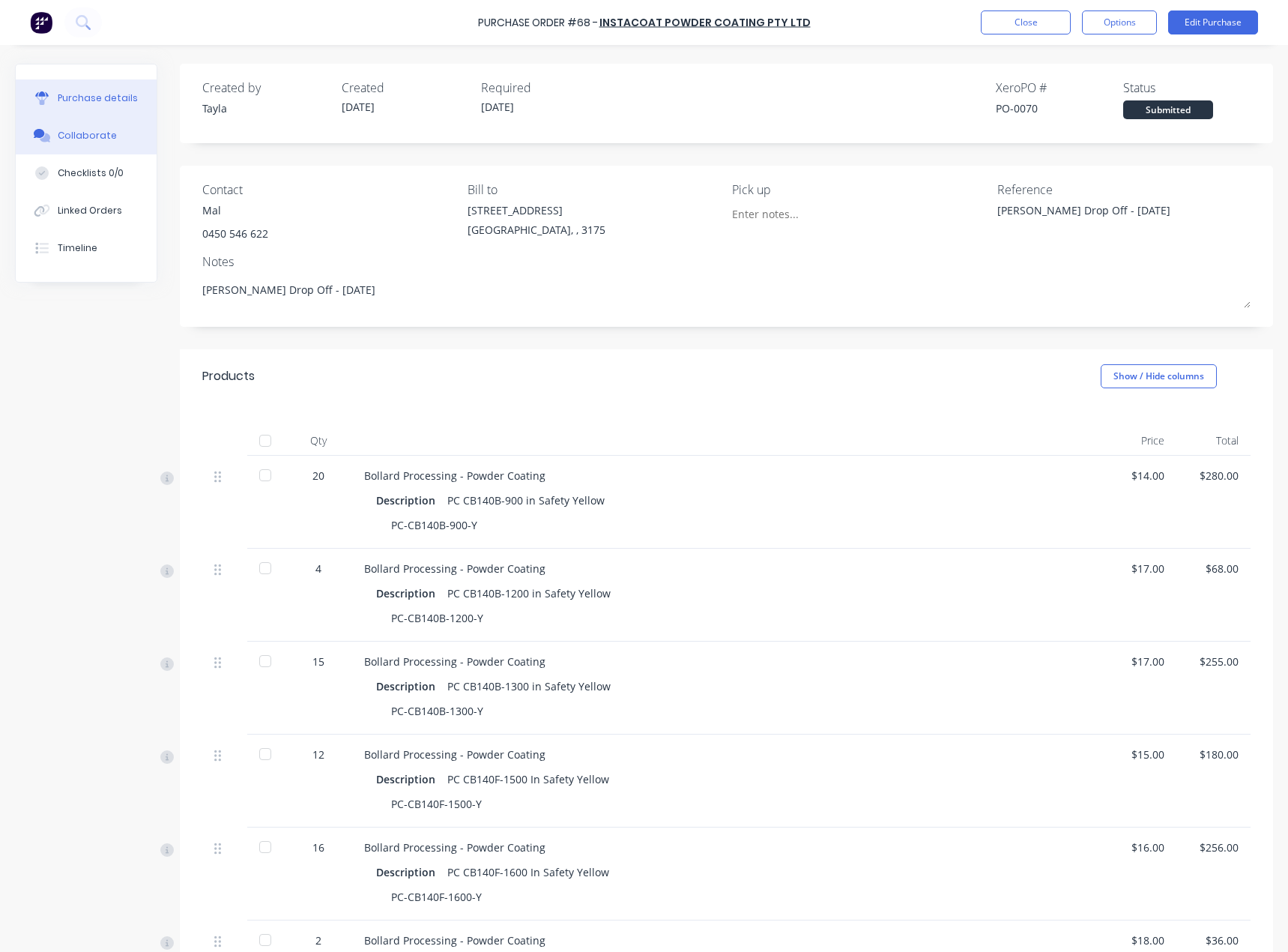
click at [66, 128] on button "Collaborate" at bounding box center [86, 135] width 141 height 38
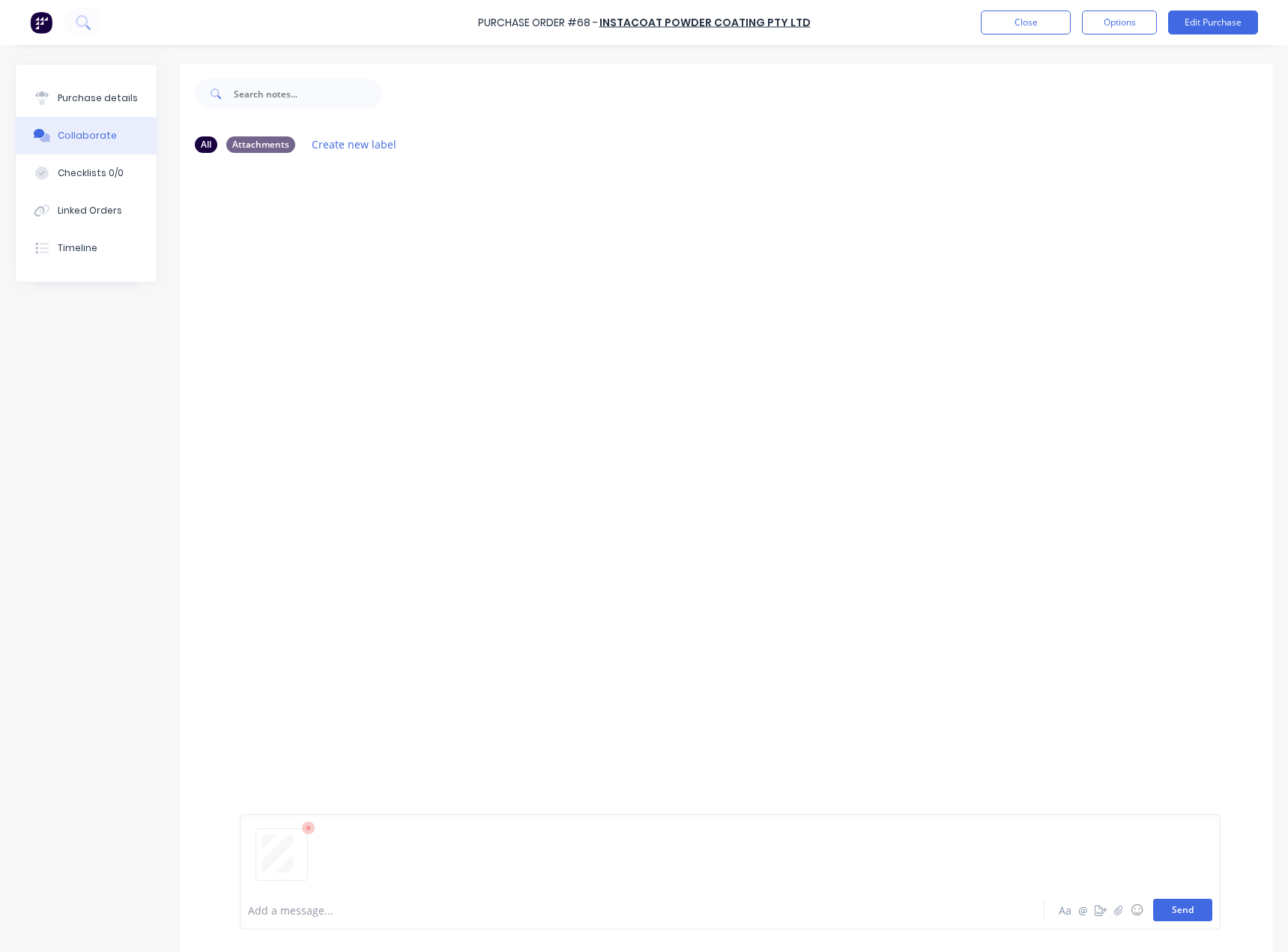
click at [1175, 907] on button "Send" at bounding box center [1183, 910] width 60 height 23
click at [37, 106] on button "Purchase details" at bounding box center [86, 98] width 141 height 38
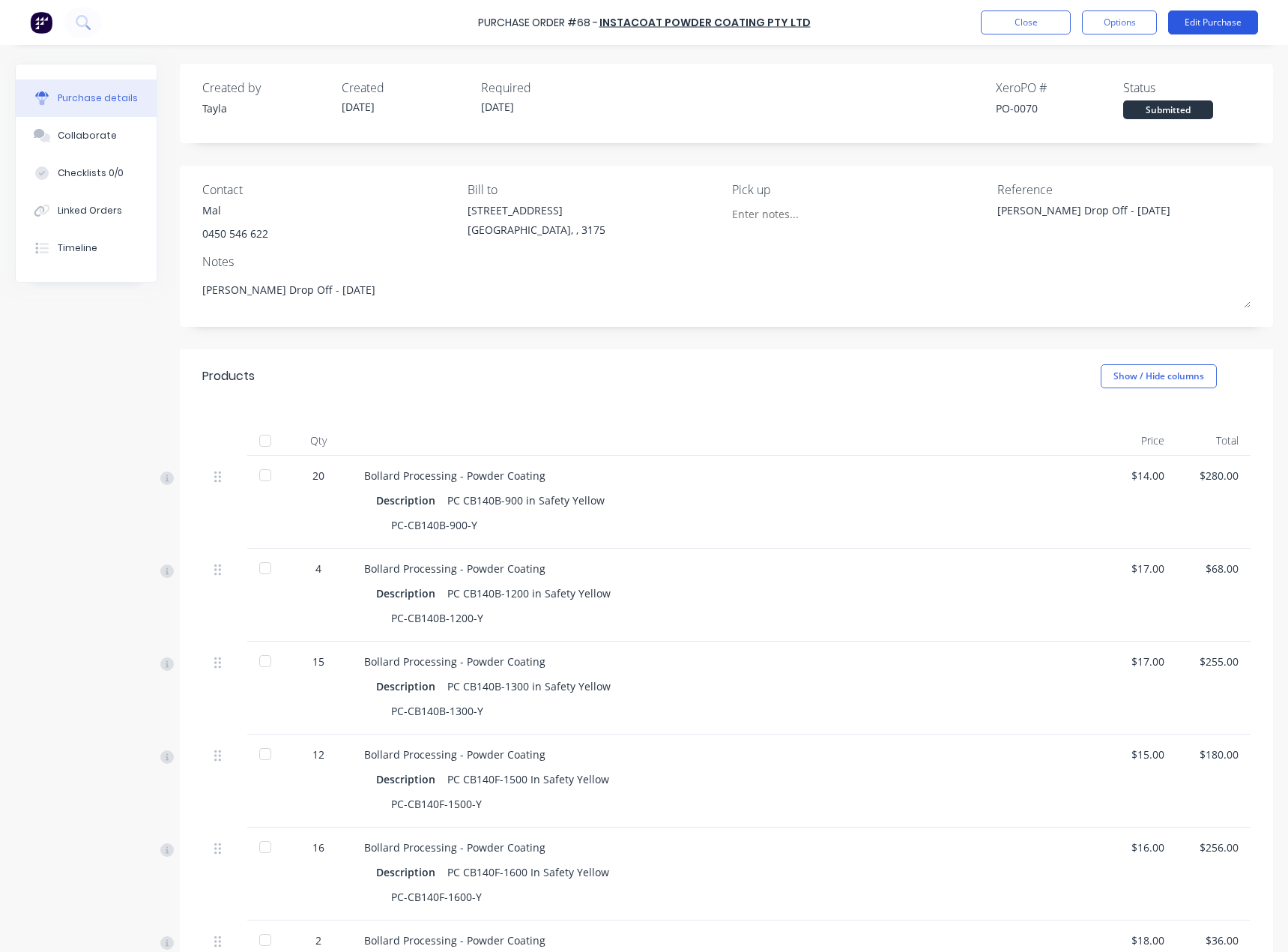
click at [1178, 25] on button "Edit Purchase" at bounding box center [1213, 22] width 90 height 24
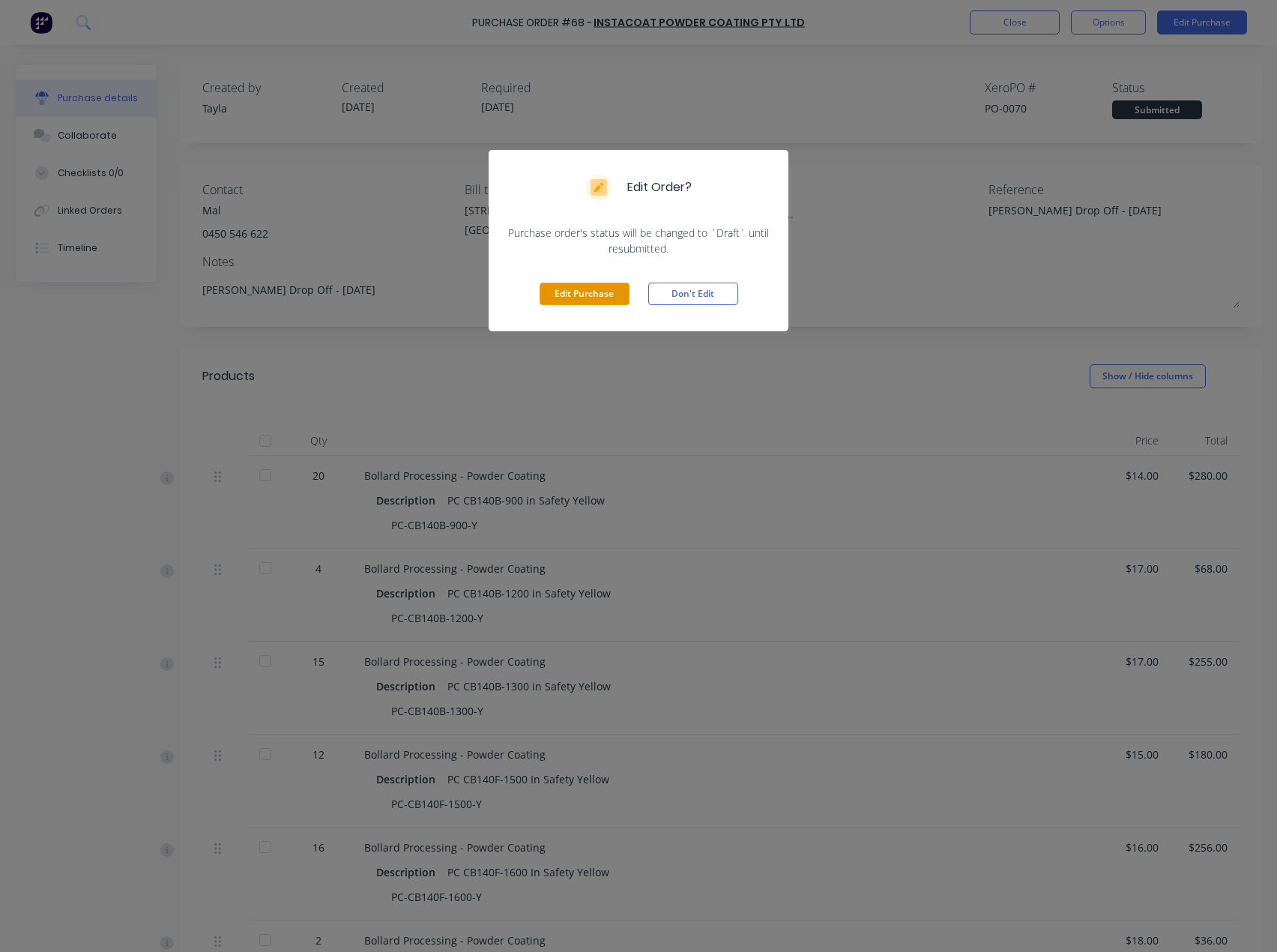
click at [550, 294] on button "Edit Purchase" at bounding box center [584, 294] width 90 height 23
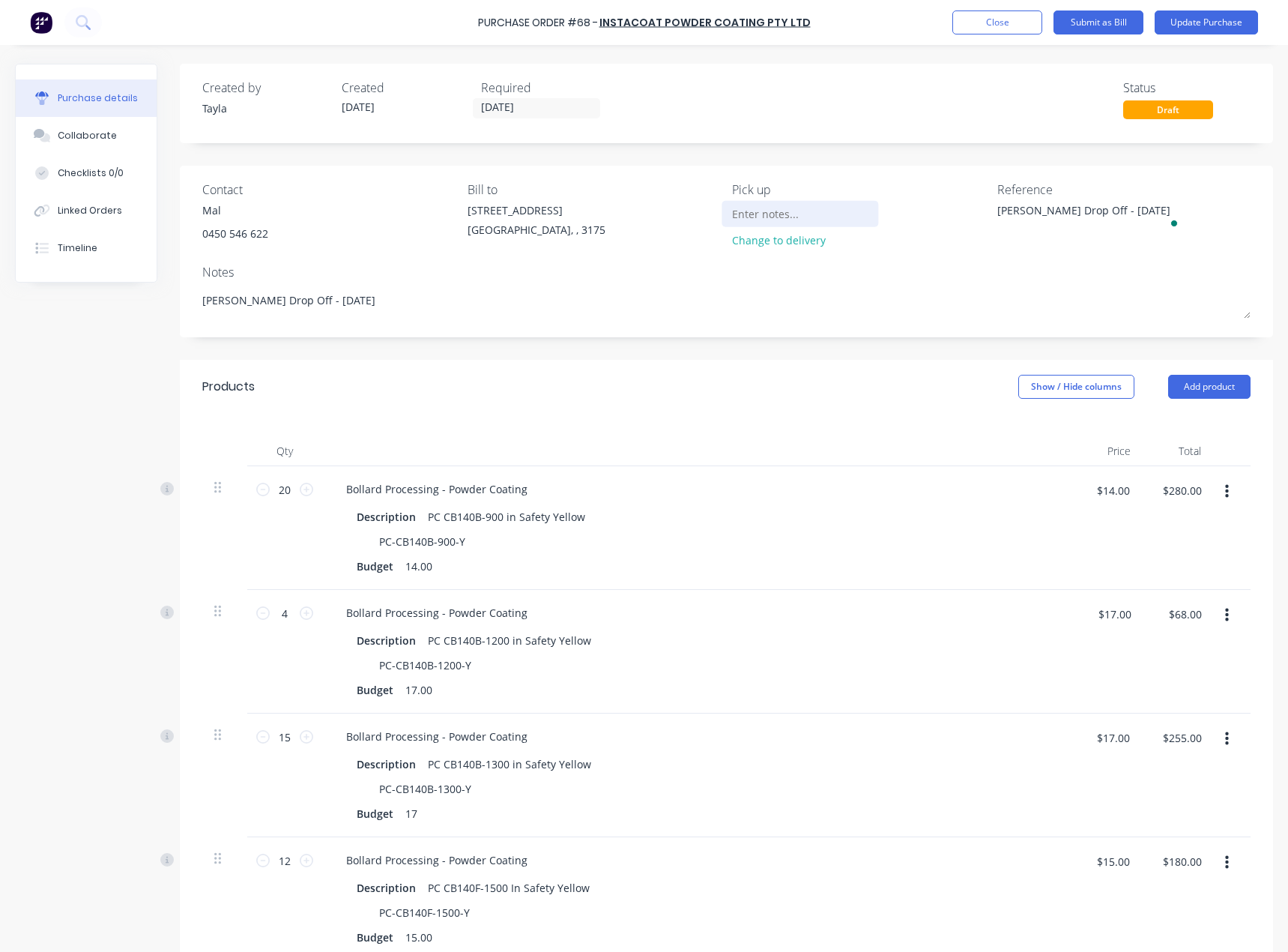
drag, startPoint x: 1181, startPoint y: 208, endPoint x: 860, endPoint y: 219, distance: 321.2
click at [860, 219] on div "Contact Mal [PHONE_NUMBER] Bill to [STREET_ADDRESS] Pick up Change to delivery …" at bounding box center [726, 218] width 1048 height 75
click at [1035, 212] on textarea "To enrich screen reader interactions, please activate Accessibility in Grammarl…" at bounding box center [1091, 218] width 187 height 34
click at [1032, 230] on textarea "To enrich screen reader interactions, please activate Accessibility in Grammarl…" at bounding box center [1091, 218] width 187 height 34
type textarea "INV-0046"
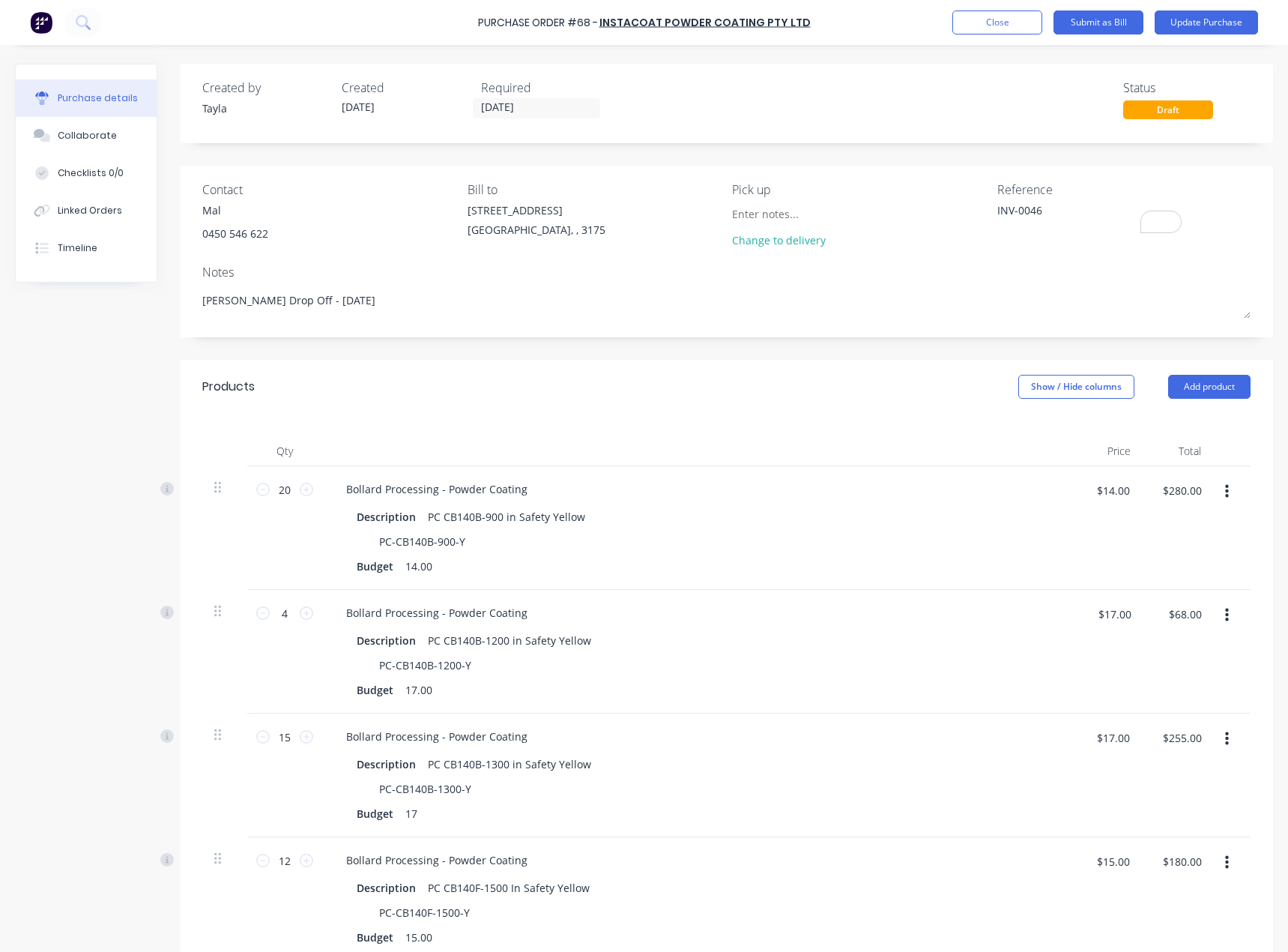
click at [1005, 276] on div "Notes" at bounding box center [726, 272] width 1048 height 18
click at [1094, 15] on button "Submit as Bill" at bounding box center [1099, 22] width 90 height 24
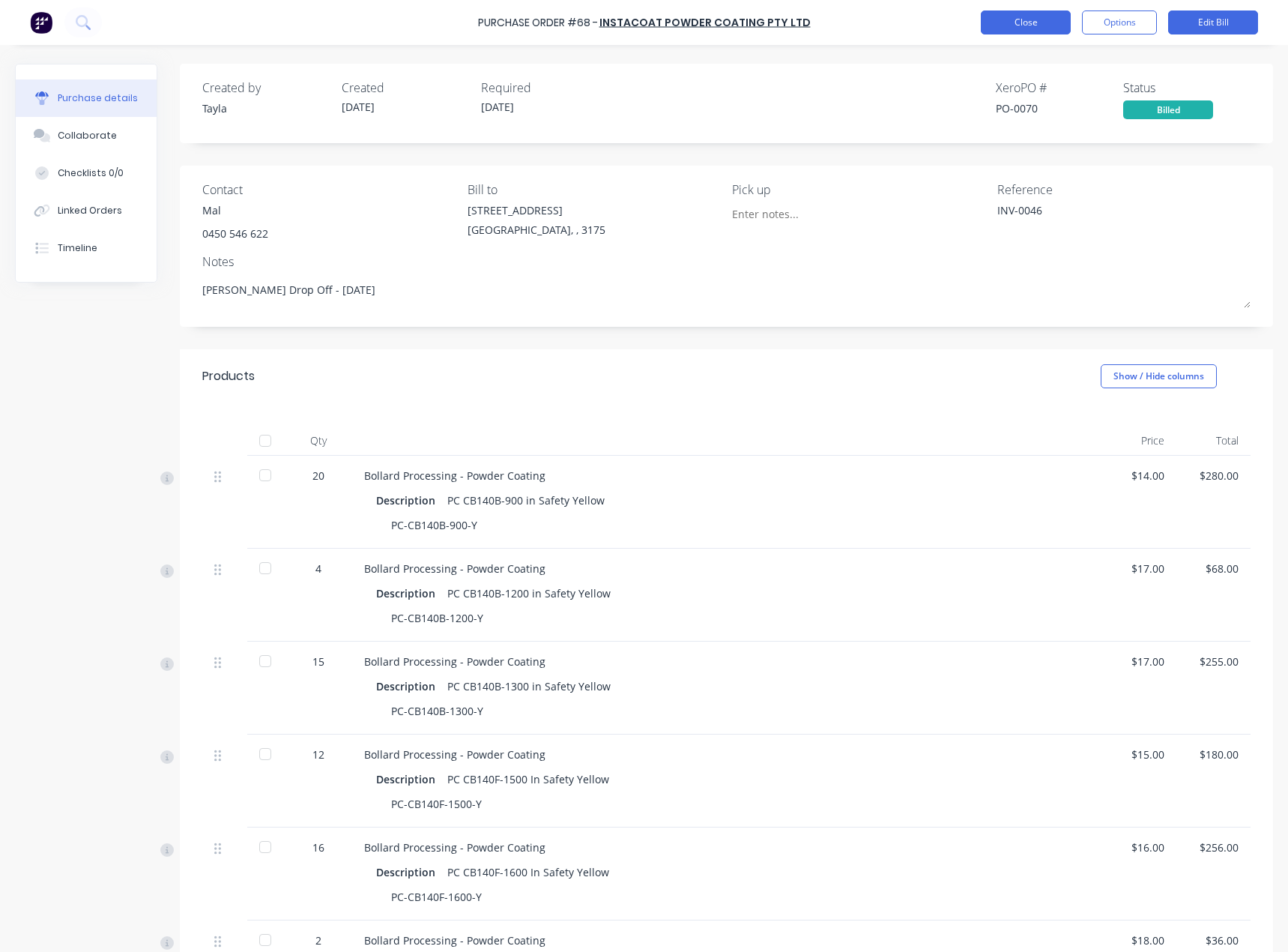
click at [1012, 27] on button "Close" at bounding box center [1026, 22] width 90 height 24
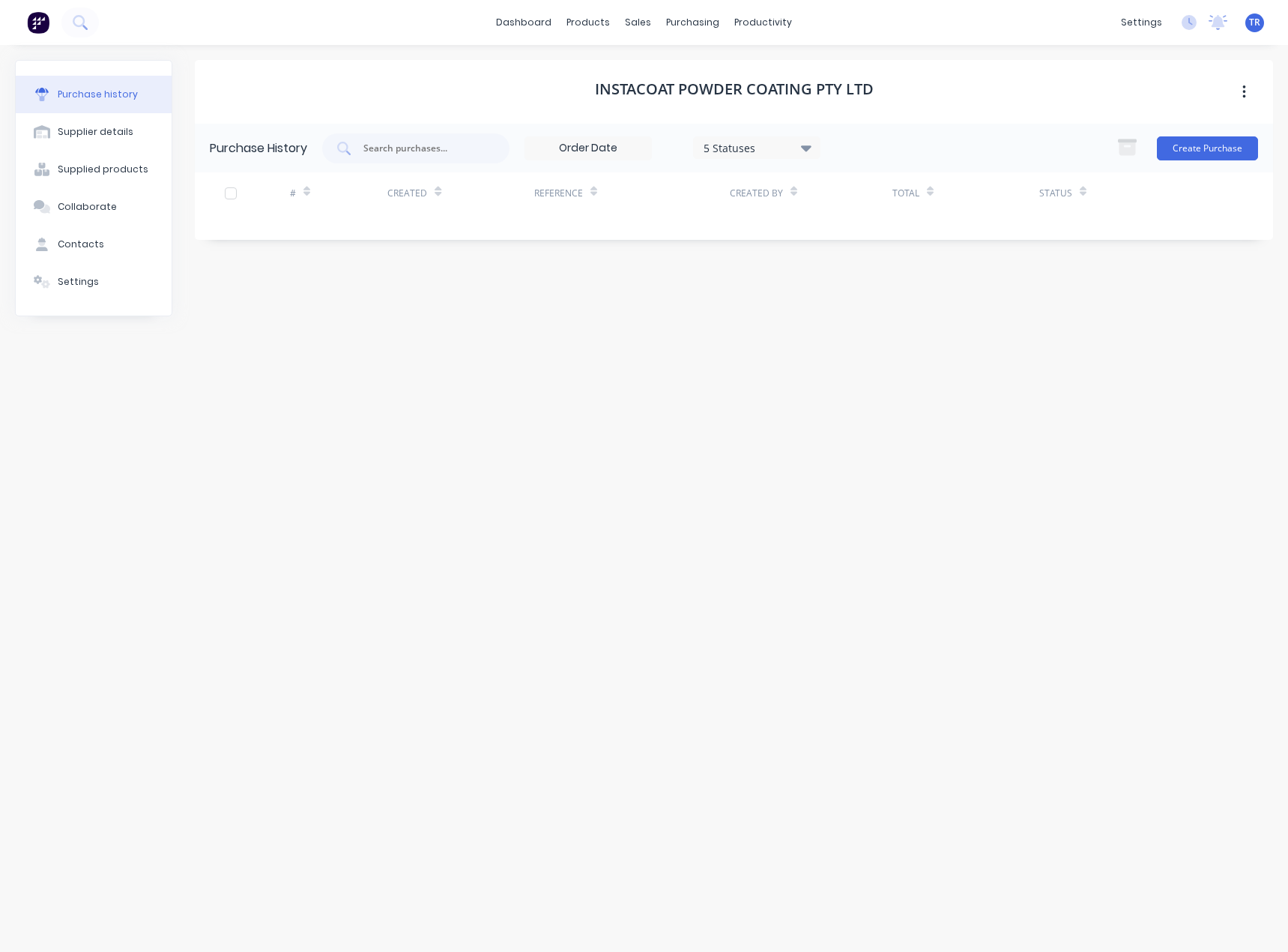
click at [758, 143] on div "5 Statuses" at bounding box center [757, 147] width 107 height 16
click at [814, 204] on button "Archived" at bounding box center [788, 216] width 187 height 30
click at [820, 212] on div "Archived" at bounding box center [774, 217] width 120 height 16
click at [779, 180] on div "All" at bounding box center [774, 187] width 120 height 16
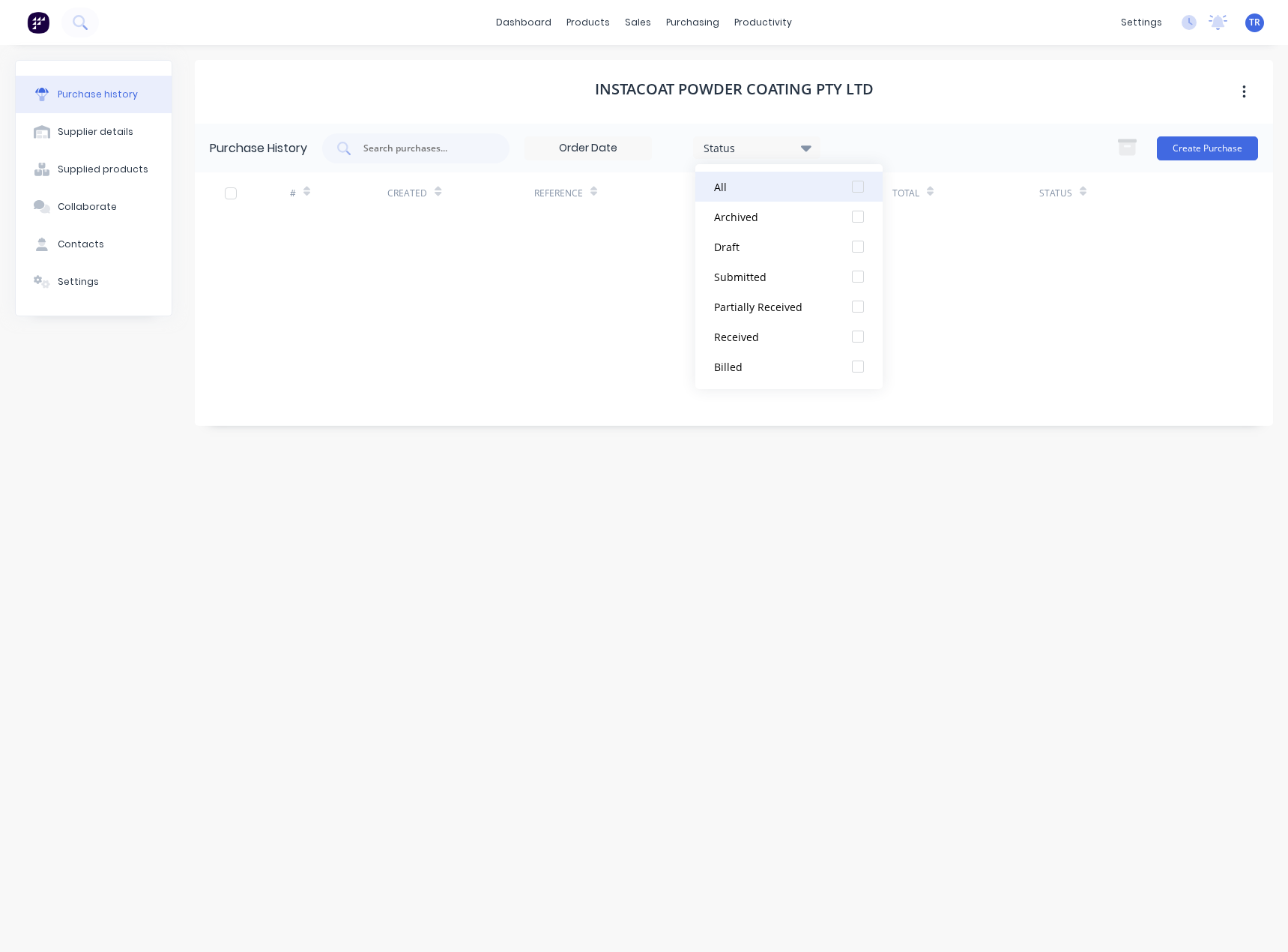
click at [779, 180] on div "All" at bounding box center [774, 187] width 120 height 16
click at [767, 211] on div "Archived" at bounding box center [774, 217] width 120 height 16
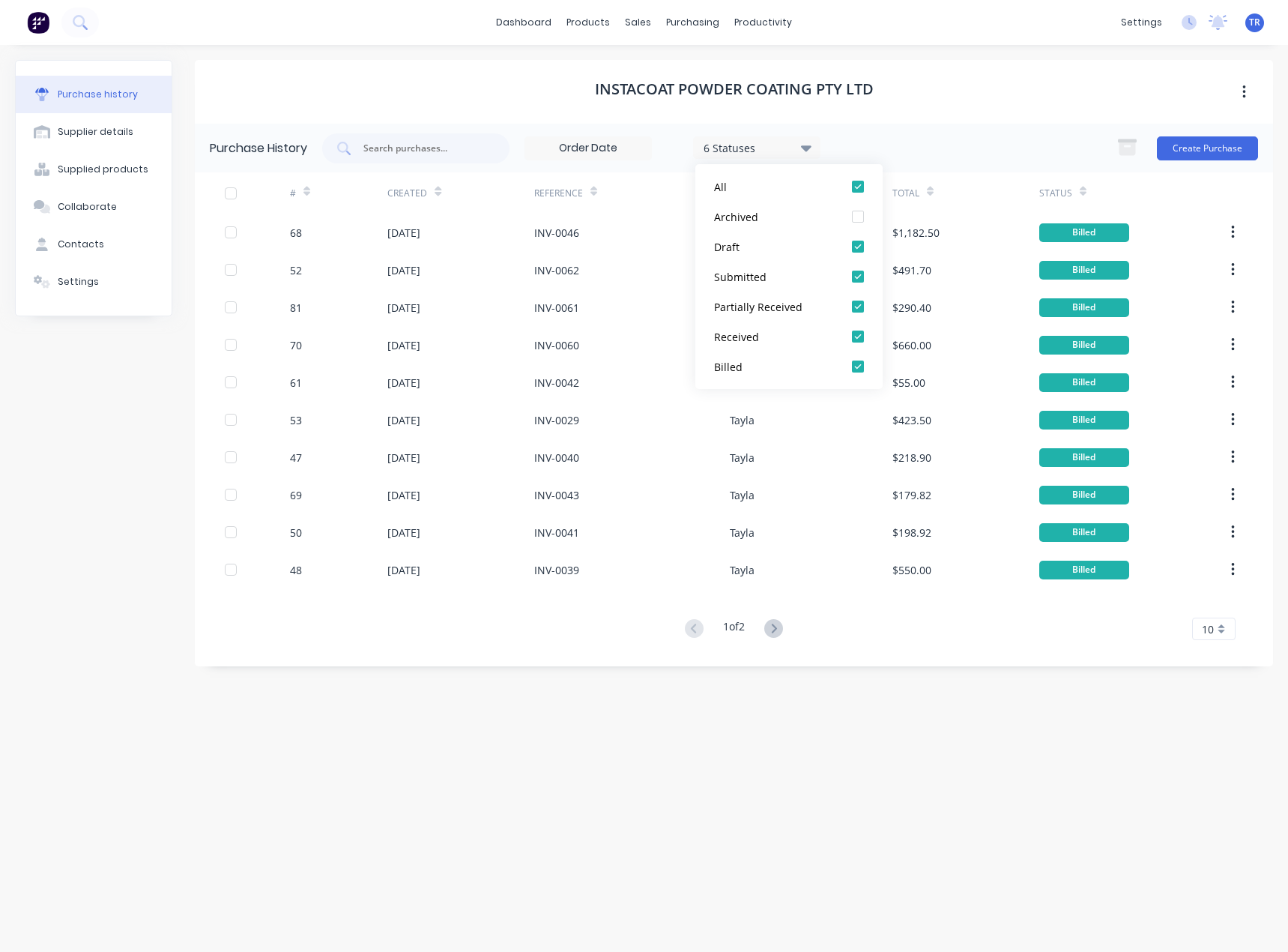
click at [879, 96] on div "InstaCoat Powder Coating Pty Ltd" at bounding box center [734, 92] width 1078 height 63
click at [310, 183] on div at bounding box center [307, 191] width 7 height 23
click at [776, 633] on icon at bounding box center [774, 629] width 19 height 19
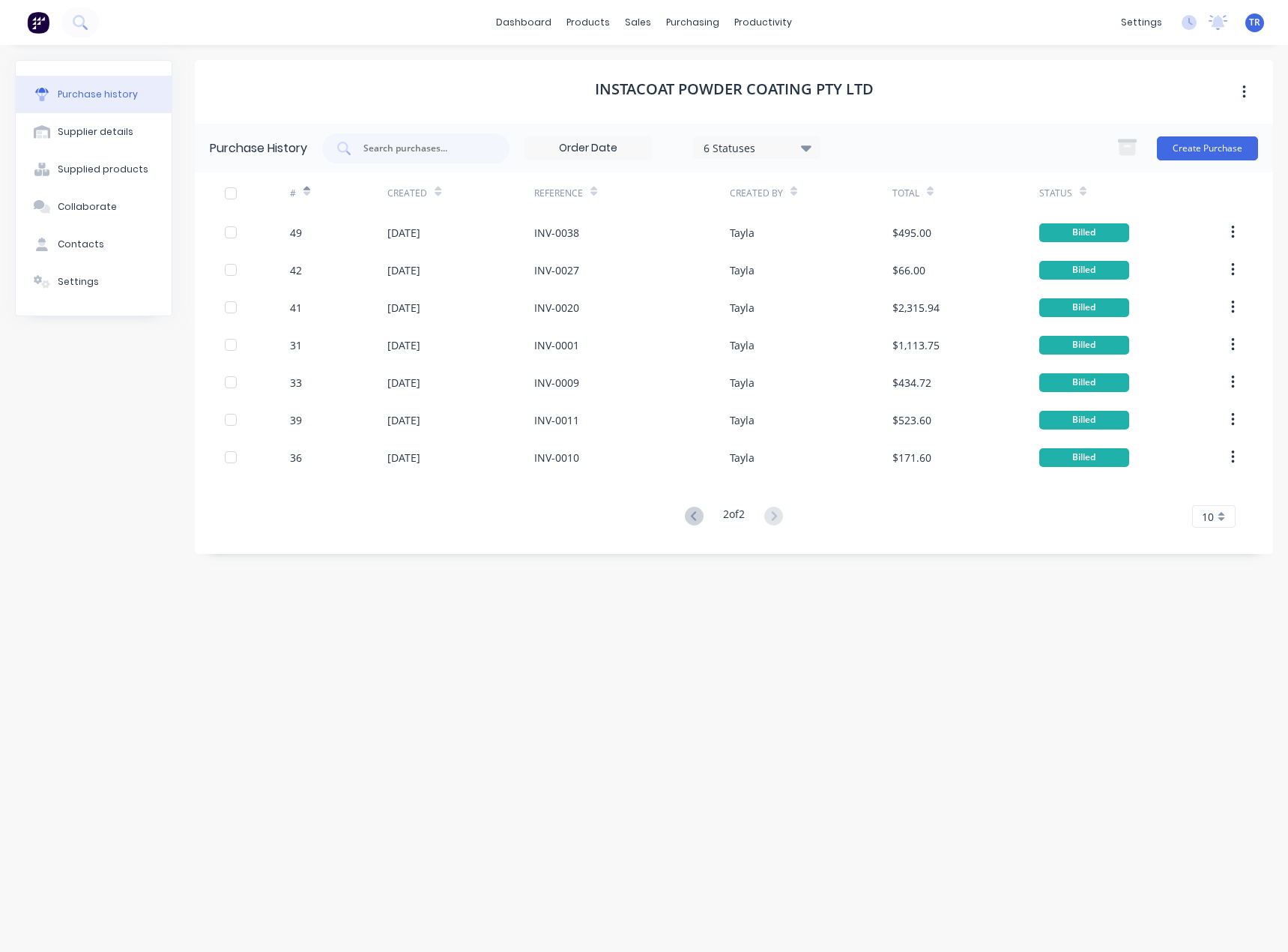
click at [693, 521] on g at bounding box center [695, 516] width 19 height 19
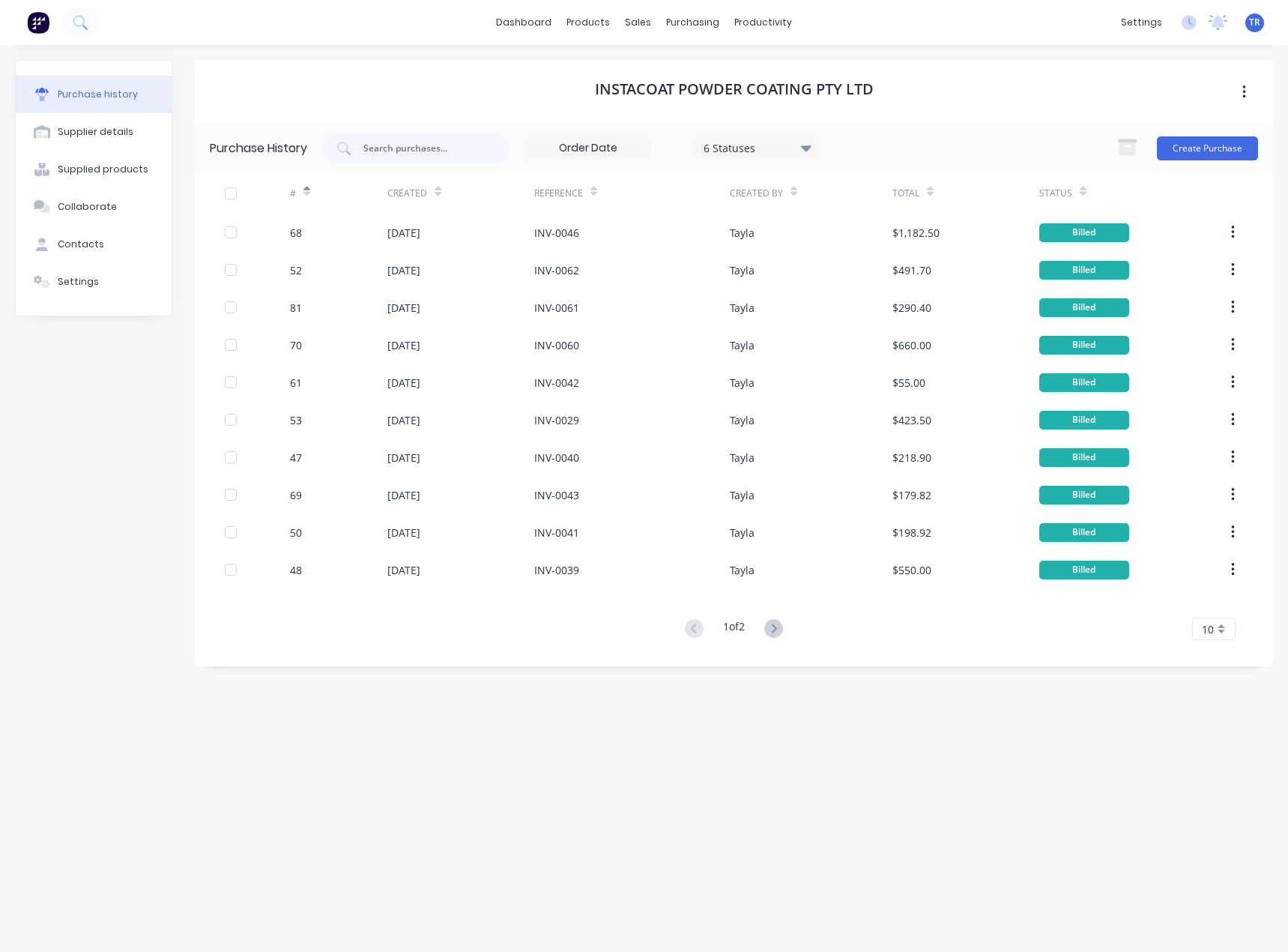
click at [596, 197] on div at bounding box center [593, 191] width 7 height 23
click at [783, 630] on icon at bounding box center [774, 629] width 19 height 19
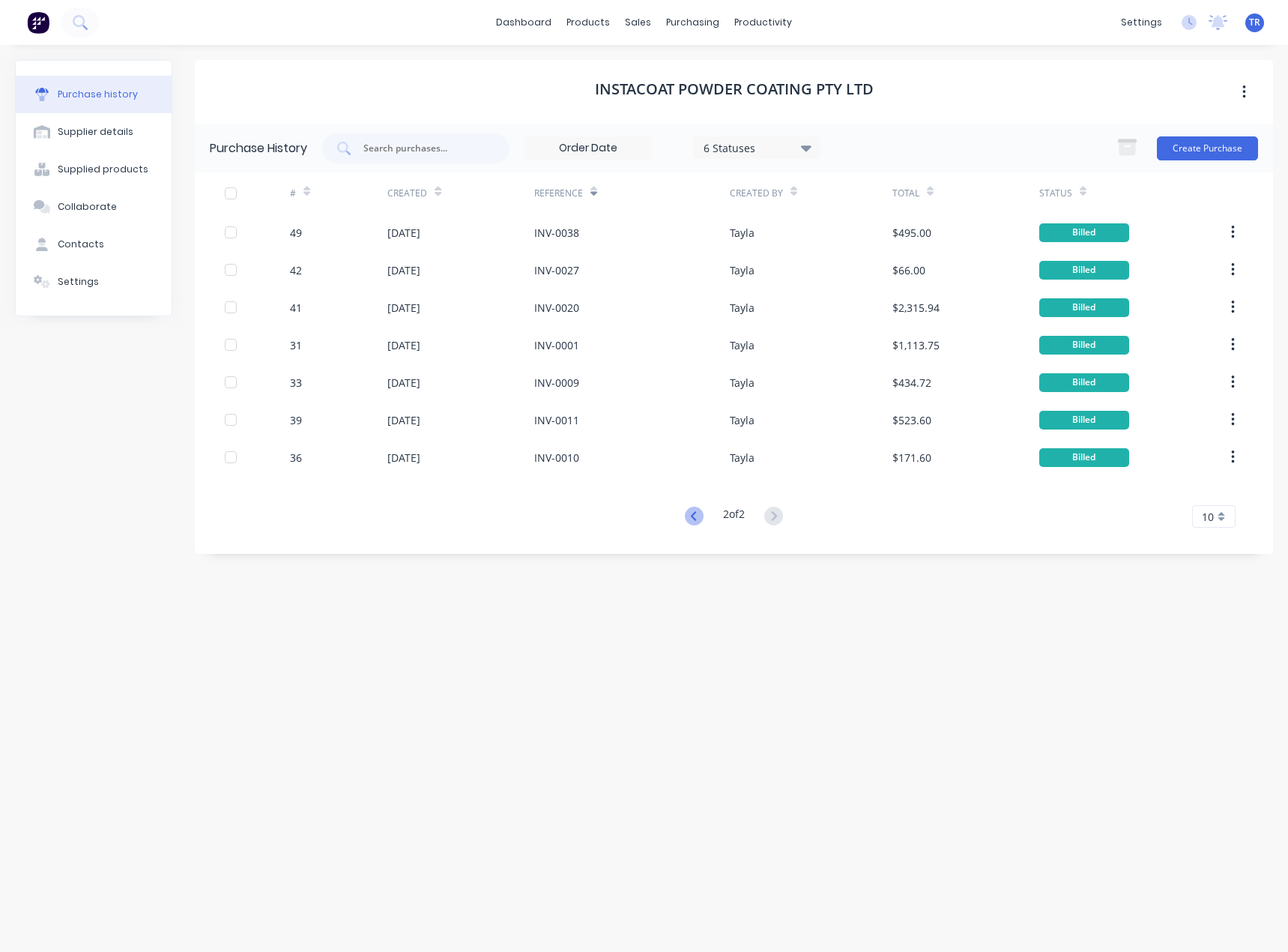
click at [685, 518] on icon at bounding box center [695, 516] width 19 height 19
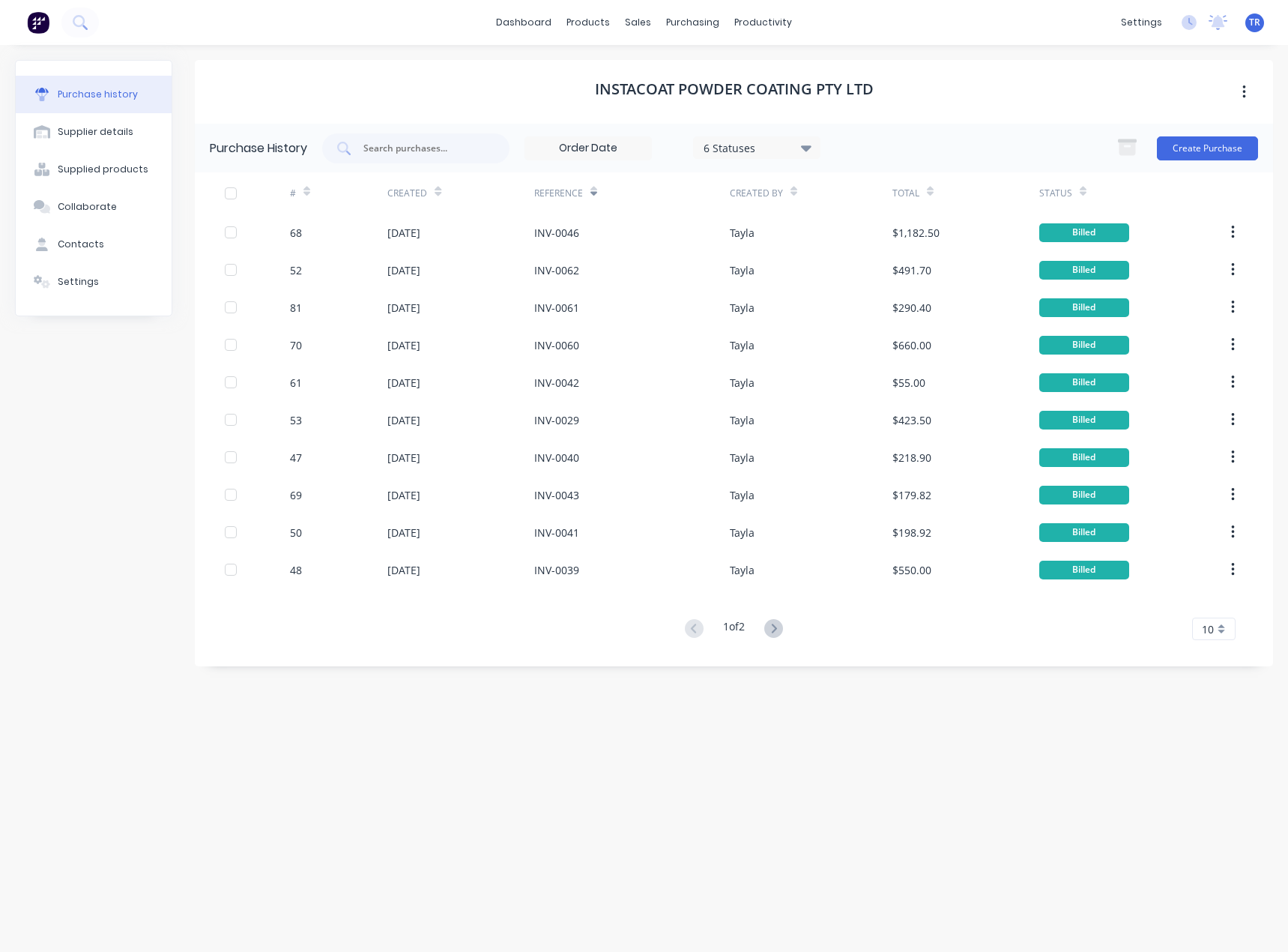
click at [536, 190] on div "Reference" at bounding box center [558, 193] width 49 height 13
click at [594, 187] on icon at bounding box center [593, 191] width 7 height 11
click at [777, 631] on icon at bounding box center [774, 627] width 5 height 9
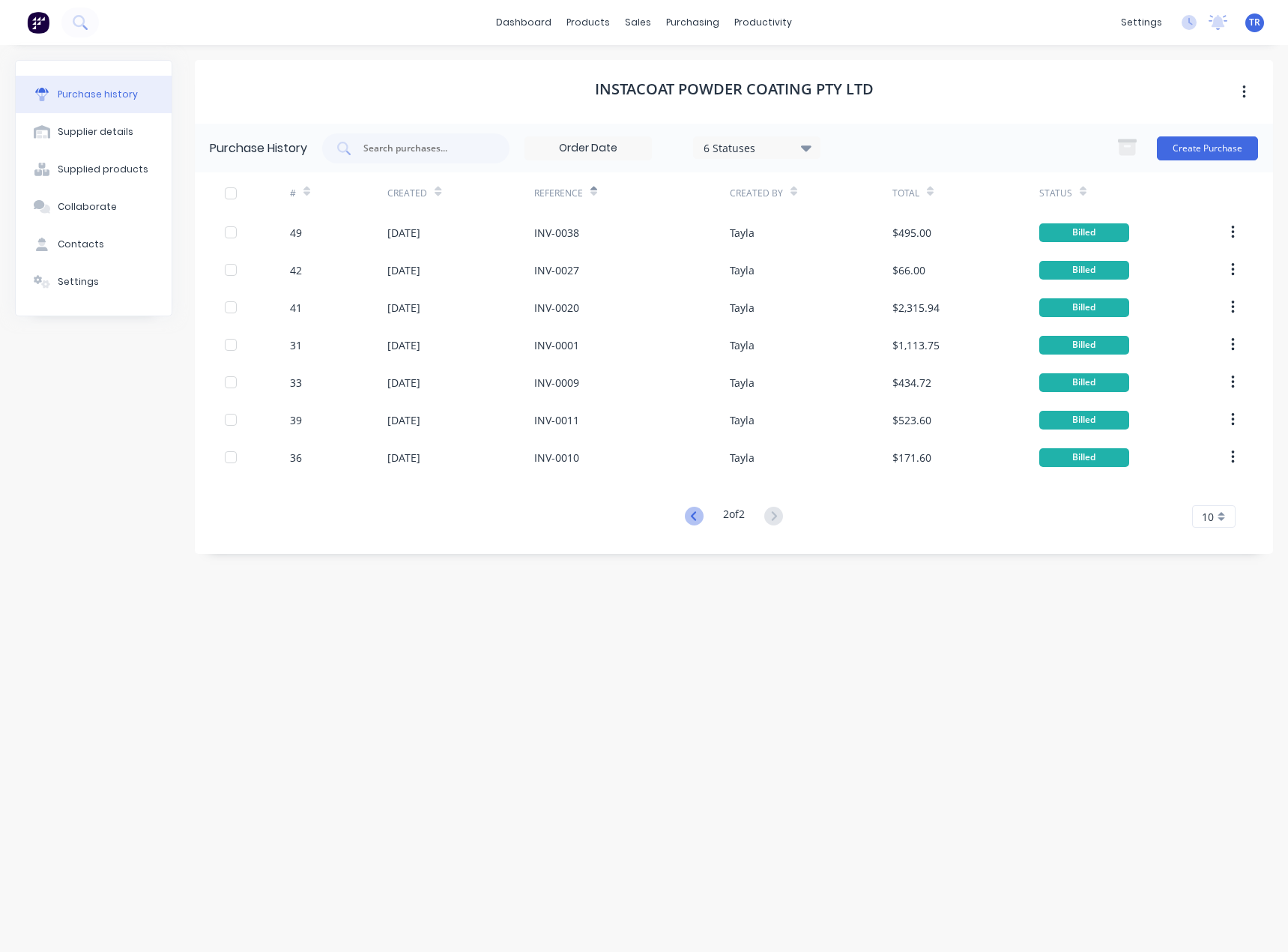
click at [696, 523] on icon at bounding box center [695, 516] width 19 height 19
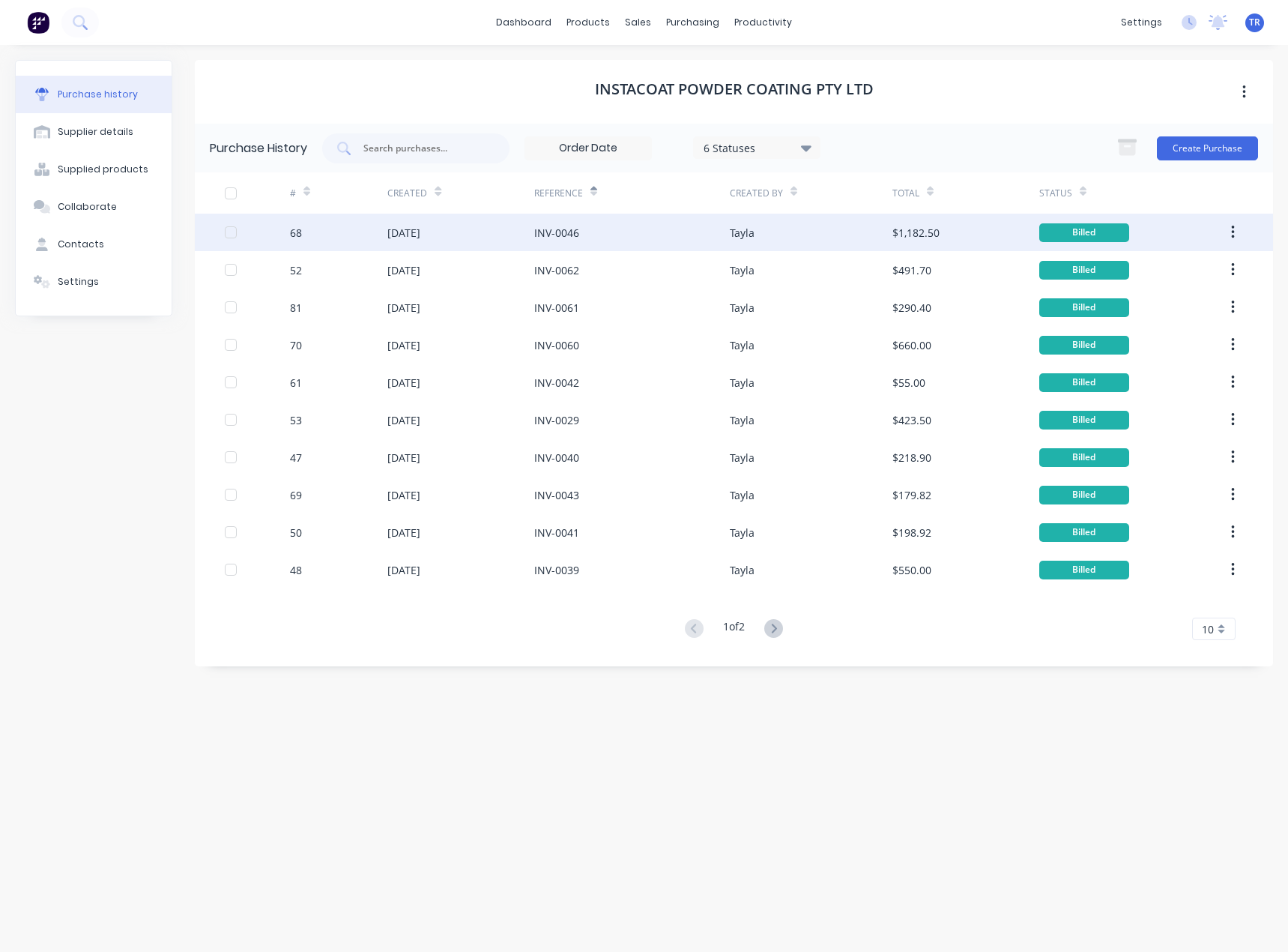
click at [538, 230] on div "INV-0046" at bounding box center [556, 233] width 45 height 16
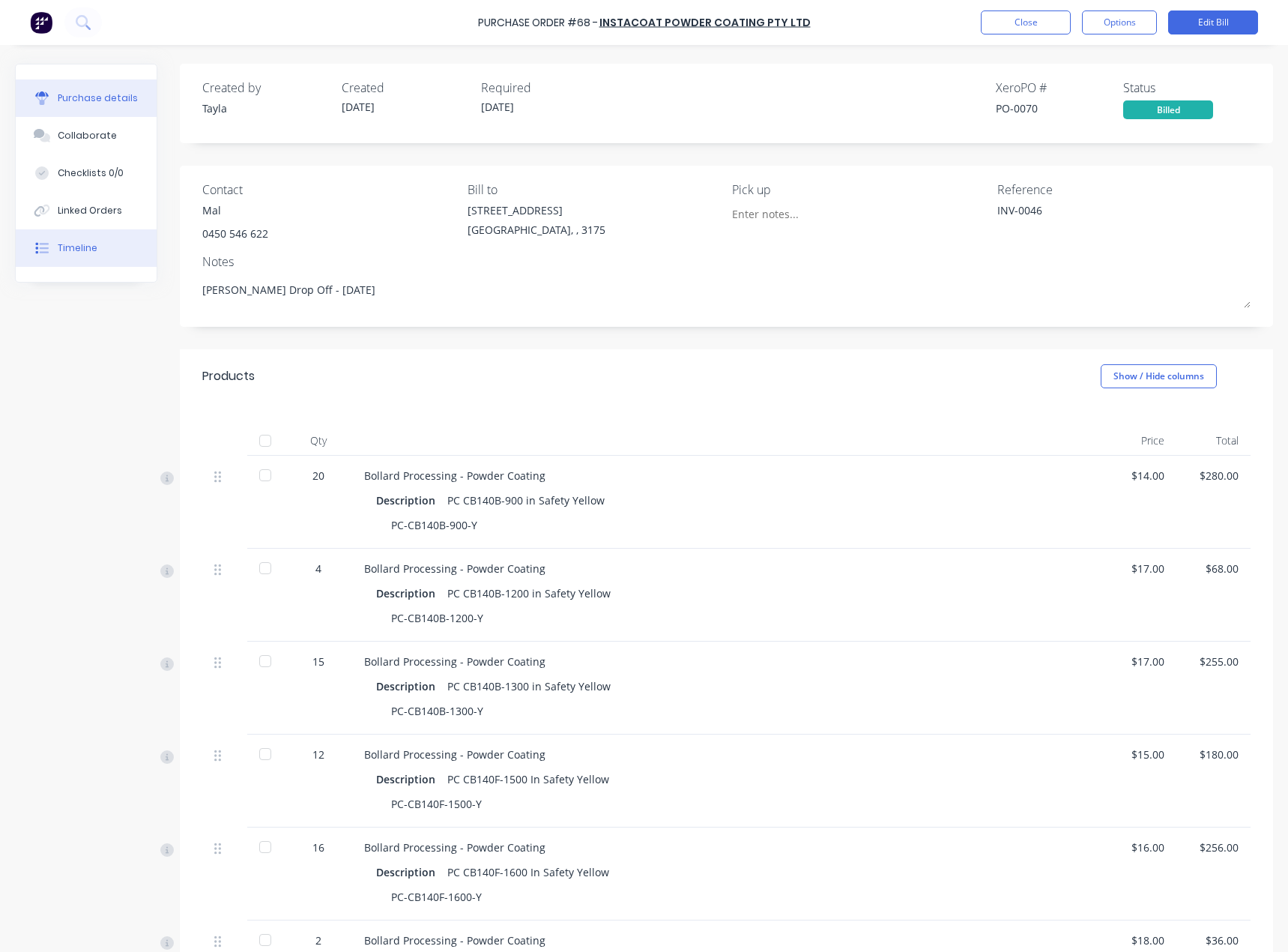
click at [85, 250] on div "Timeline" at bounding box center [78, 247] width 40 height 13
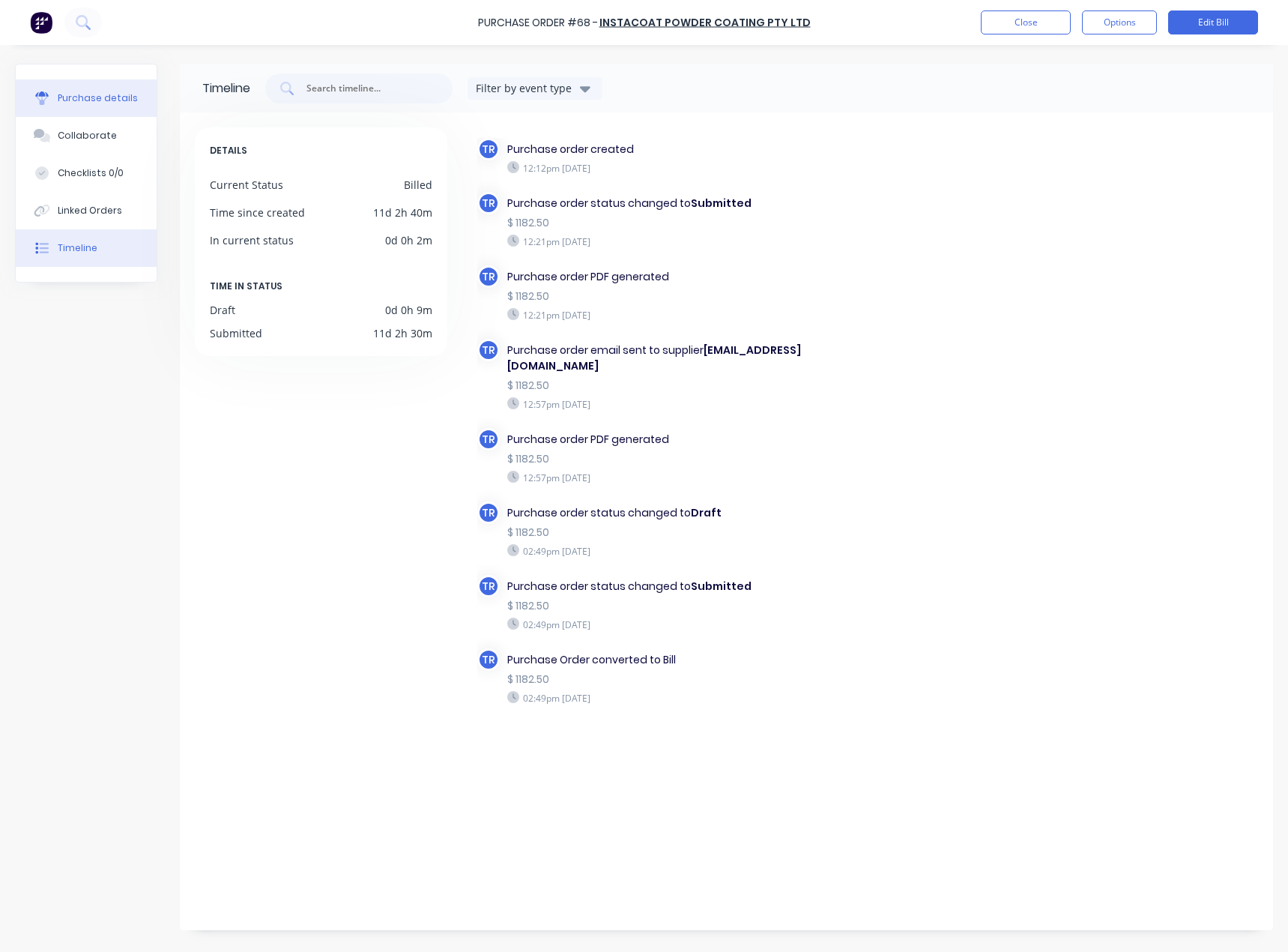
click at [87, 98] on div "Purchase details" at bounding box center [98, 98] width 80 height 13
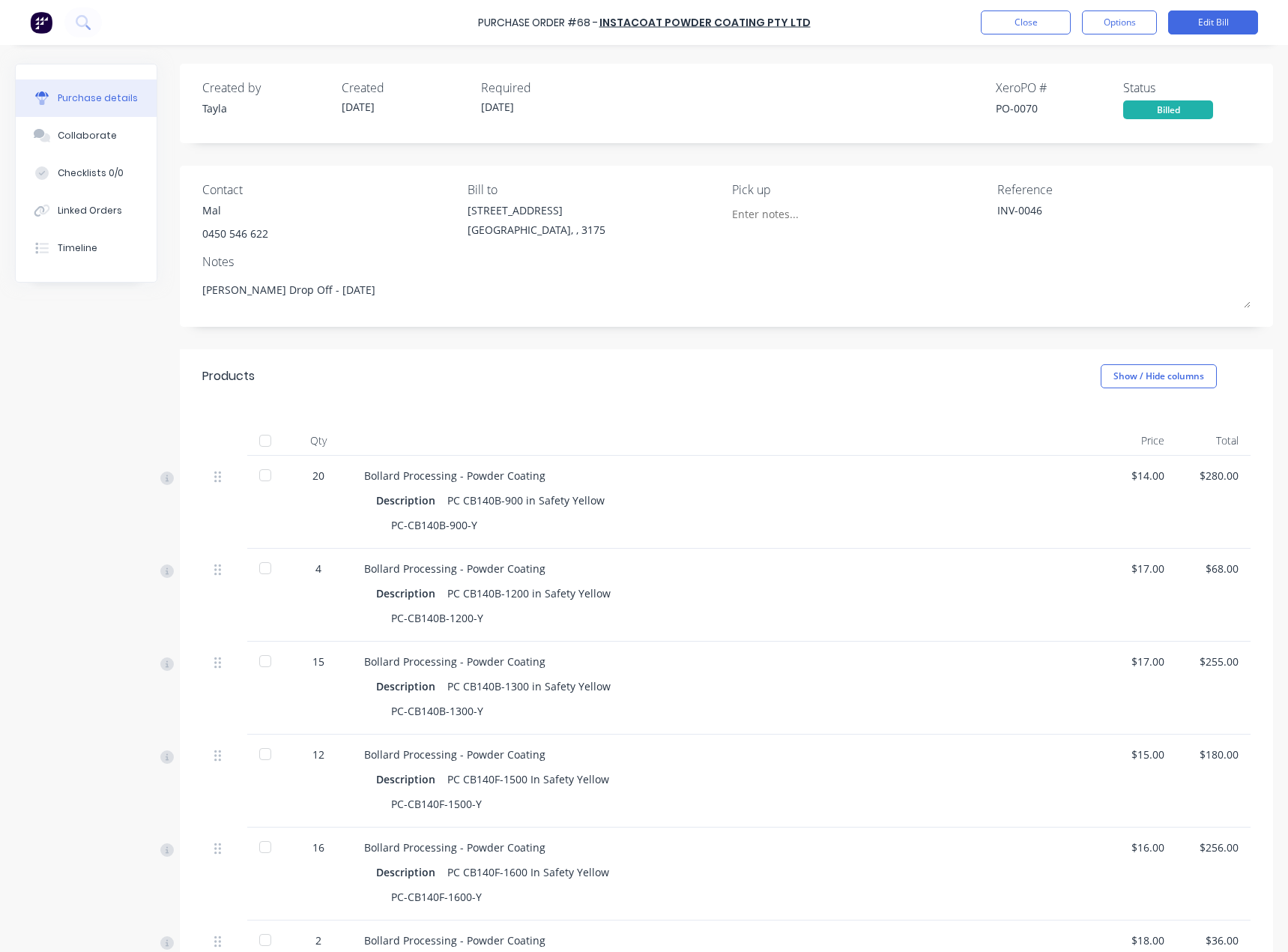
drag, startPoint x: 382, startPoint y: 190, endPoint x: 349, endPoint y: 189, distance: 33.0
click at [382, 190] on div "Contact" at bounding box center [329, 189] width 254 height 18
drag, startPoint x: 67, startPoint y: 124, endPoint x: 51, endPoint y: 132, distance: 17.9
click at [67, 124] on button "Collaborate" at bounding box center [86, 135] width 141 height 38
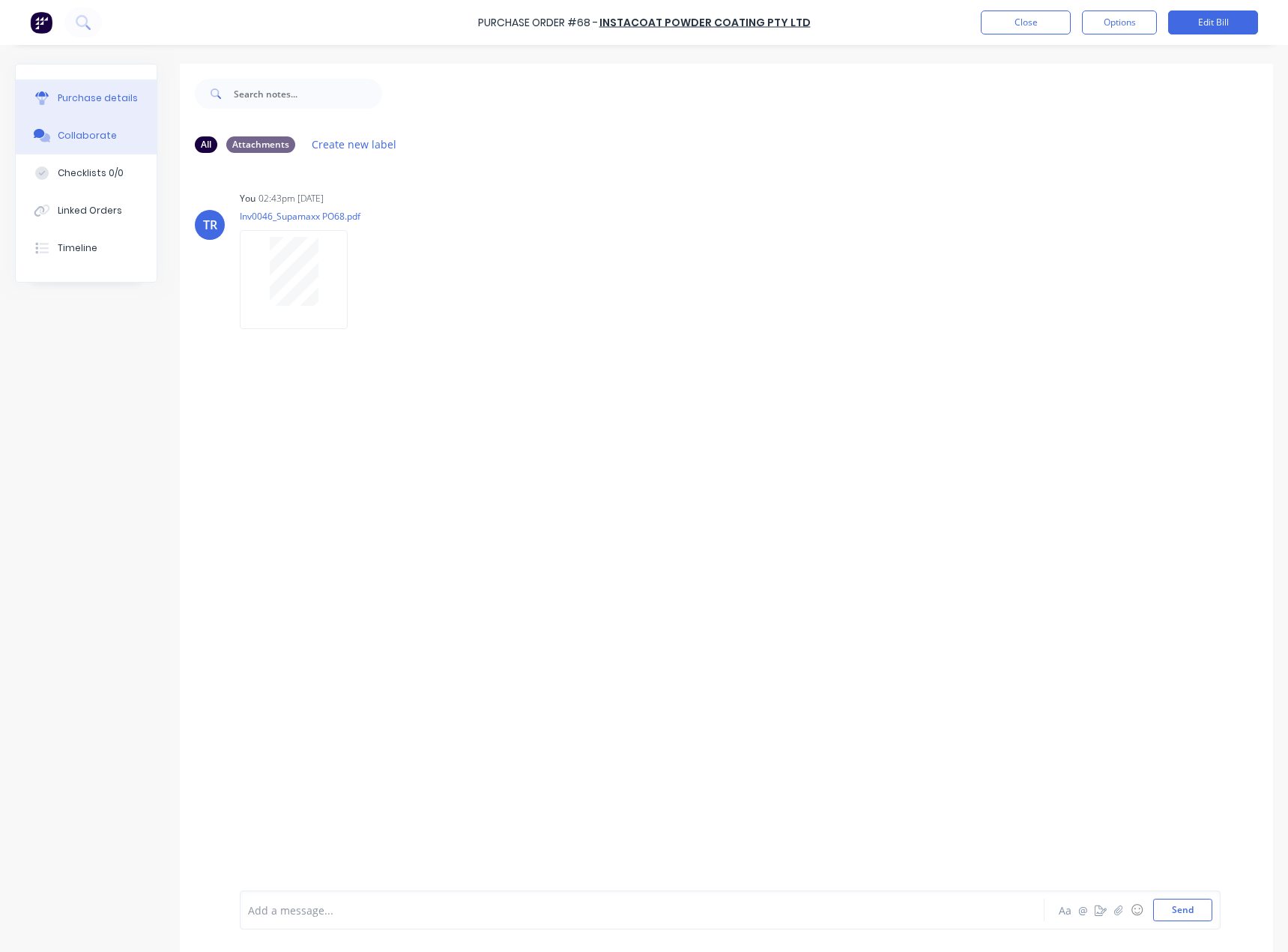
click at [85, 103] on div "Purchase details" at bounding box center [98, 98] width 80 height 13
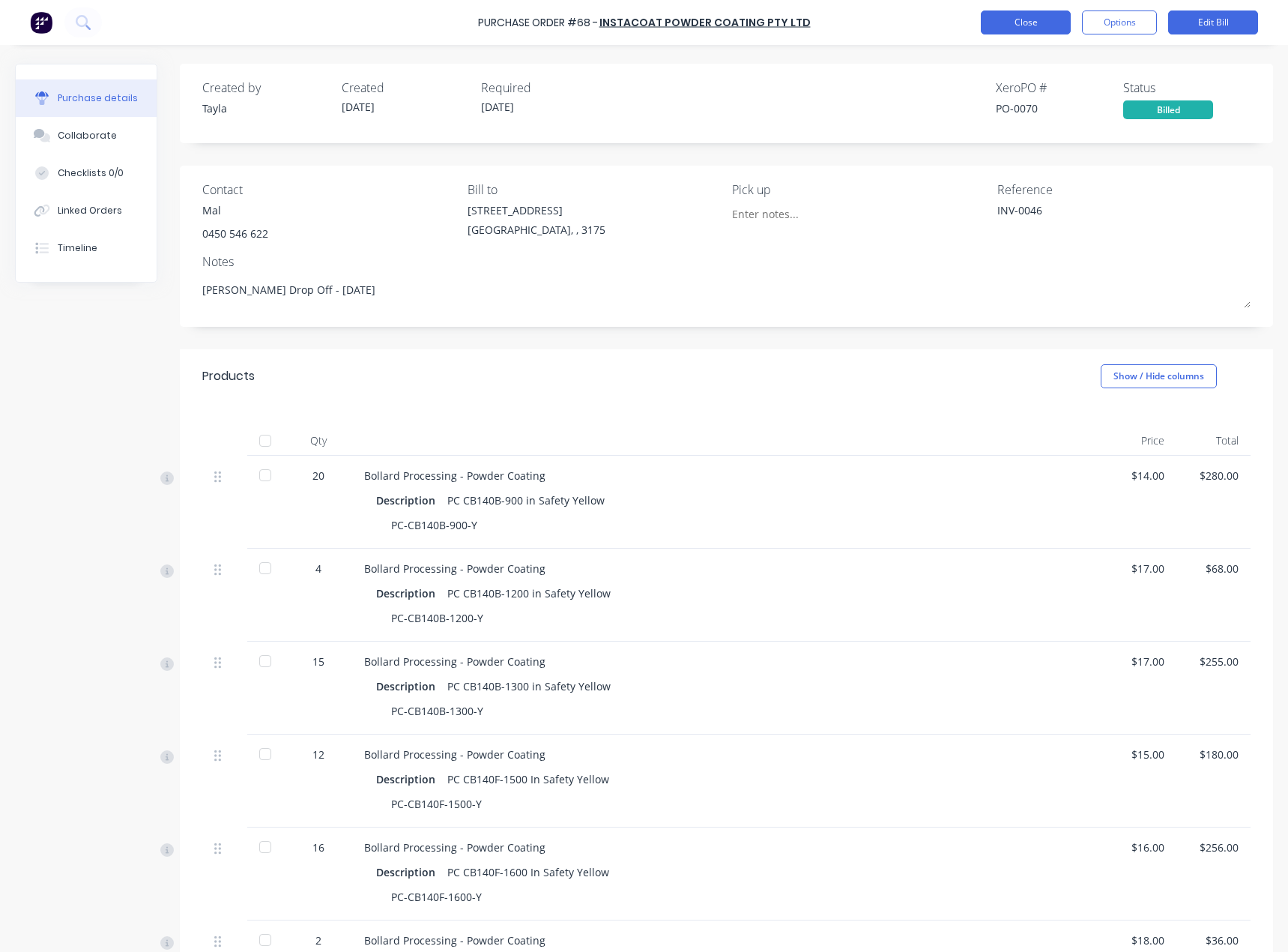
click at [1008, 24] on button "Close" at bounding box center [1026, 22] width 90 height 24
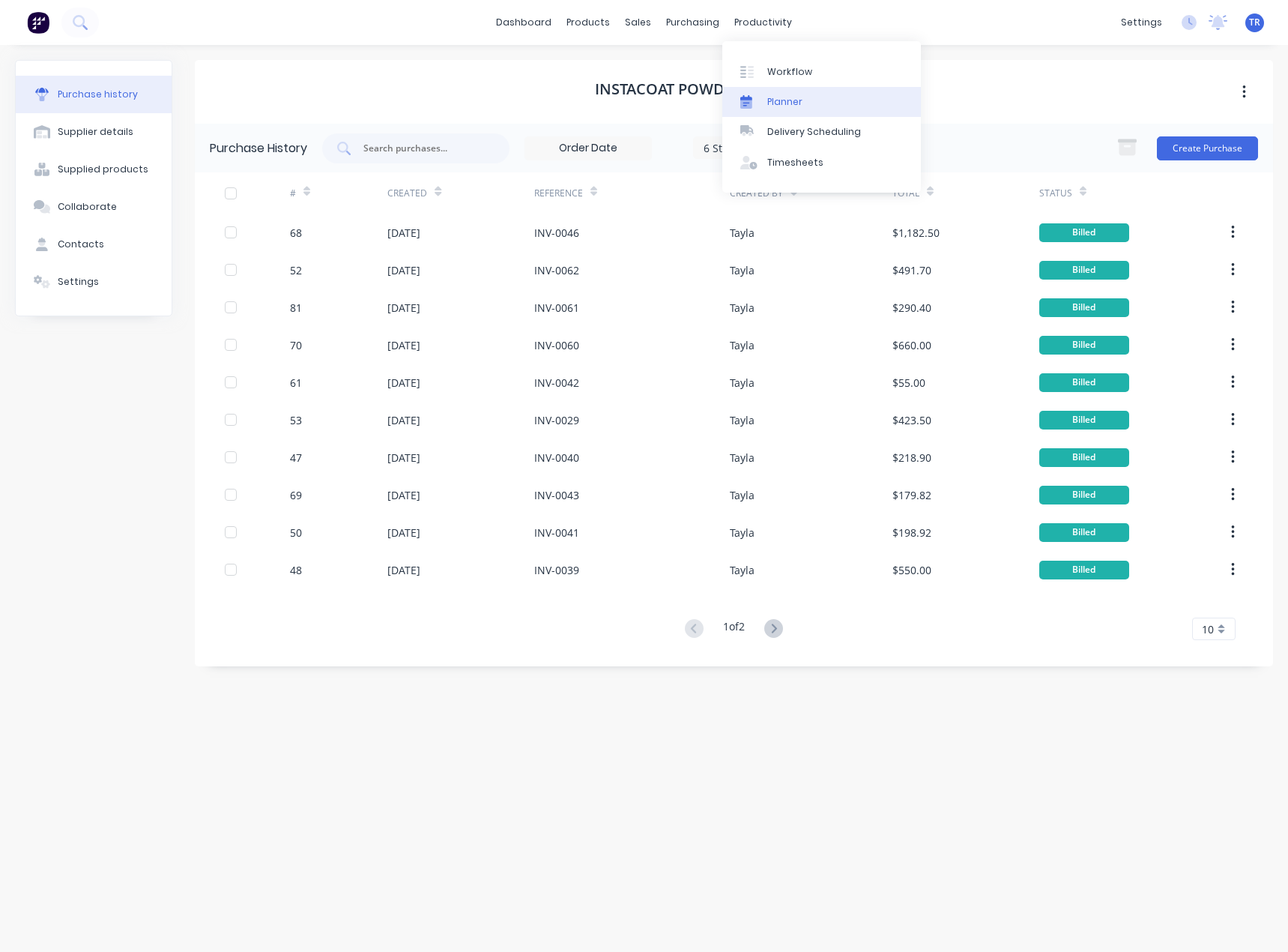
click at [750, 92] on link "Planner" at bounding box center [822, 102] width 199 height 30
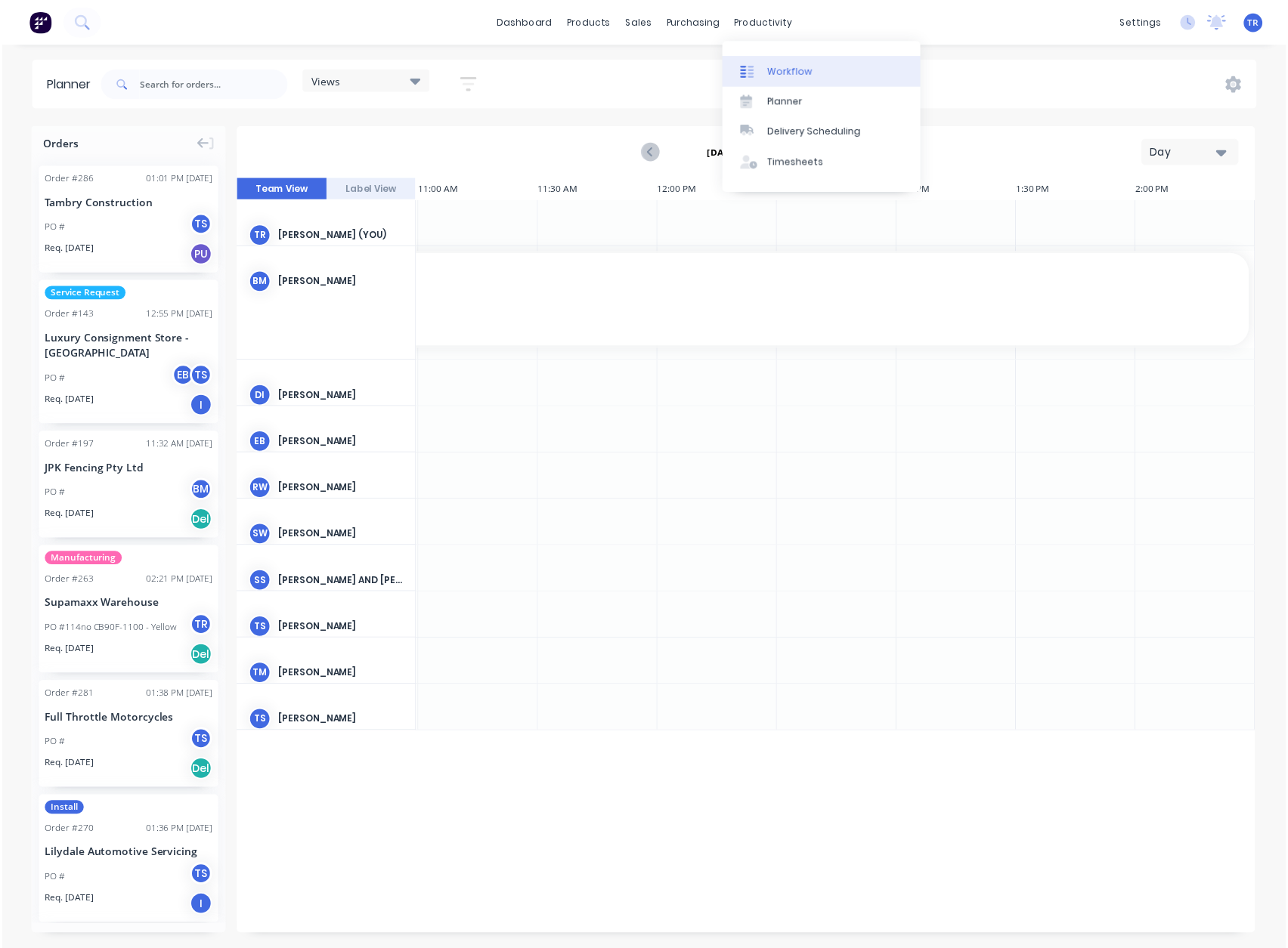
scroll to position [0, 1086]
click at [1201, 170] on div "[DATE] - [DATE] Day" at bounding box center [752, 154] width 1027 height 49
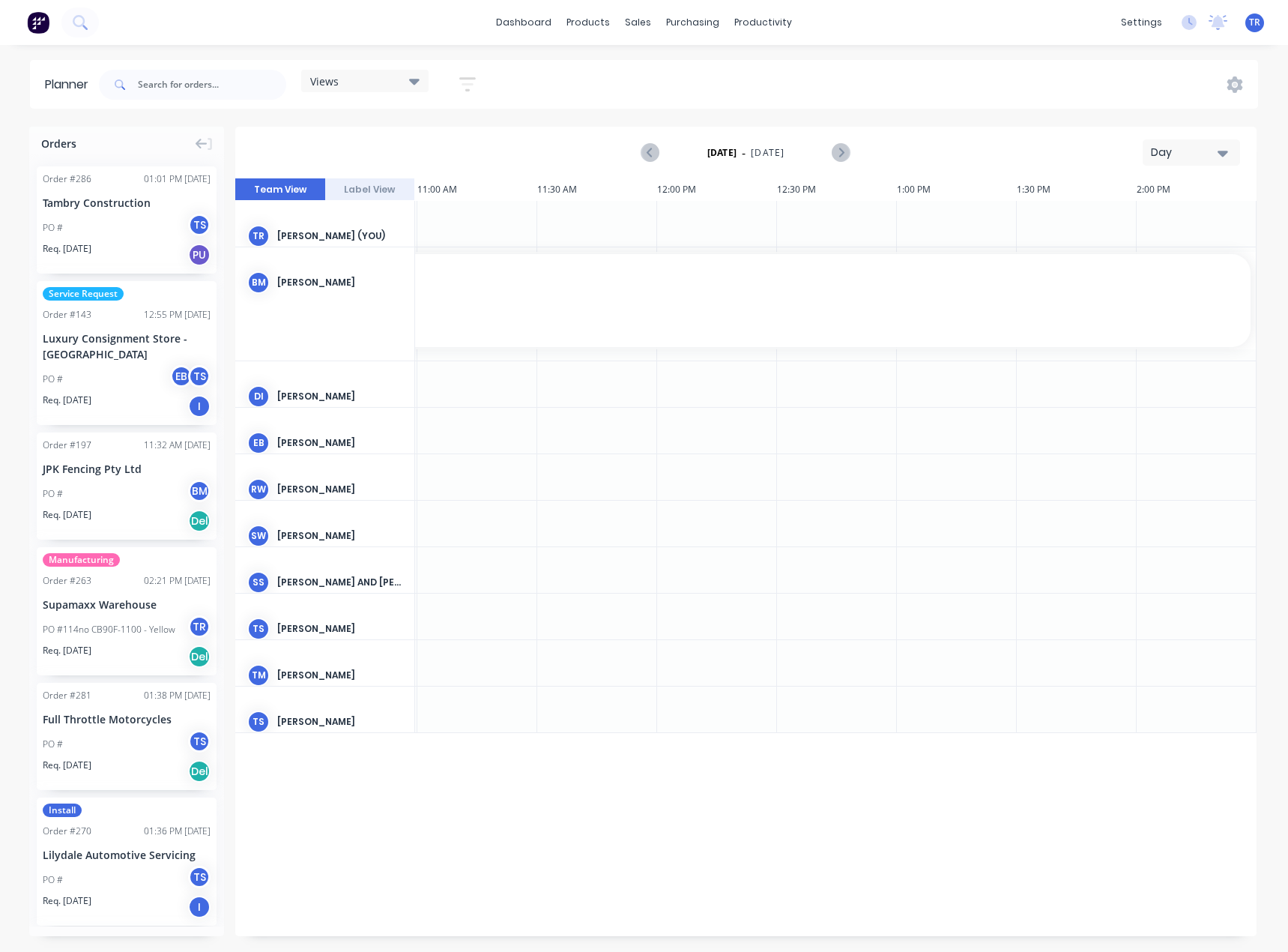
click at [1188, 151] on div "Day" at bounding box center [1185, 153] width 69 height 16
click at [1154, 257] on div "Month" at bounding box center [1165, 252] width 149 height 30
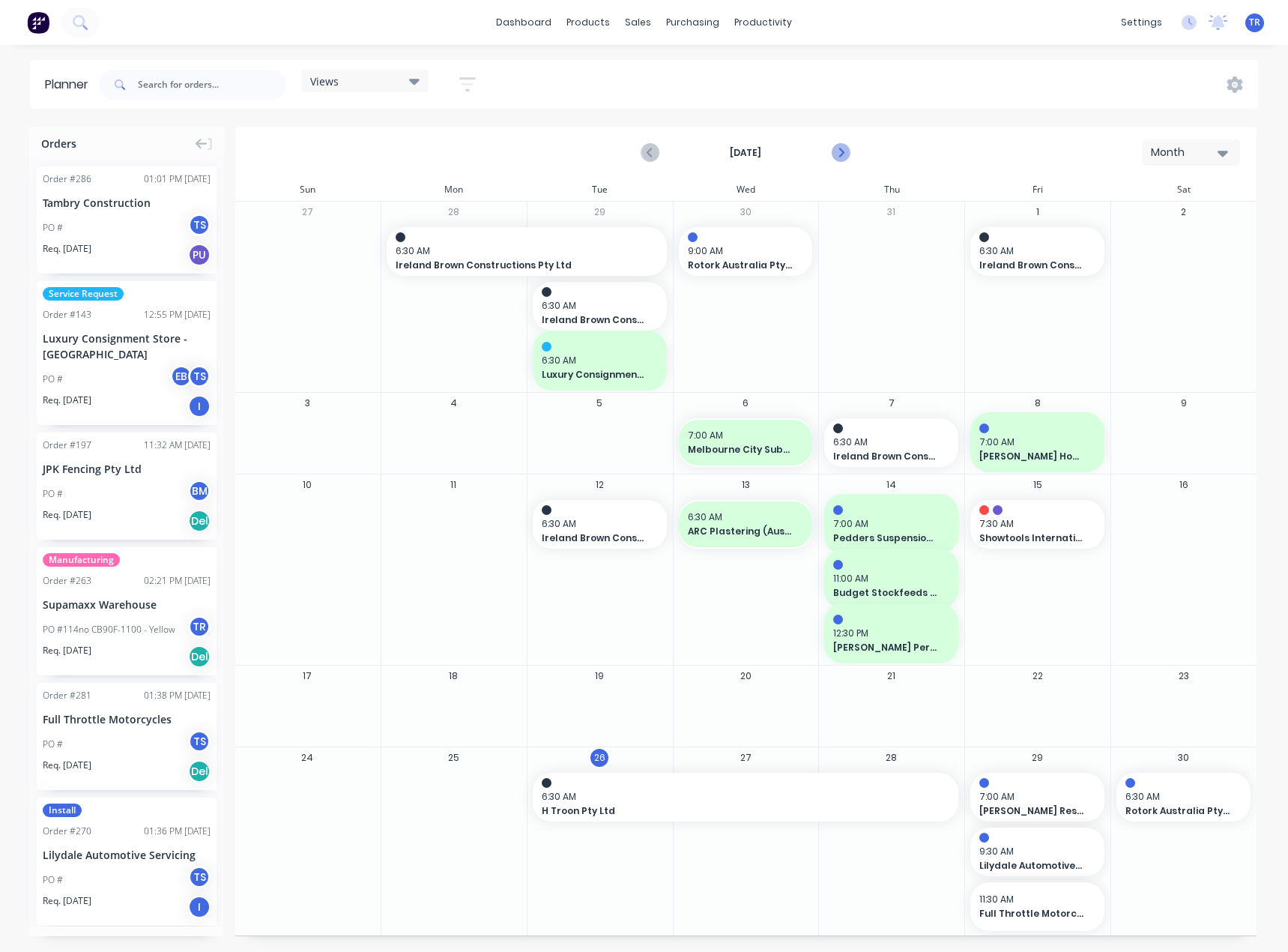
click at [844, 157] on icon "Next page" at bounding box center [840, 153] width 18 height 18
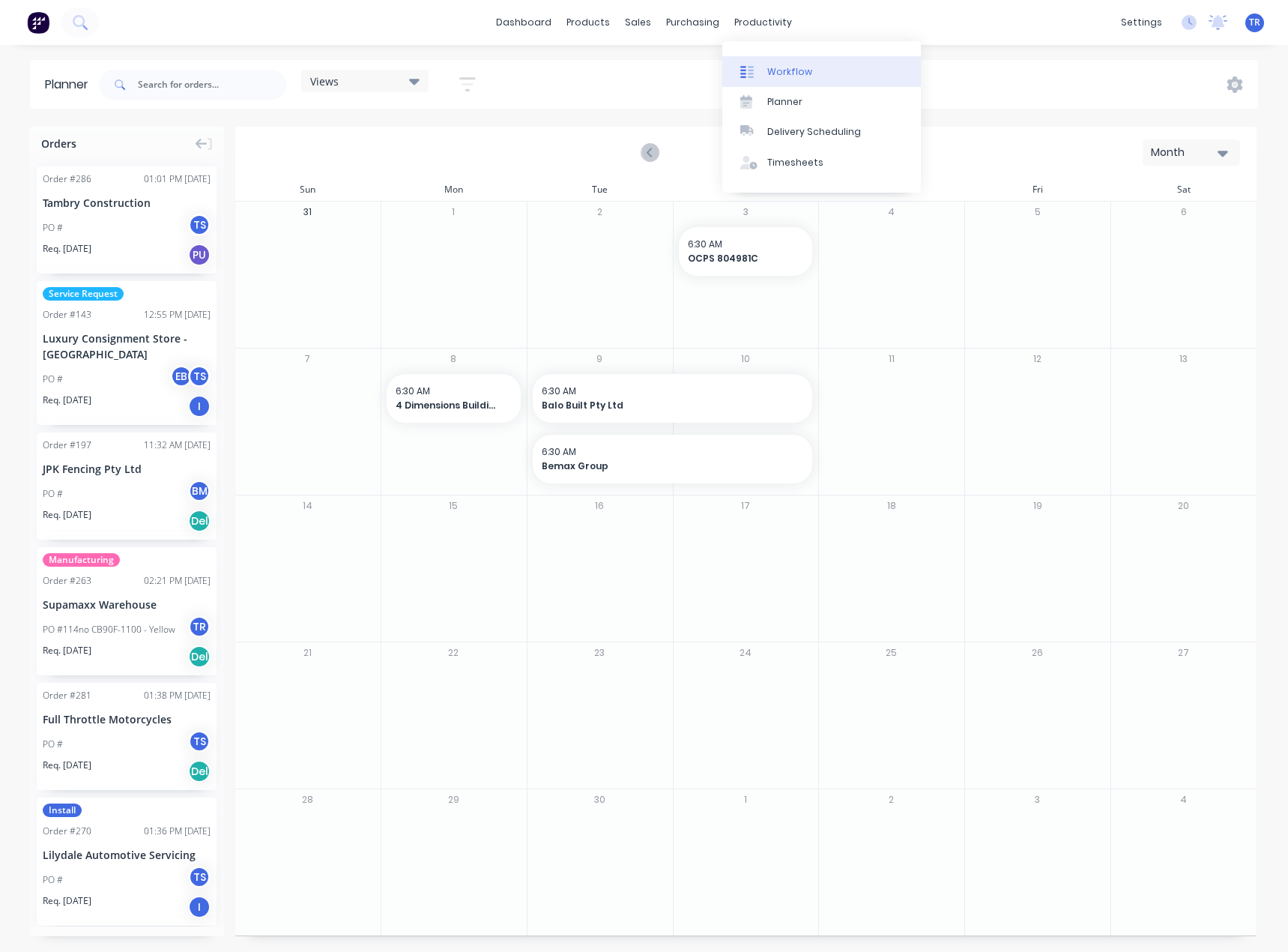
click at [752, 66] on icon at bounding box center [751, 71] width 6 height 12
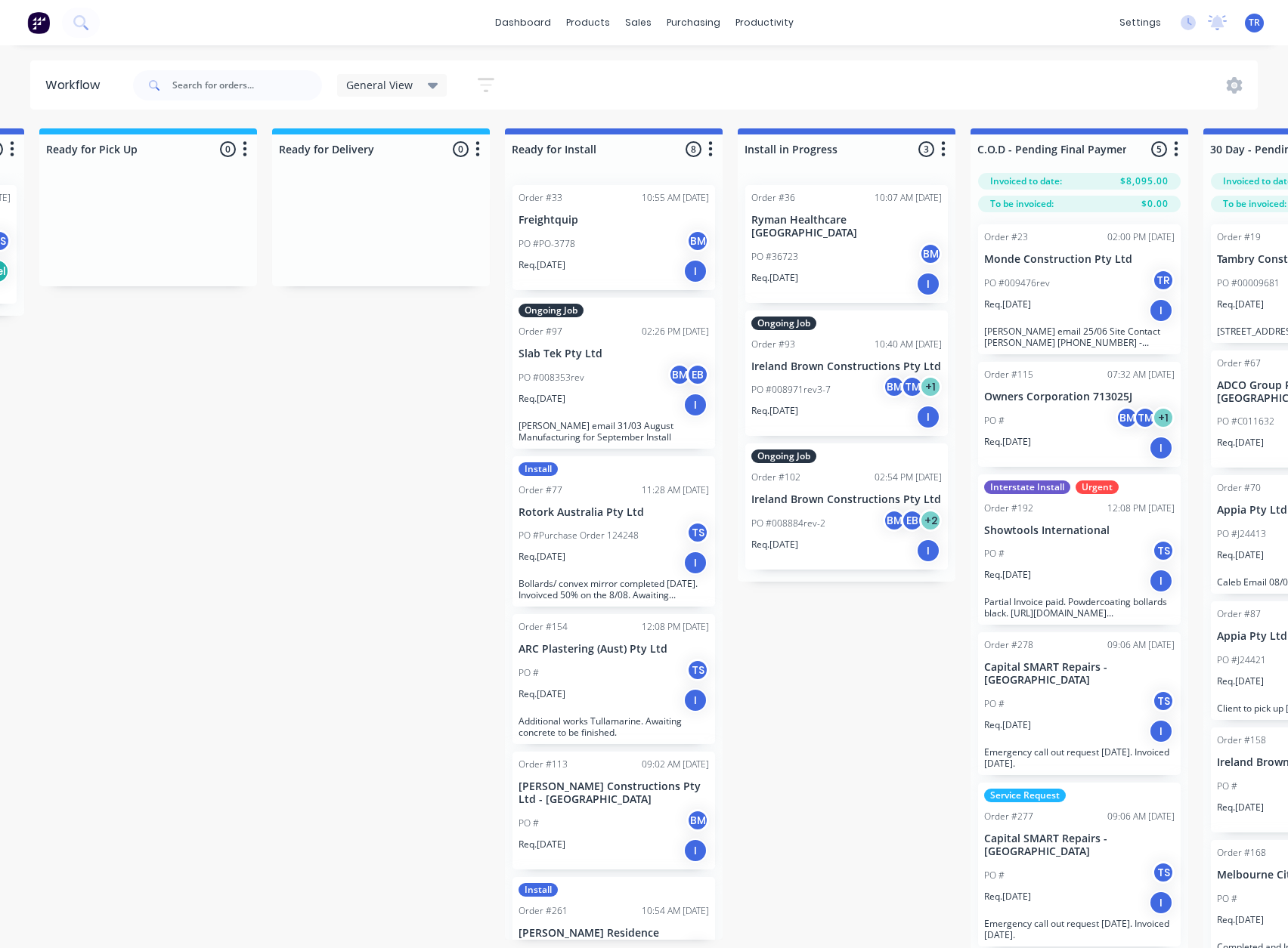
scroll to position [0, 1407]
